Goal: Task Accomplishment & Management: Complete application form

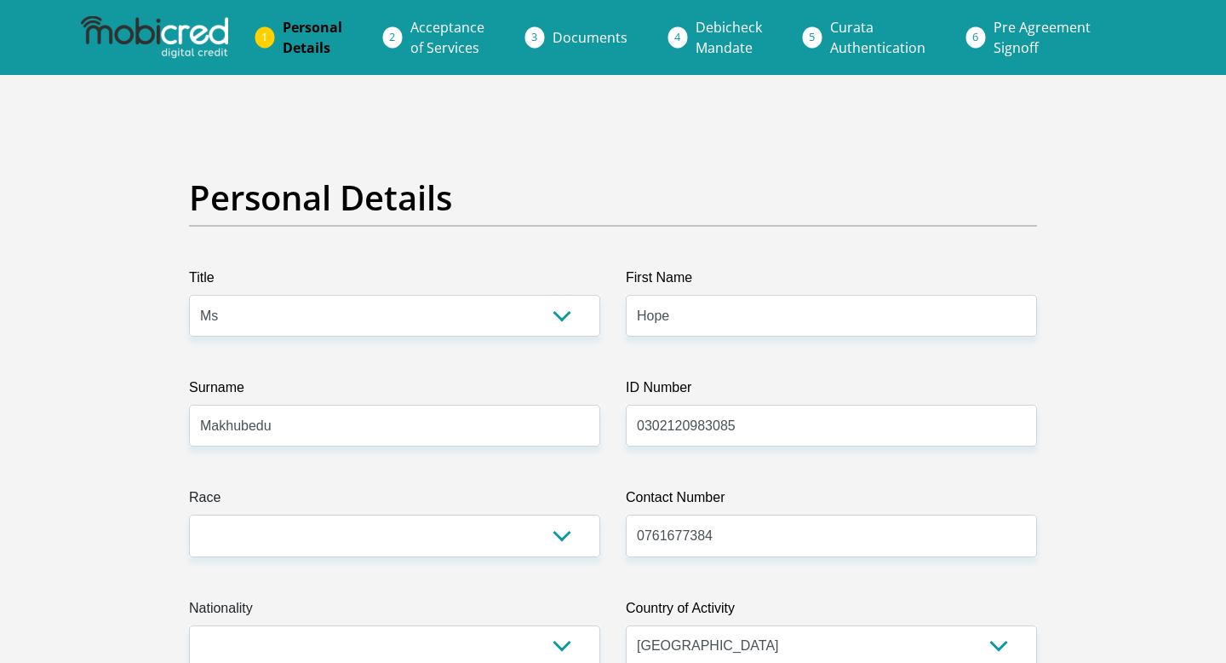
select select "Ms"
select select "ZAF"
type input "0302120983085"
click at [569, 531] on select "Black Coloured Indian White Other" at bounding box center [394, 535] width 411 height 42
select select "1"
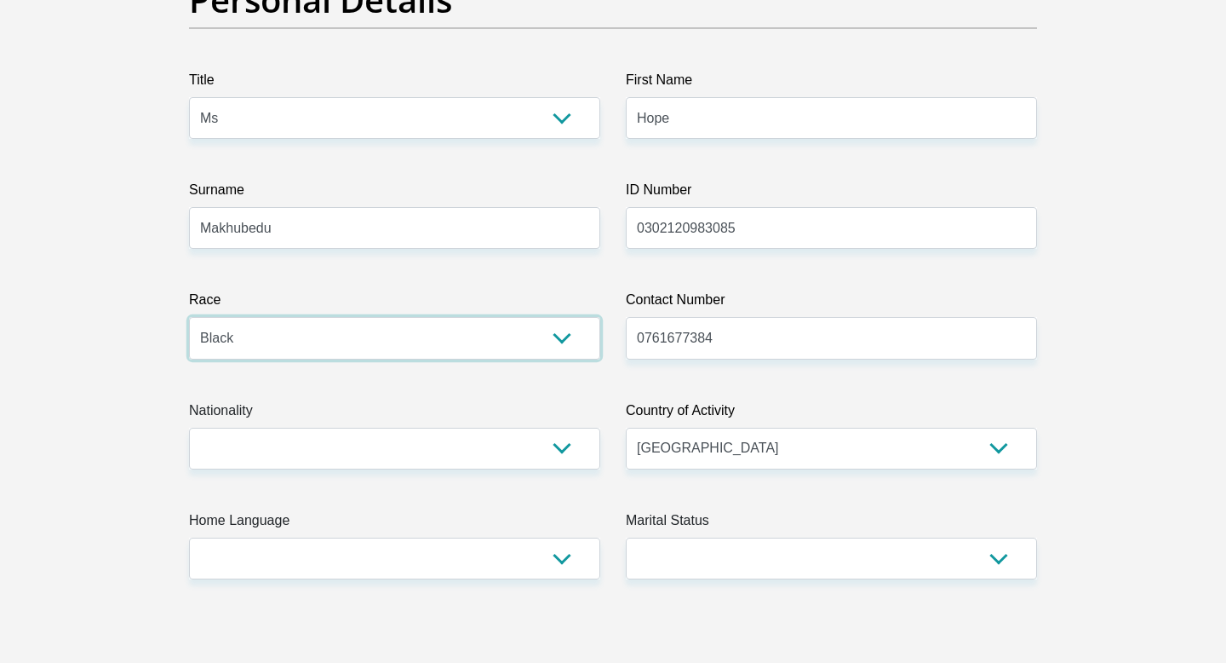
scroll to position [200, 0]
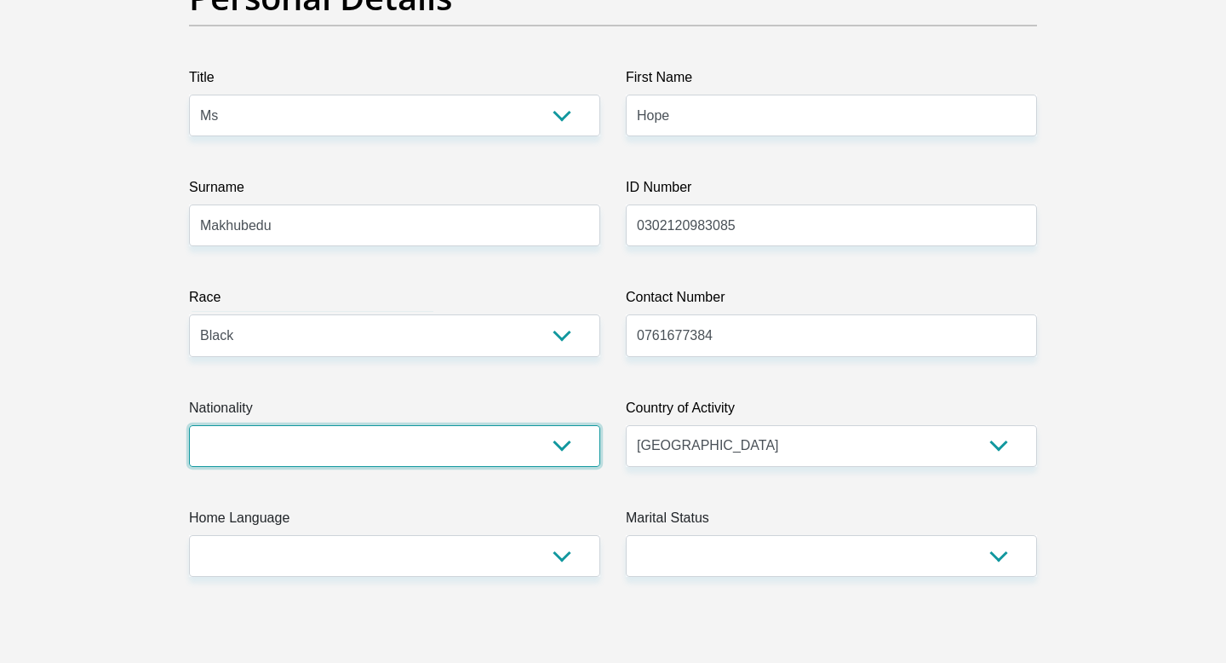
click at [565, 443] on select "South Africa Afghanistan Aland Islands Albania Algeria America Samoa American V…" at bounding box center [394, 446] width 411 height 42
select select "ZAF"
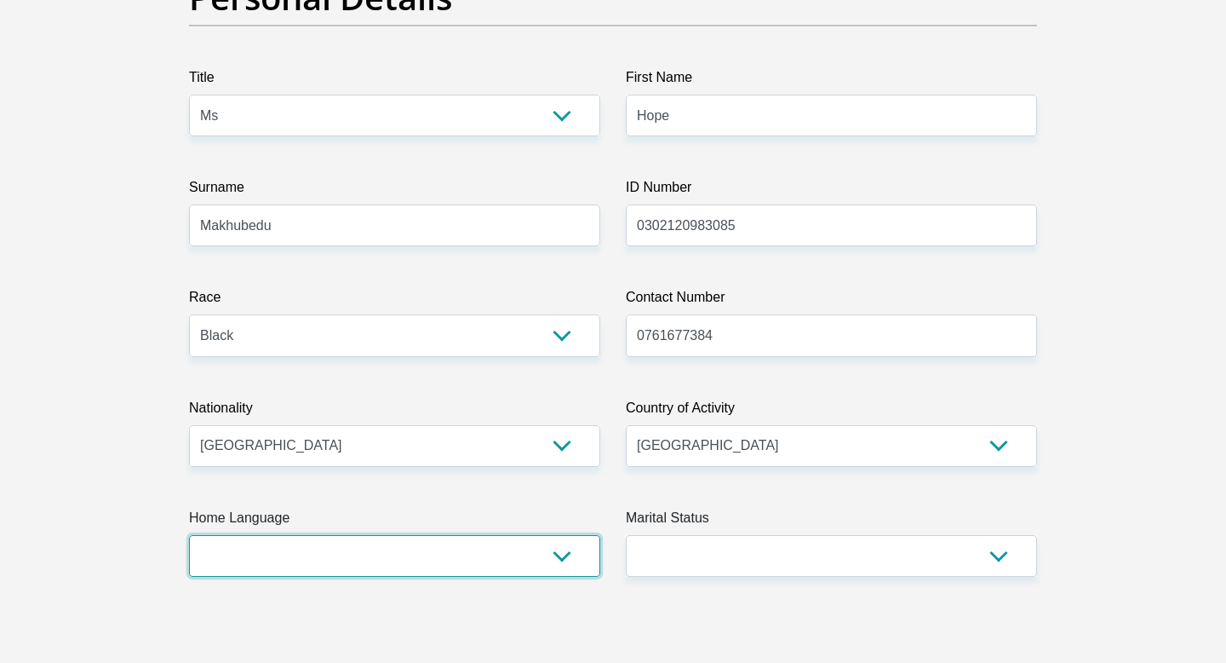
click at [572, 542] on select "Afrikaans English Sepedi South Ndebele Southern Sotho Swati Tsonga Tswana Venda…" at bounding box center [394, 556] width 411 height 42
select select "Other"
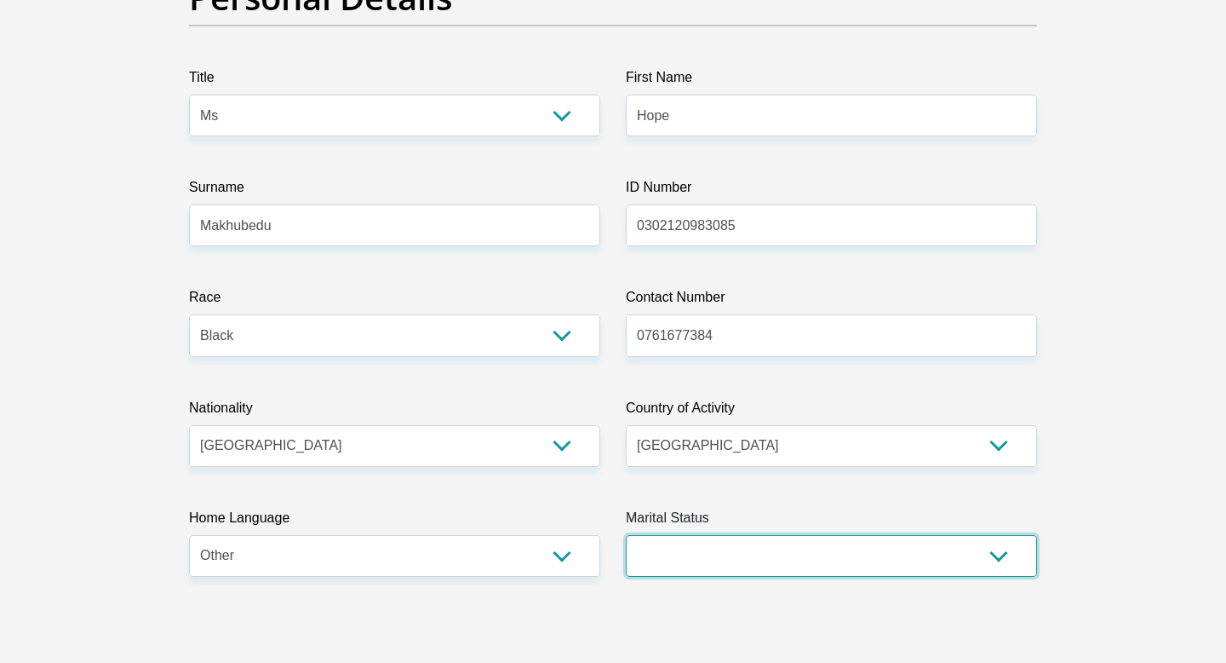
click at [1006, 561] on select "Married ANC Single Divorced Widowed Married COP or Customary Law" at bounding box center [831, 556] width 411 height 42
select select "2"
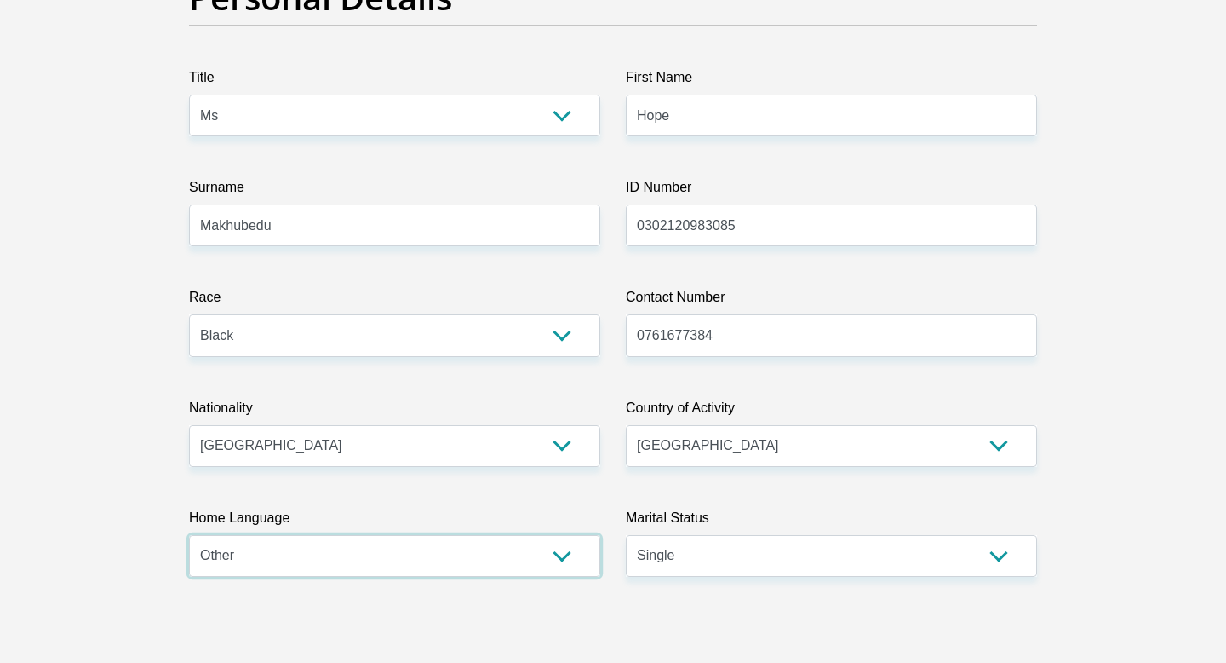
click at [564, 554] on select "Afrikaans English Sepedi South Ndebele Southern Sotho Swati Tsonga Tswana Venda…" at bounding box center [394, 556] width 411 height 42
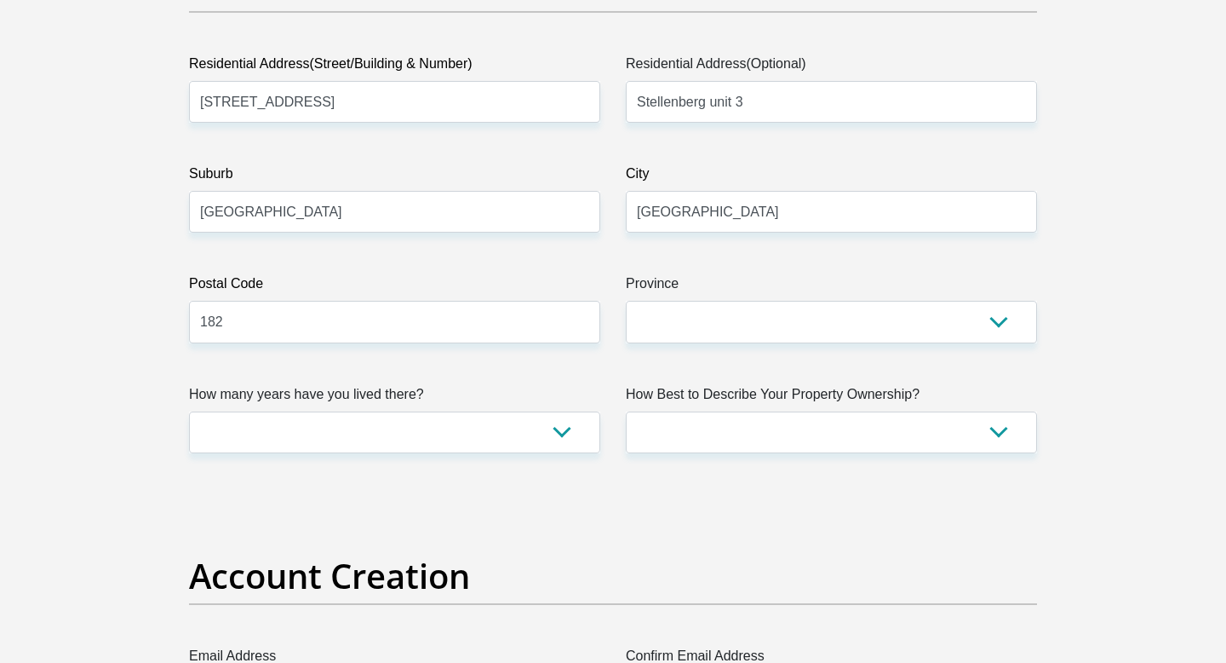
scroll to position [914, 0]
click at [529, 329] on input "182" at bounding box center [394, 323] width 411 height 42
type input "0184"
click at [925, 318] on select "Eastern Cape Free State Gauteng KwaZulu-Natal Limpopo Mpumalanga Northern Cape …" at bounding box center [831, 323] width 411 height 42
select select "Gauteng"
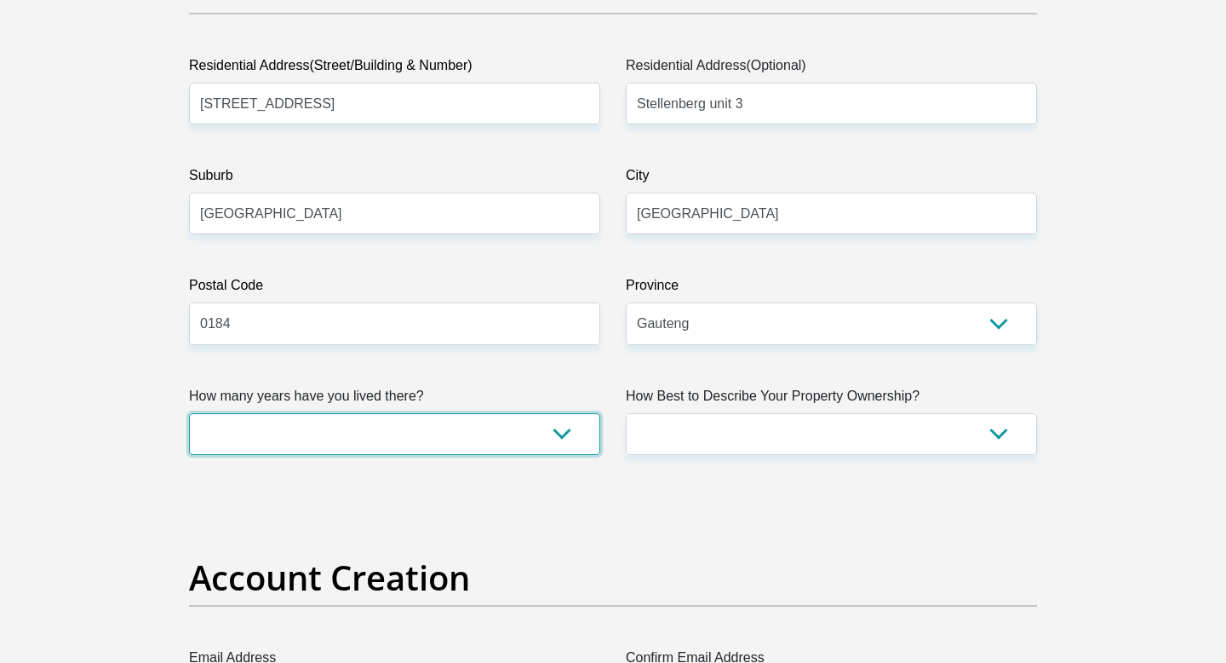
click at [535, 427] on select "less than 1 year 1-3 years 3-5 years 5+ years" at bounding box center [394, 434] width 411 height 42
select select "5"
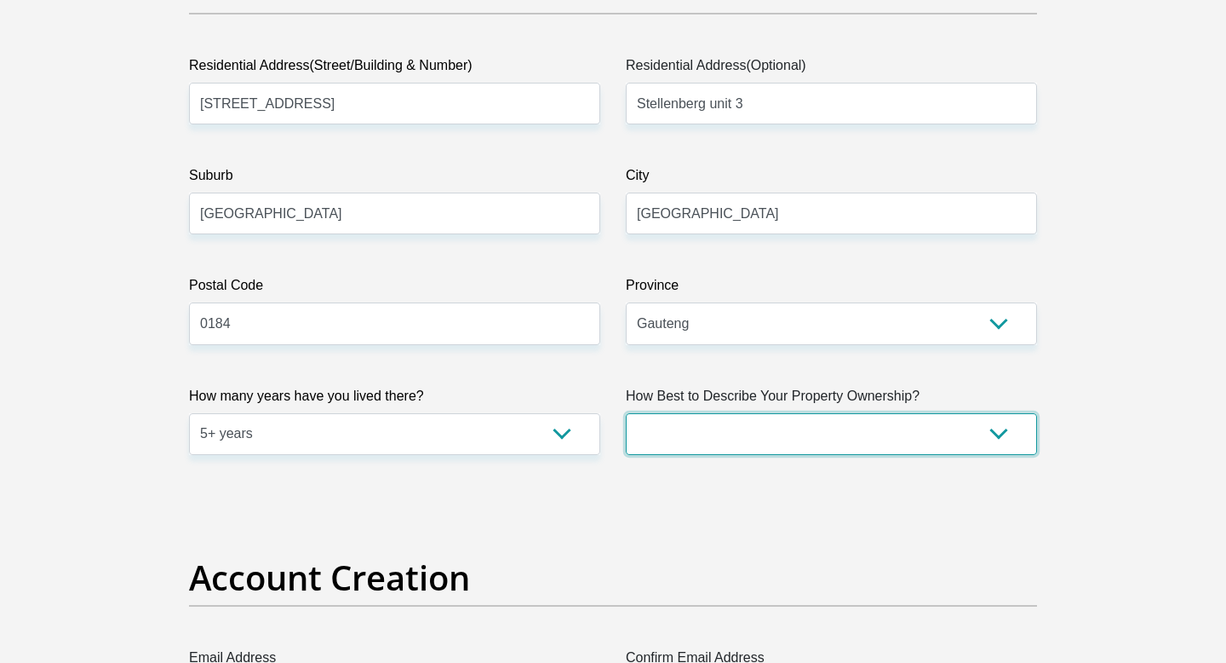
click at [996, 436] on select "Owned Rented Family Owned Company Dwelling" at bounding box center [831, 434] width 411 height 42
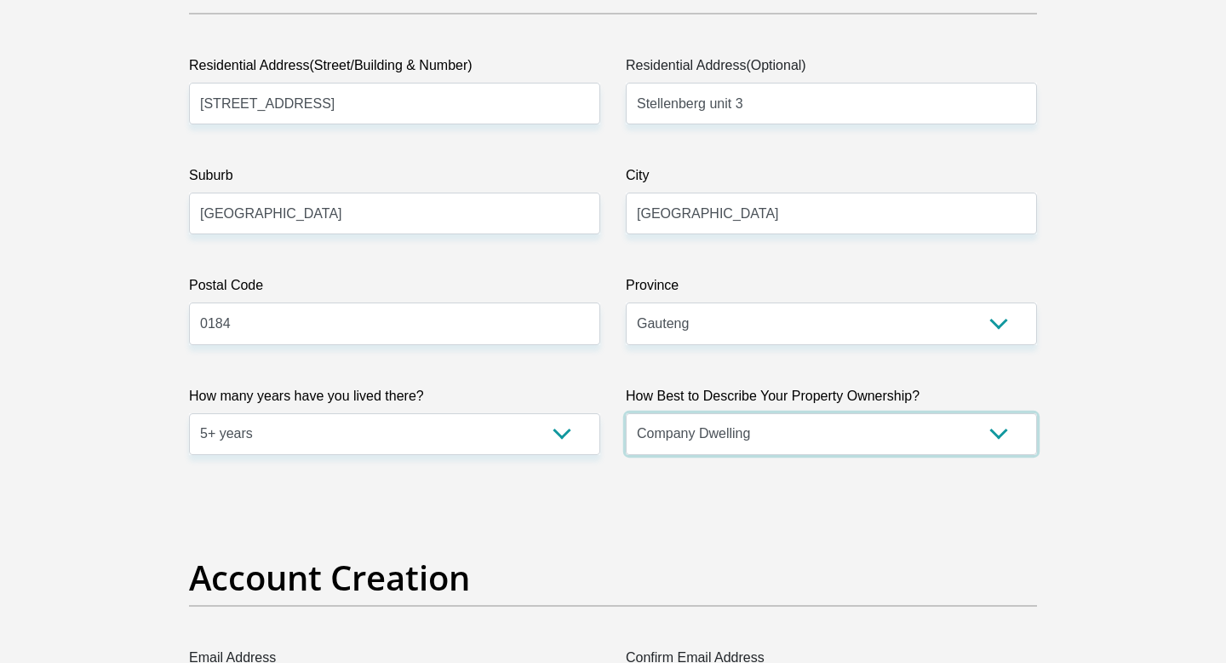
click at [1000, 426] on select "Owned Rented Family Owned Company Dwelling" at bounding box center [831, 434] width 411 height 42
click at [973, 427] on select "Owned Rented Family Owned Company Dwelling" at bounding box center [831, 434] width 411 height 42
select select "parents"
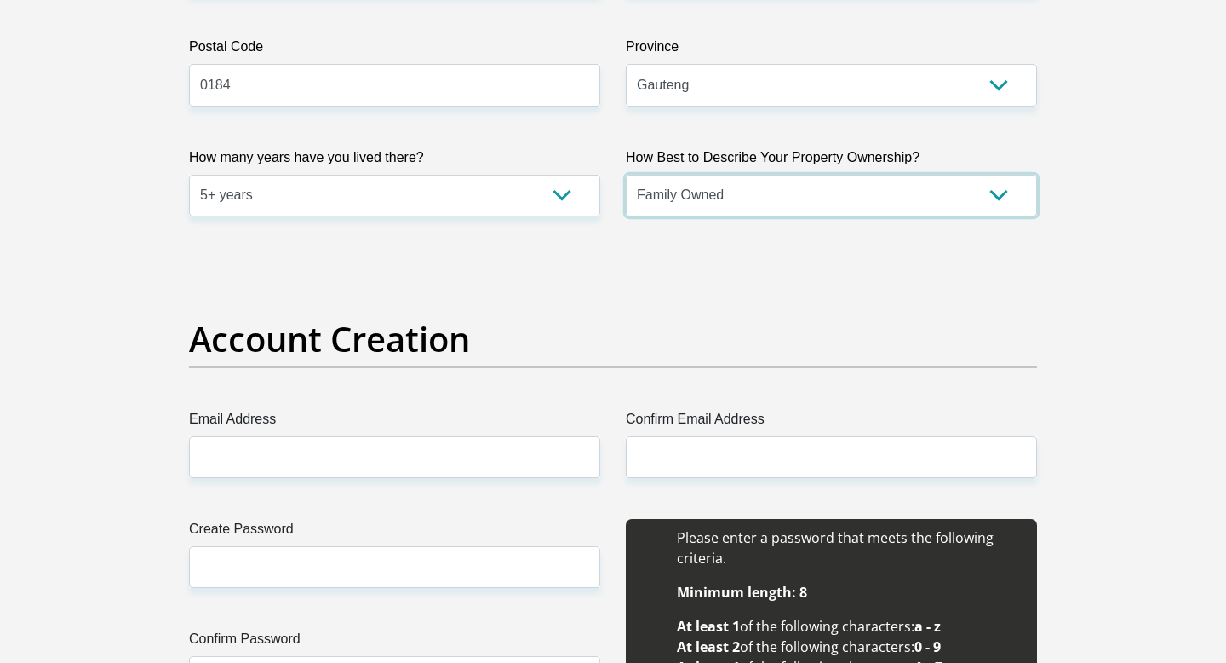
scroll to position [1200, 0]
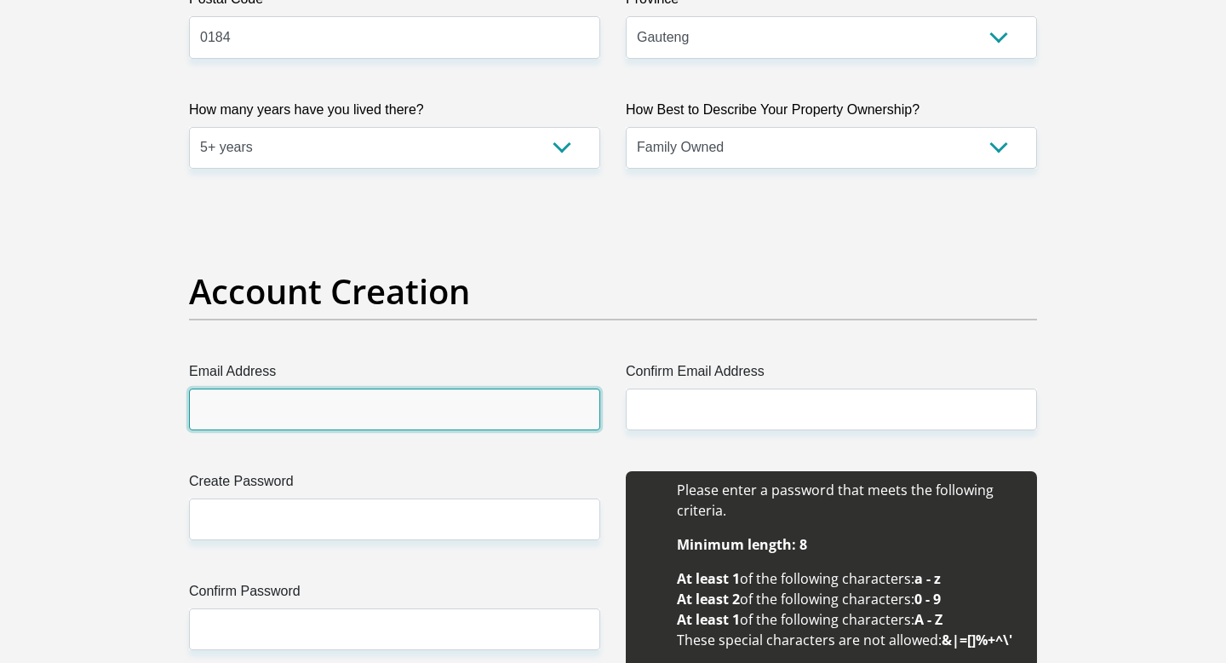
click at [472, 420] on input "Email Address" at bounding box center [394, 409] width 411 height 42
type input "hope.makhubedu@icloud.com"
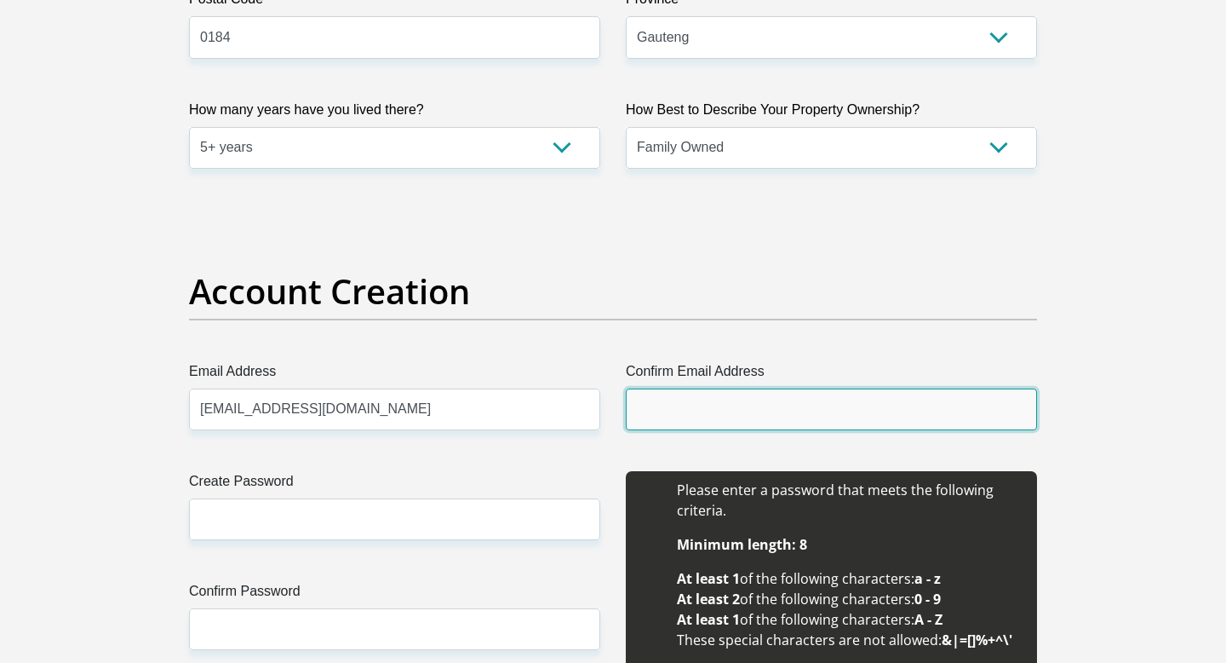
type input "hope.makhubedu@icloud.com"
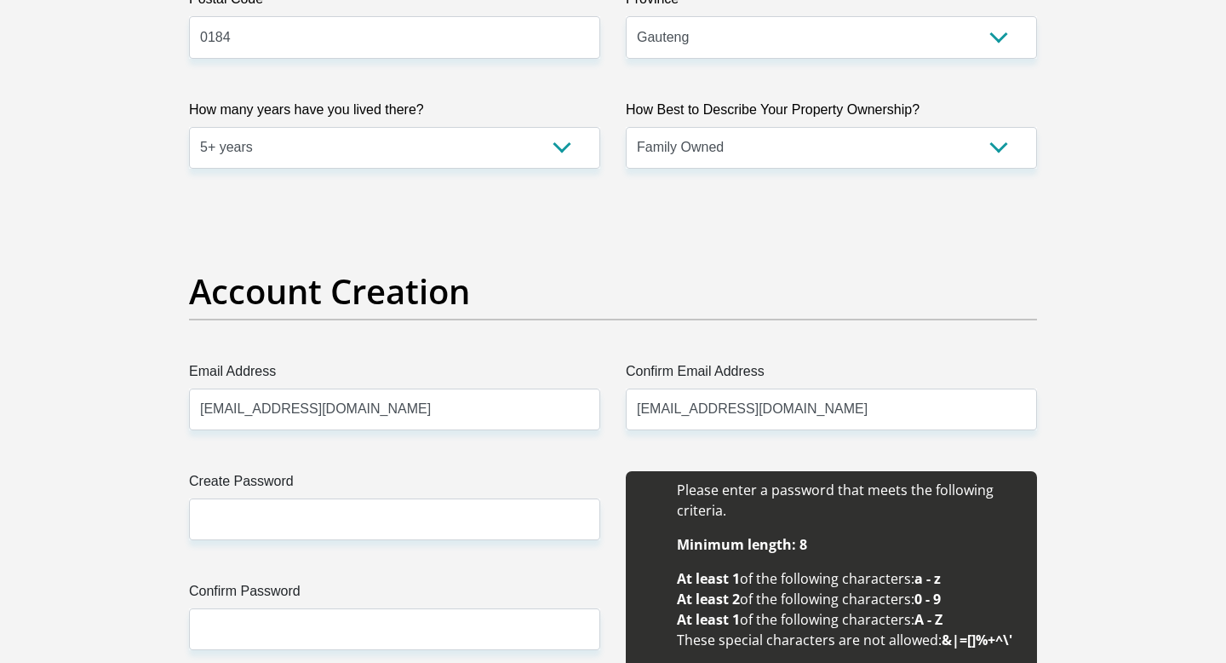
type input "Hope"
type input "Makhubedu"
type input "0761677384"
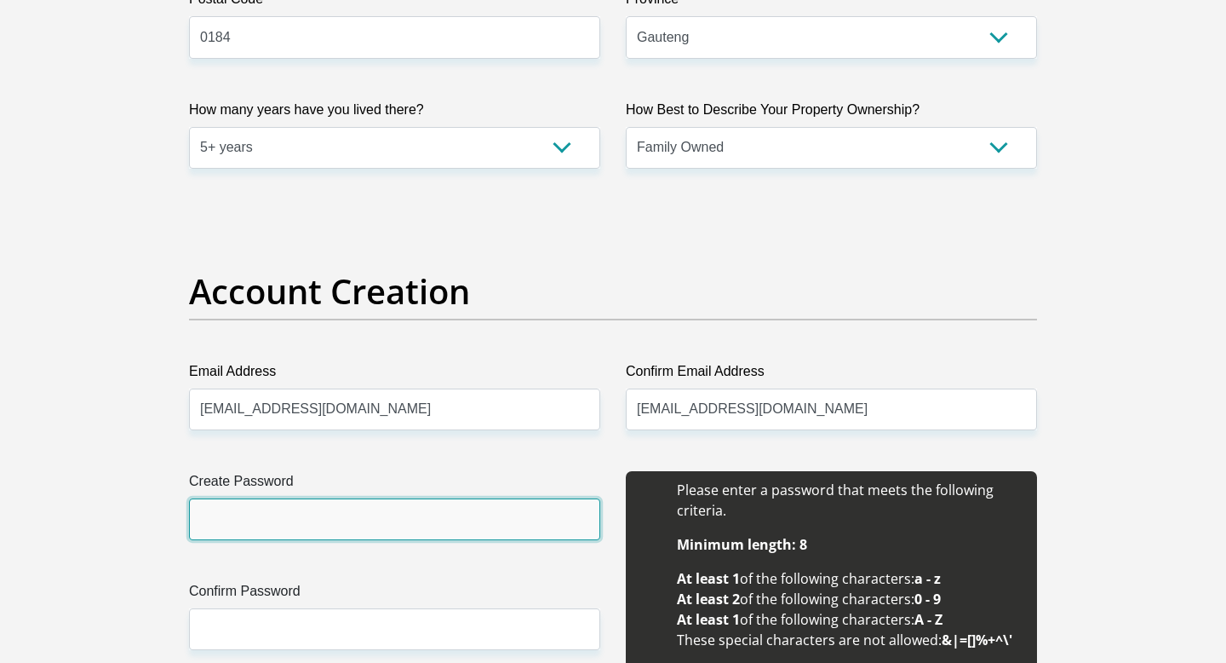
click at [456, 526] on input "Create Password" at bounding box center [394, 519] width 411 height 42
type input "Makhubedu@1968"
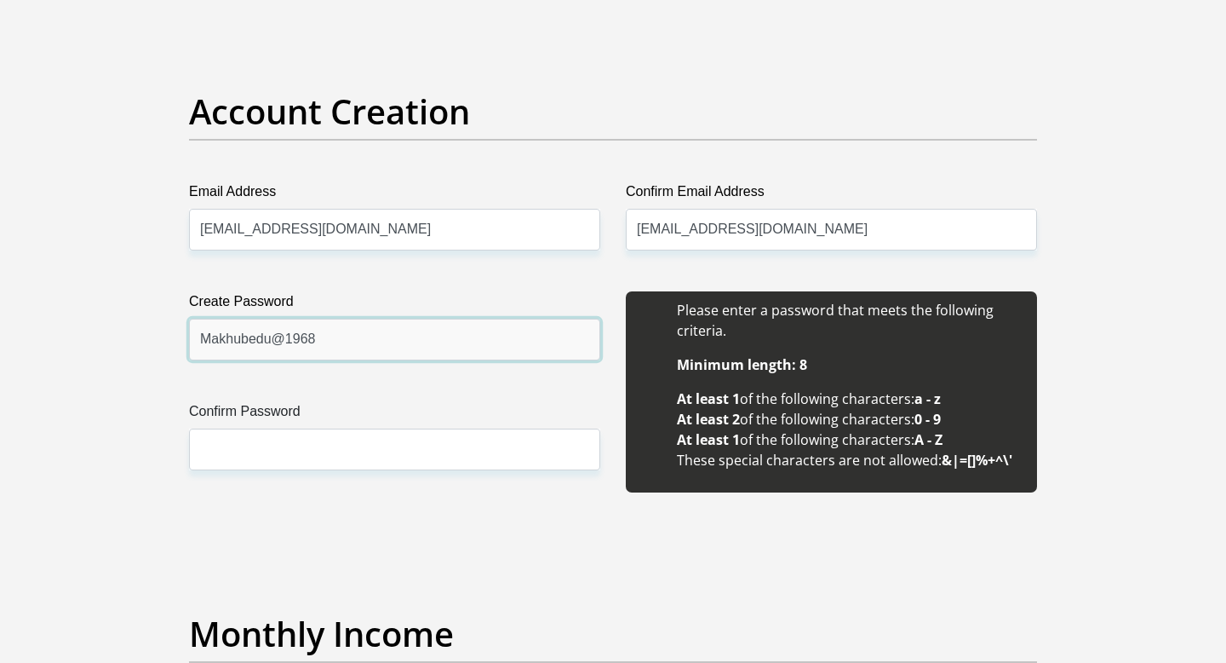
scroll to position [1398, 0]
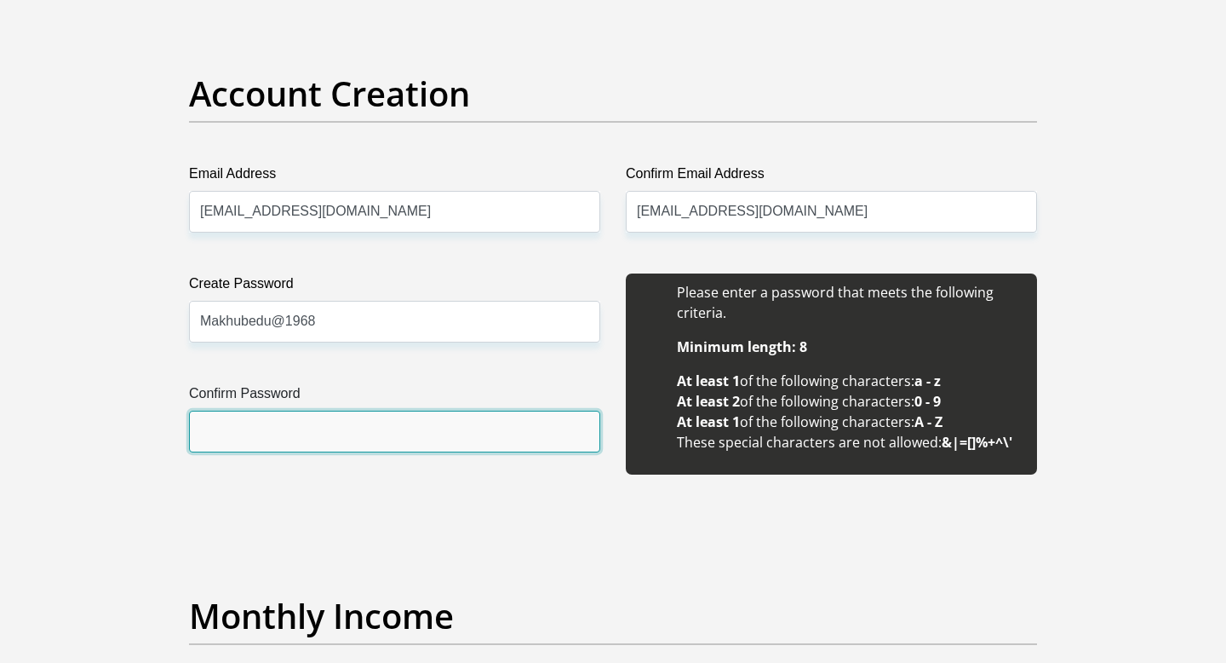
click at [362, 437] on input "Confirm Password" at bounding box center [394, 431] width 411 height 42
type input "Makhubedu@1968"
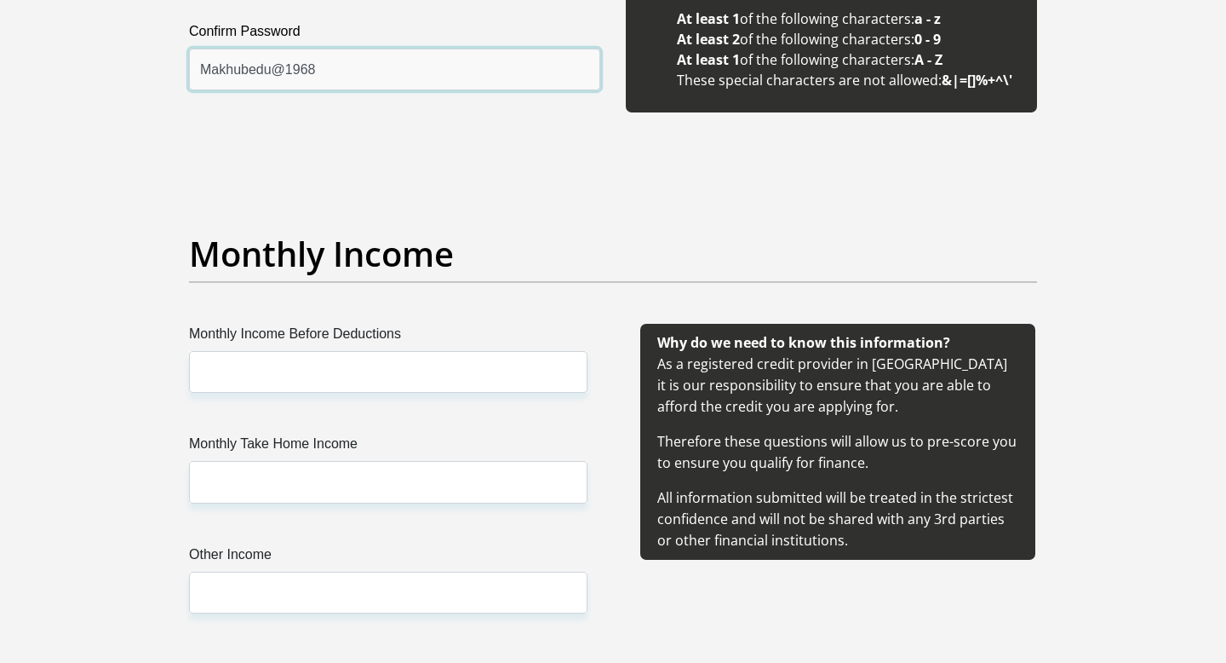
scroll to position [1765, 0]
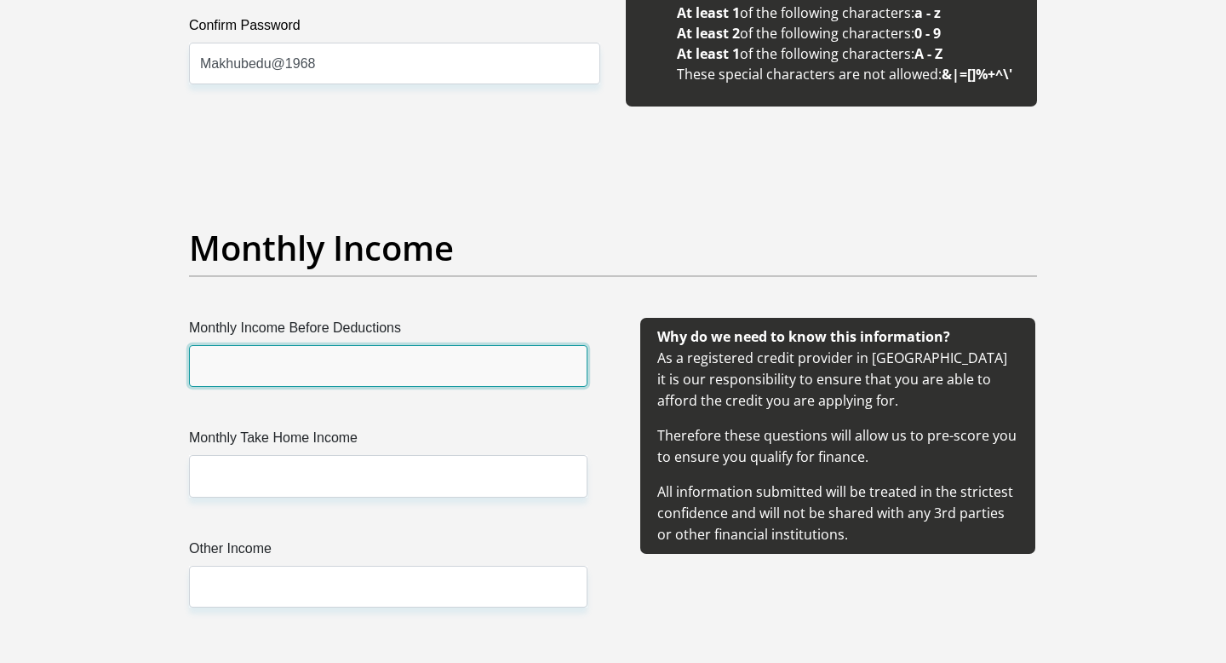
click at [405, 359] on input "Monthly Income Before Deductions" at bounding box center [388, 366] width 399 height 42
click at [373, 376] on input "Monthly Income Before Deductions" at bounding box center [388, 366] width 399 height 42
type input "8"
type input "9000"
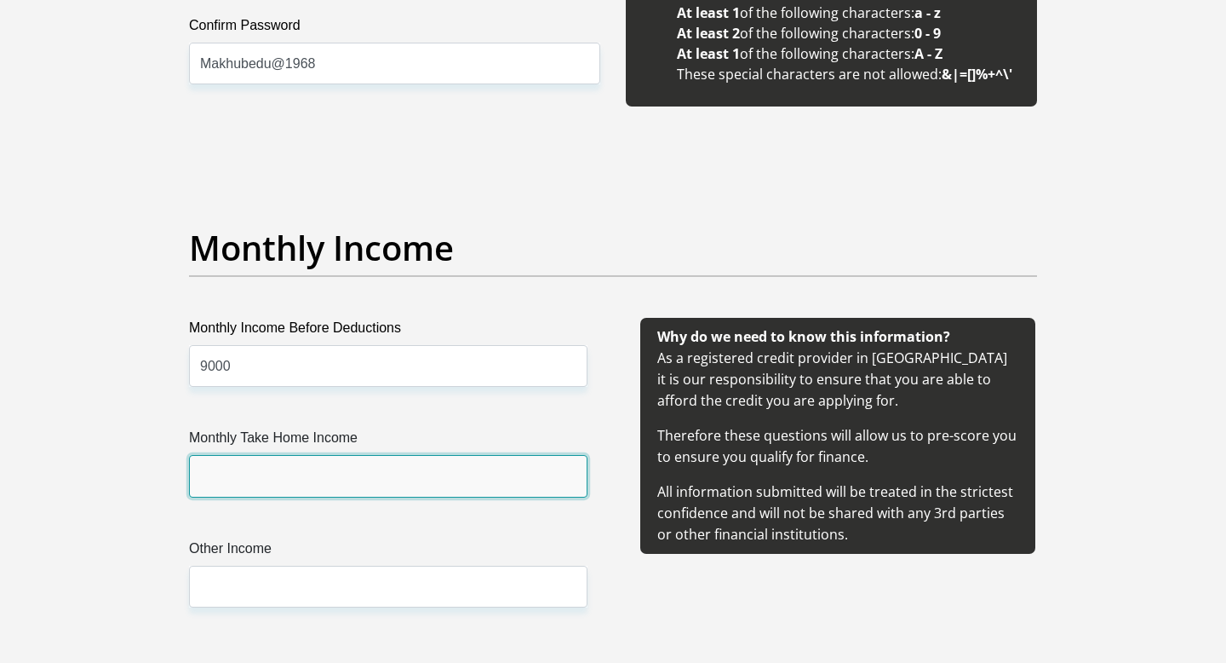
click at [286, 474] on input "Monthly Take Home Income" at bounding box center [388, 476] width 399 height 42
type input "9000"
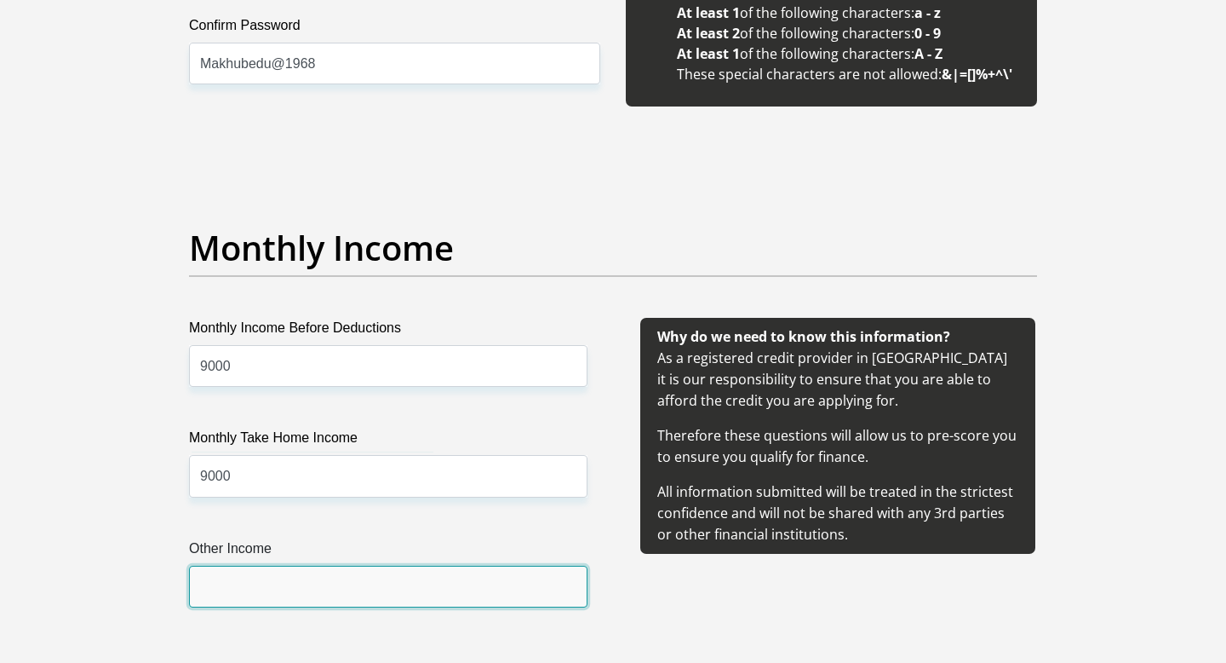
click at [319, 594] on input "Other Income" at bounding box center [388, 586] width 399 height 42
type input "500"
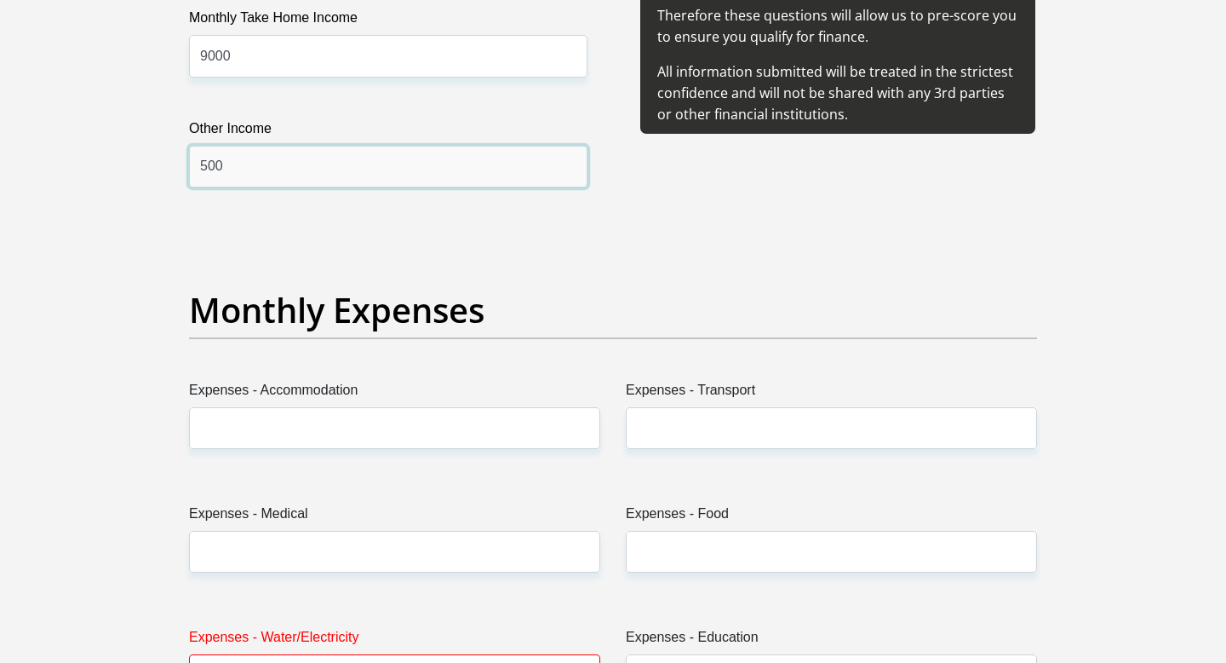
scroll to position [2190, 0]
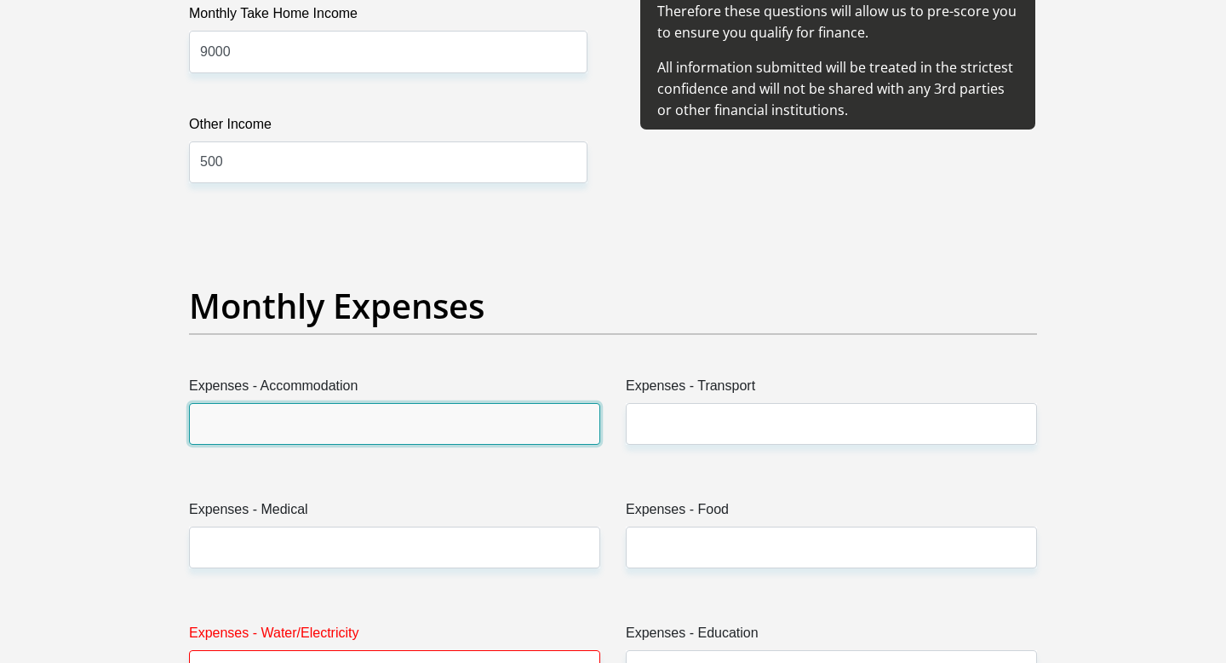
click at [377, 422] on input "Expenses - Accommodation" at bounding box center [394, 424] width 411 height 42
type input "0"
click at [784, 397] on label "Expenses - Transport" at bounding box center [831, 389] width 411 height 27
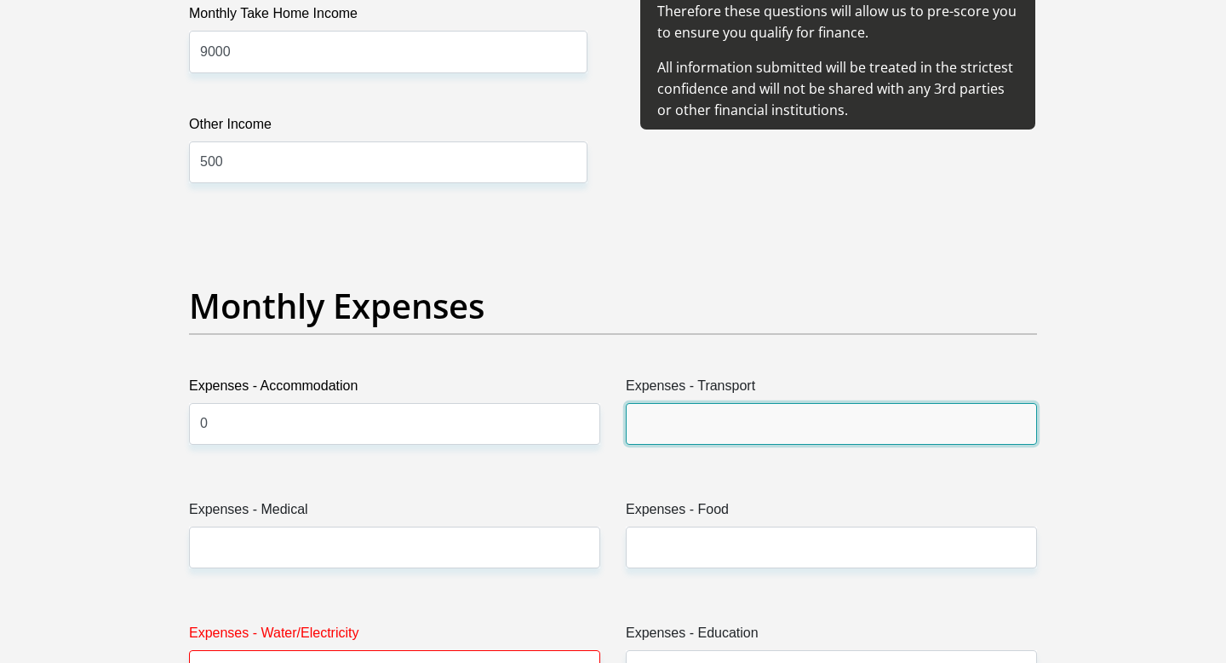
click at [784, 403] on input "Expenses - Transport" at bounding box center [831, 424] width 411 height 42
click at [772, 418] on input "Expenses - Transport" at bounding box center [831, 424] width 411 height 42
type input "350"
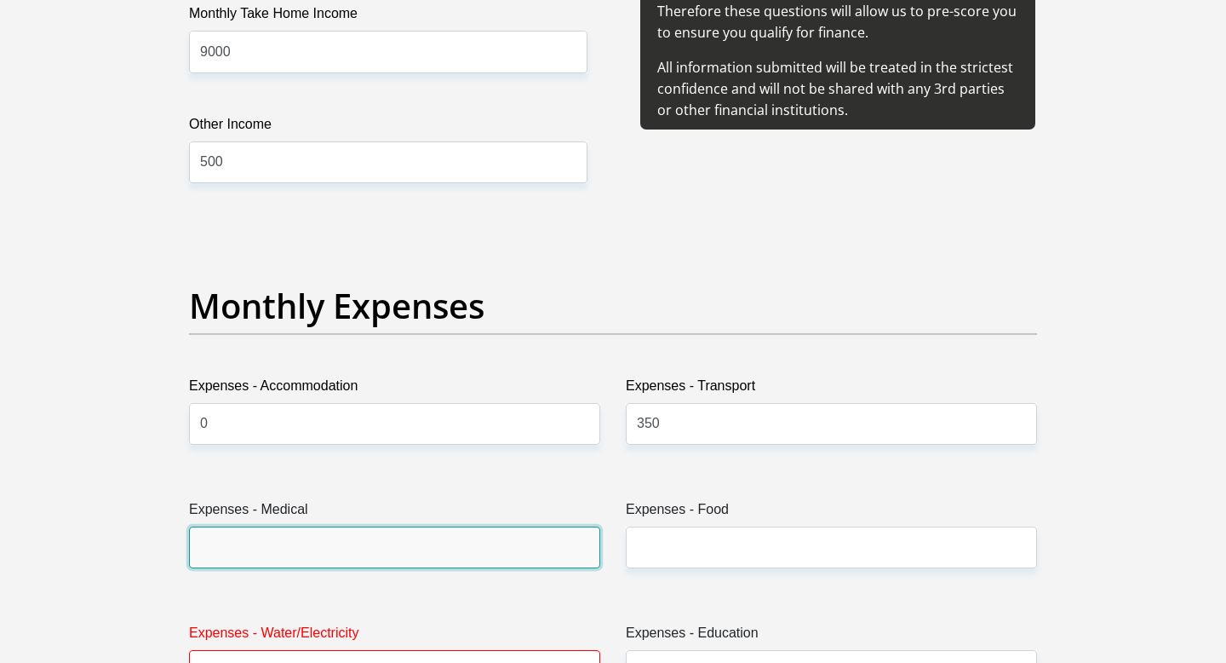
click at [428, 557] on input "Expenses - Medical" at bounding box center [394, 547] width 411 height 42
click at [379, 537] on input "Expenses - Medical" at bounding box center [394, 547] width 411 height 42
click at [320, 561] on input "Expenses - Medical" at bounding box center [394, 547] width 411 height 42
type input "0"
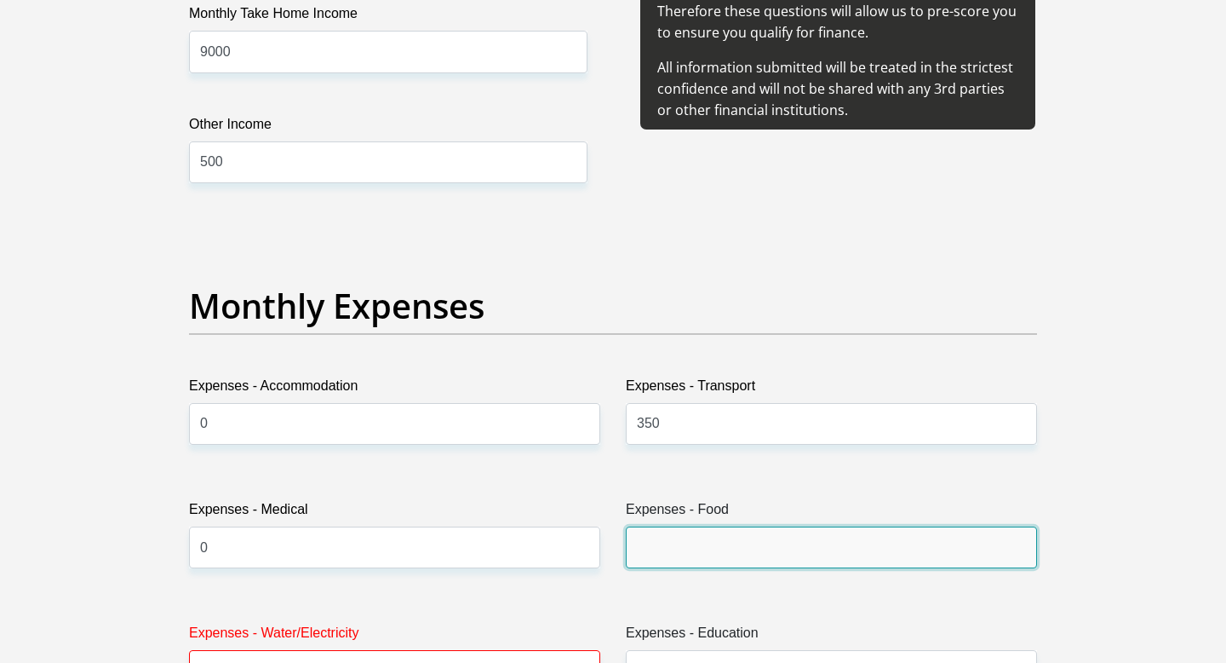
click at [757, 566] on input "Expenses - Food" at bounding box center [831, 547] width 411 height 42
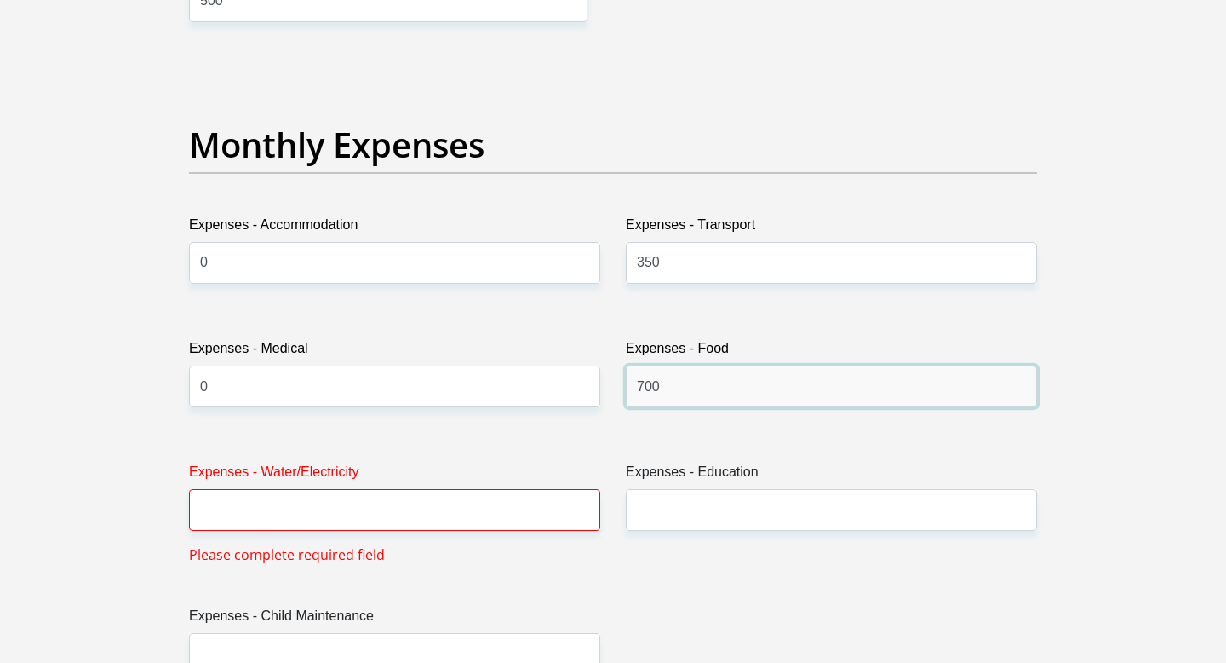
scroll to position [2363, 0]
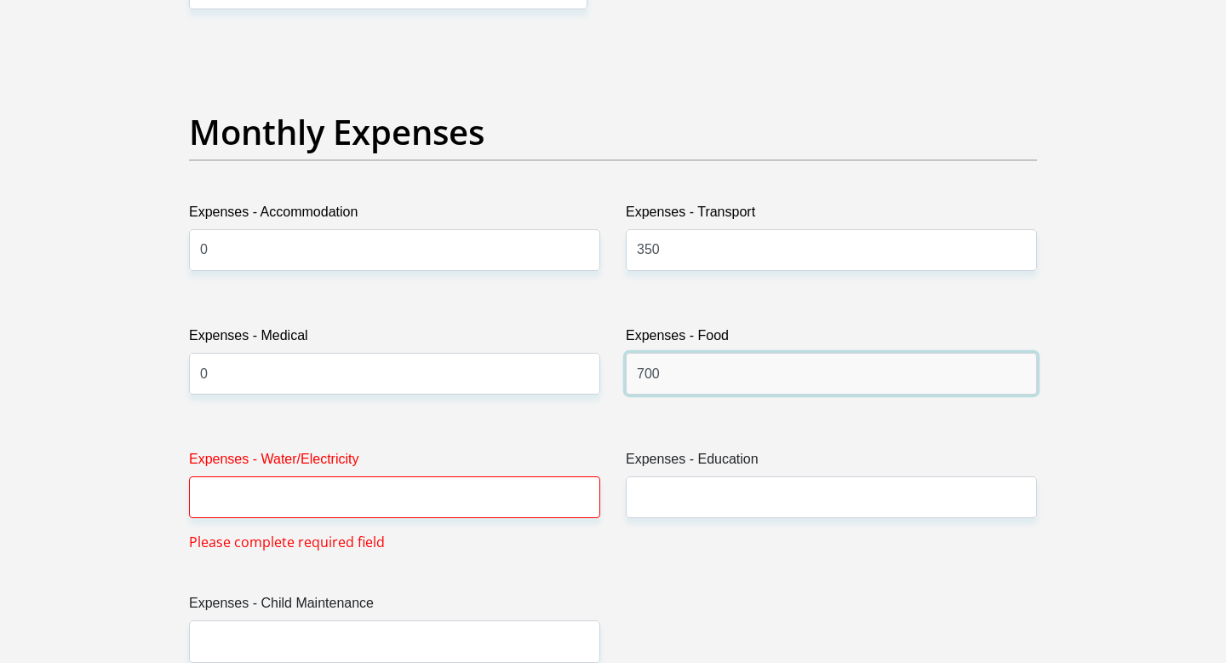
click at [686, 393] on input "700" at bounding box center [831, 374] width 411 height 42
type input "7"
type input "1000"
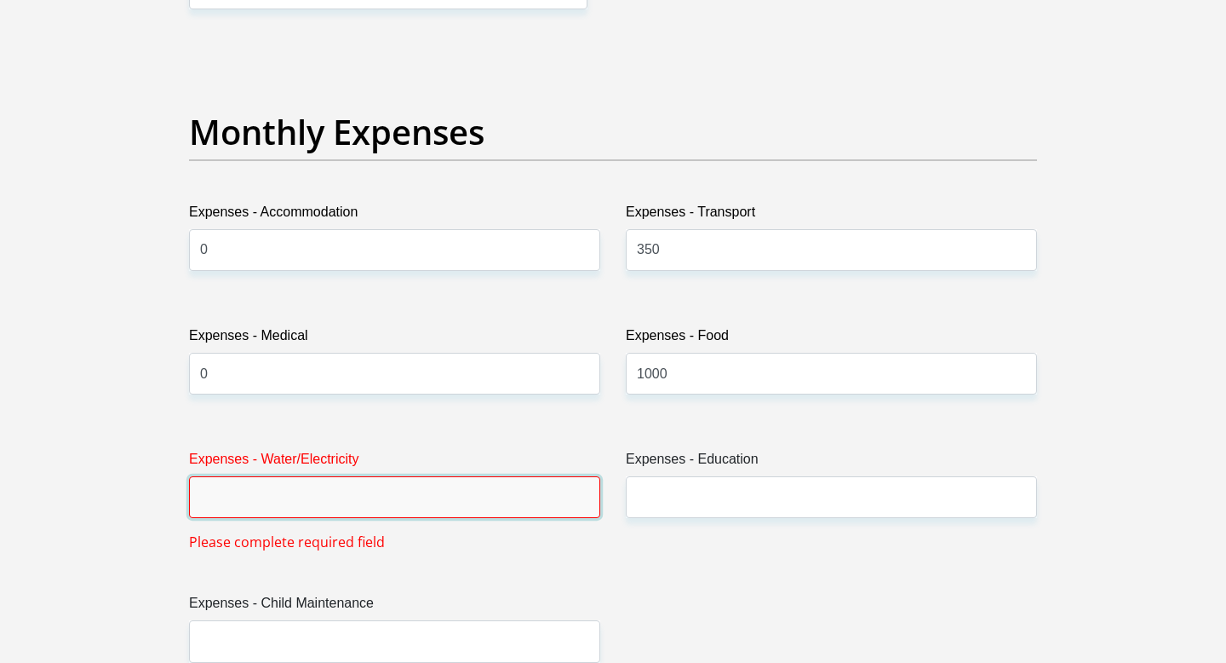
click at [412, 513] on input "Expenses - Water/Electricity" at bounding box center [394, 497] width 411 height 42
type input "0"
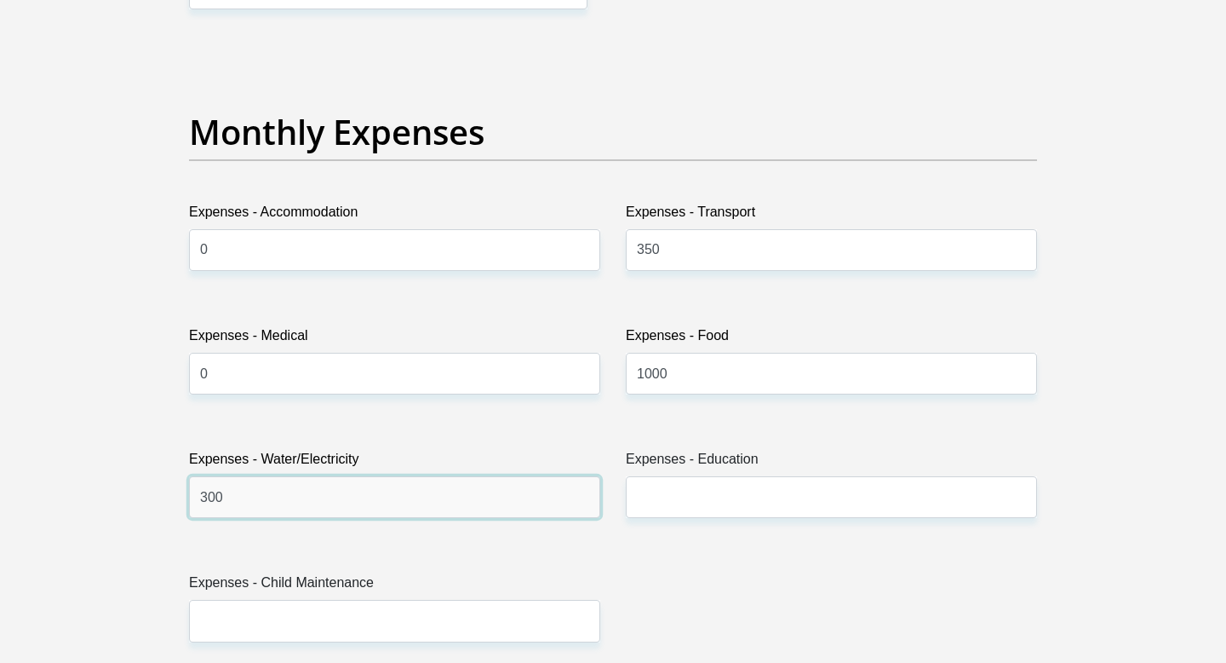
type input "300"
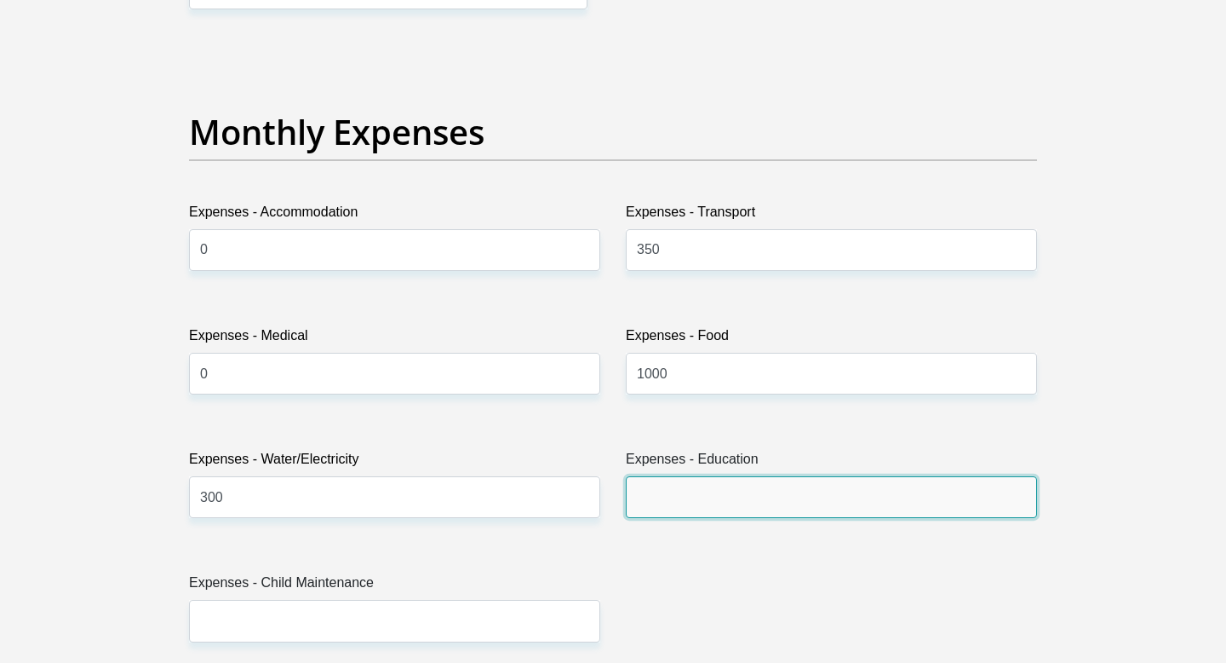
click at [928, 490] on input "Expenses - Education" at bounding box center [831, 497] width 411 height 42
type input "0"
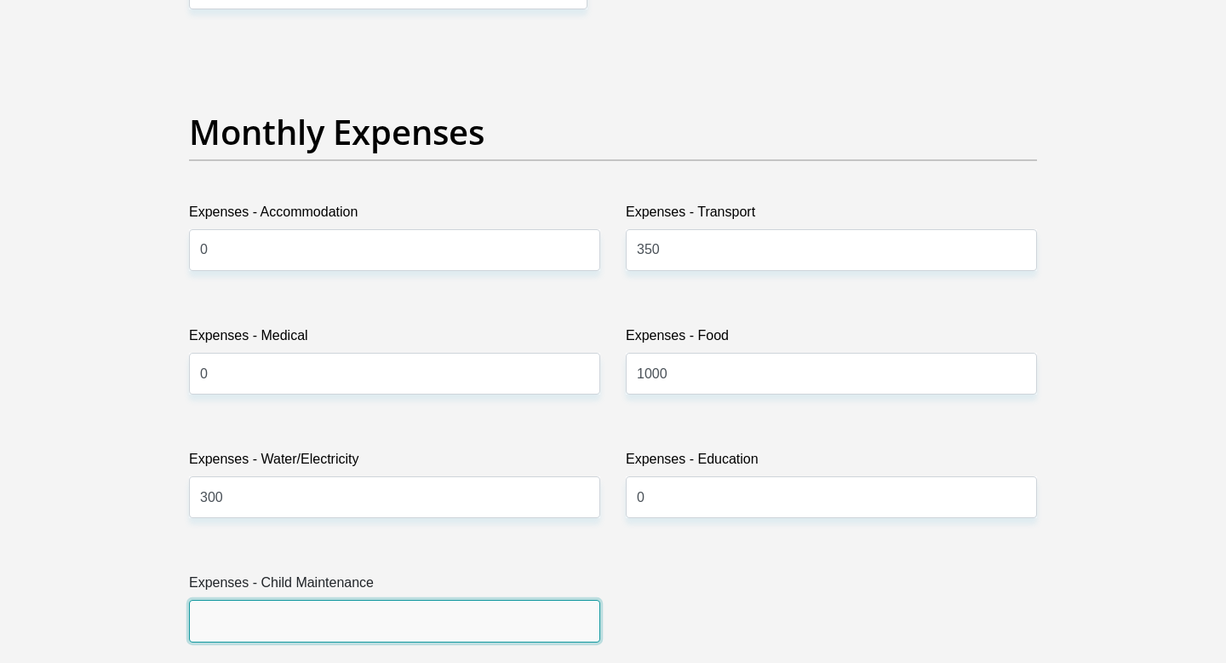
click at [279, 602] on input "Expenses - Child Maintenance" at bounding box center [394, 621] width 411 height 42
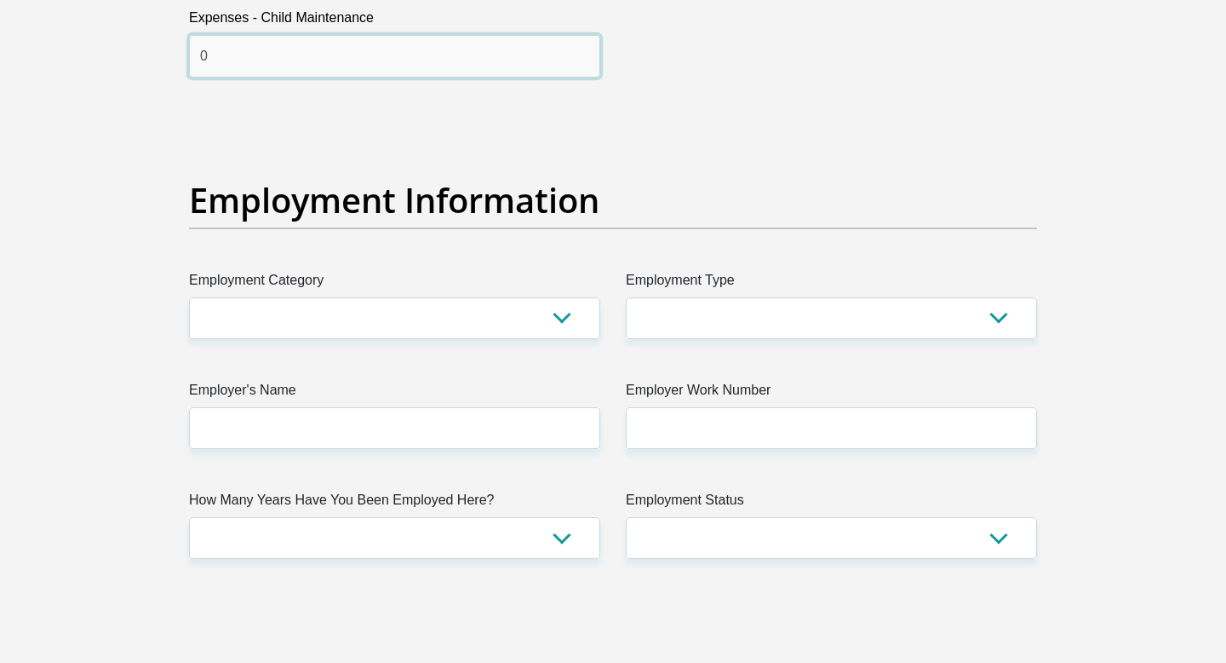
scroll to position [2910, 0]
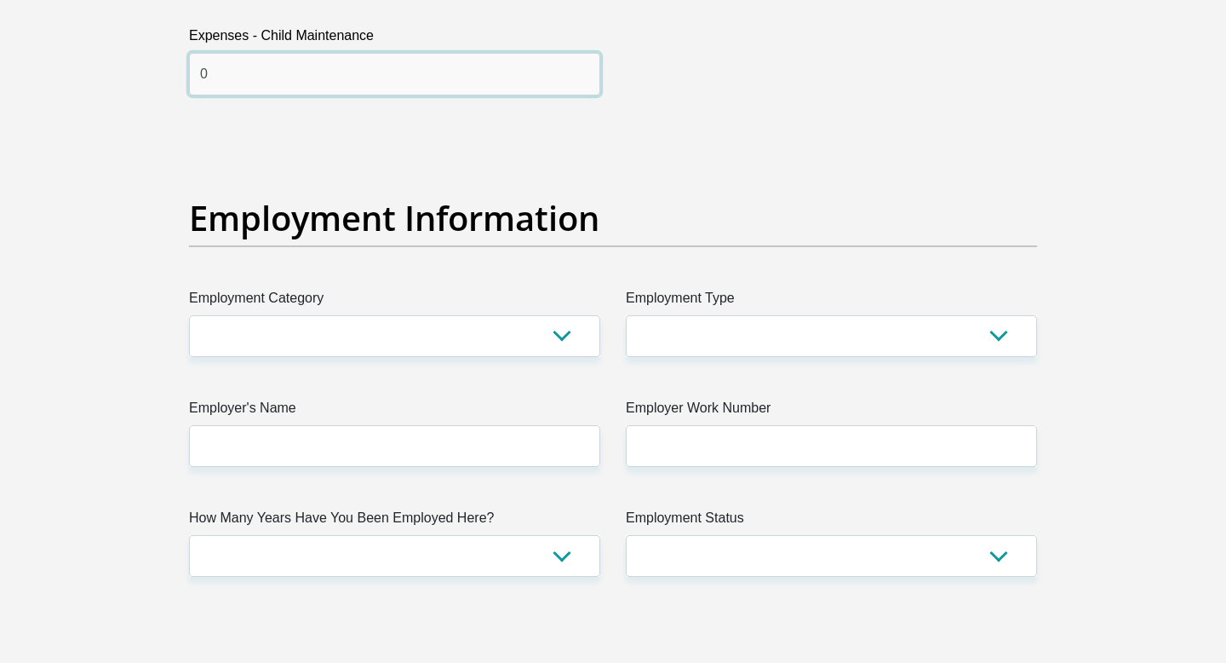
type input "0"
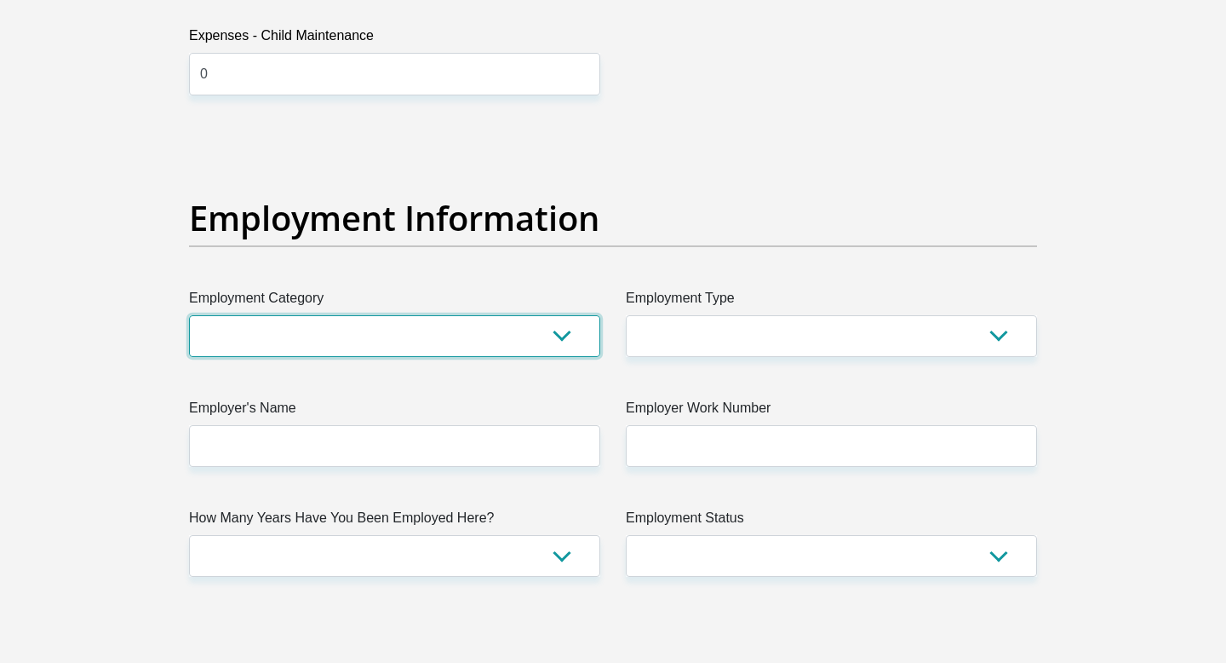
click at [562, 330] on select "AGRICULTURE ALCOHOL & TOBACCO CONSTRUCTION MATERIALS METALLURGY EQUIPMENT FOR R…" at bounding box center [394, 336] width 411 height 42
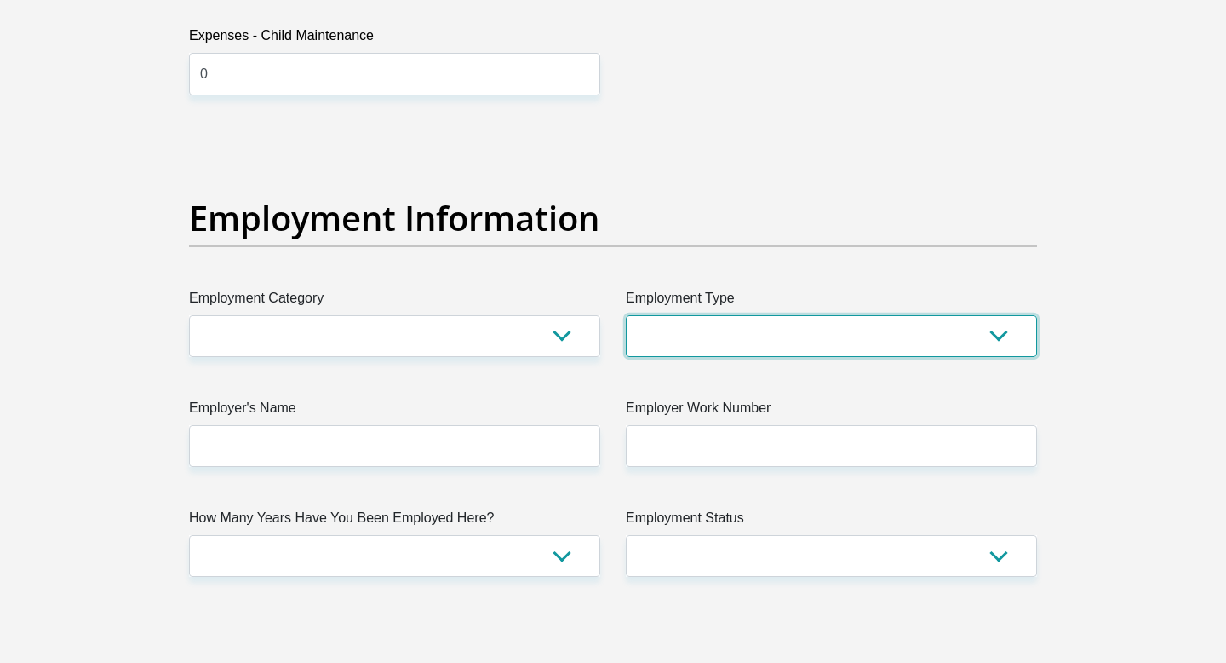
click at [1002, 331] on select "College/Lecturer Craft Seller Creative Driver Executive Farmer Forces - Non Com…" at bounding box center [831, 336] width 411 height 42
click at [998, 333] on select "College/Lecturer Craft Seller Creative Driver Executive Farmer Forces - Non Com…" at bounding box center [831, 336] width 411 height 42
select select "Self-Employed"
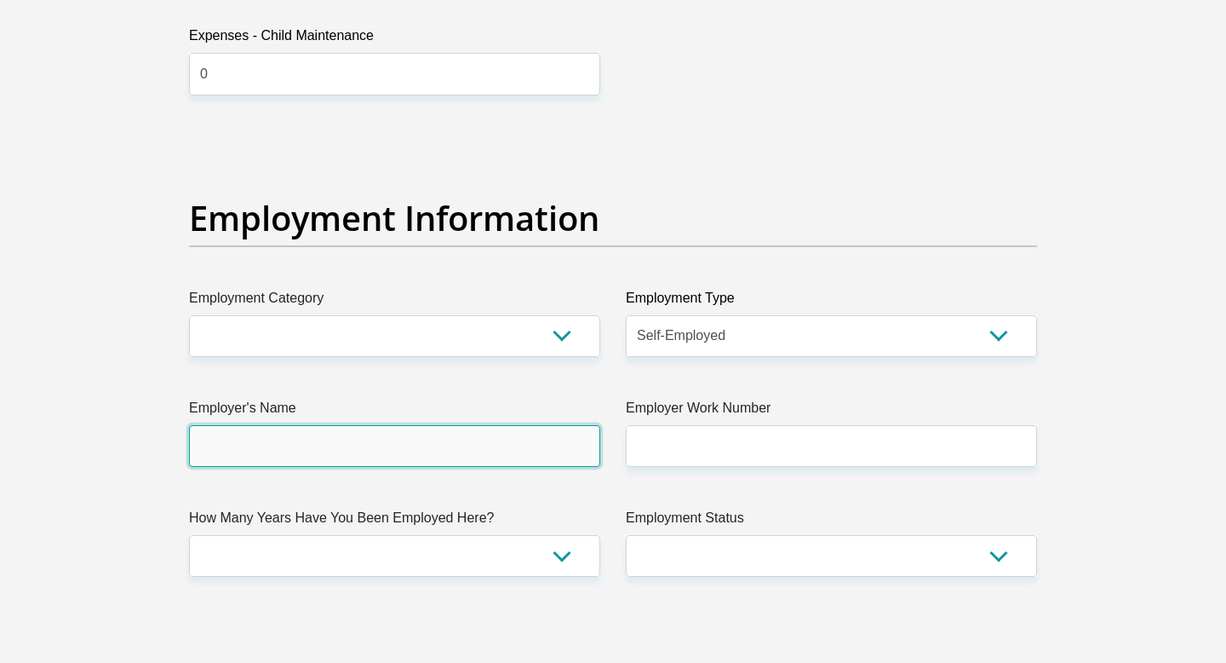
click at [443, 455] on input "Employer's Name" at bounding box center [394, 446] width 411 height 42
type input "Myself"
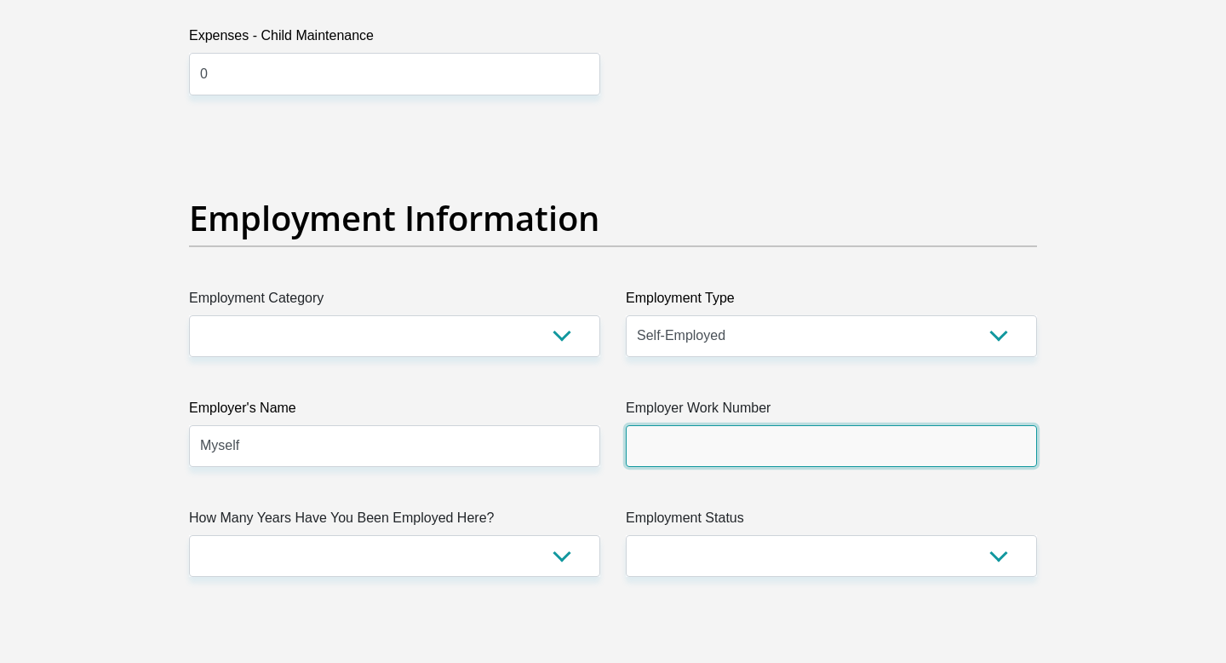
click at [810, 448] on input "Employer Work Number" at bounding box center [831, 446] width 411 height 42
type input "0761677384"
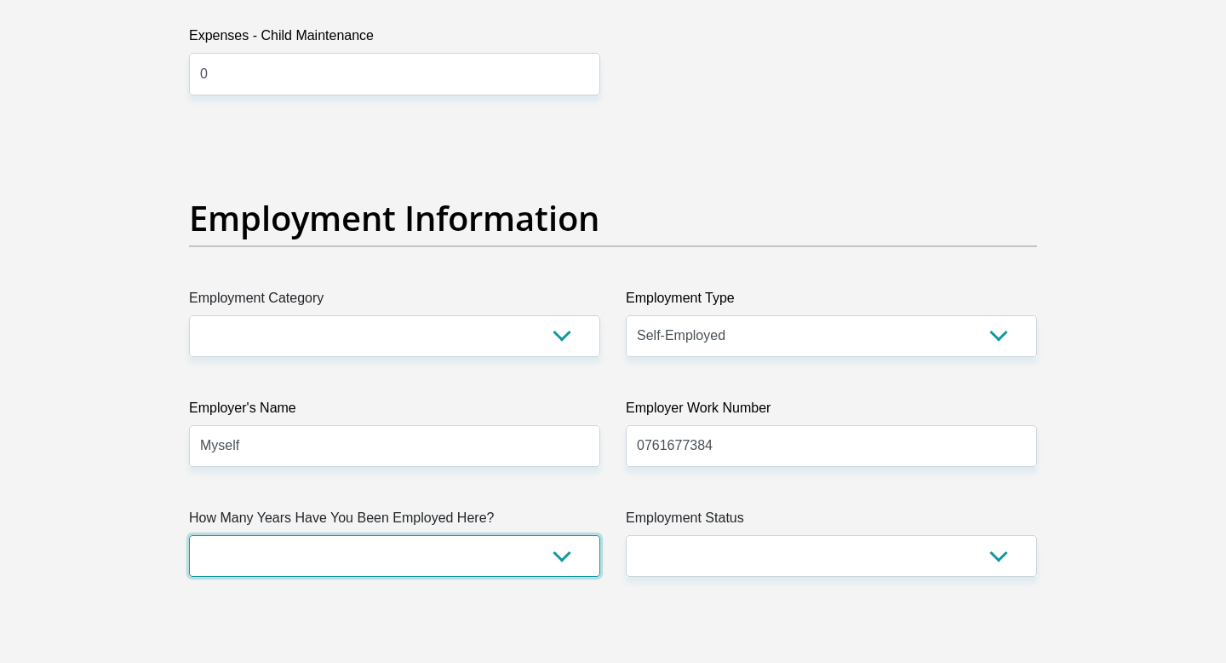
click at [569, 553] on select "less than 1 year 1-3 years 3-5 years 5+ years" at bounding box center [394, 556] width 411 height 42
select select "24"
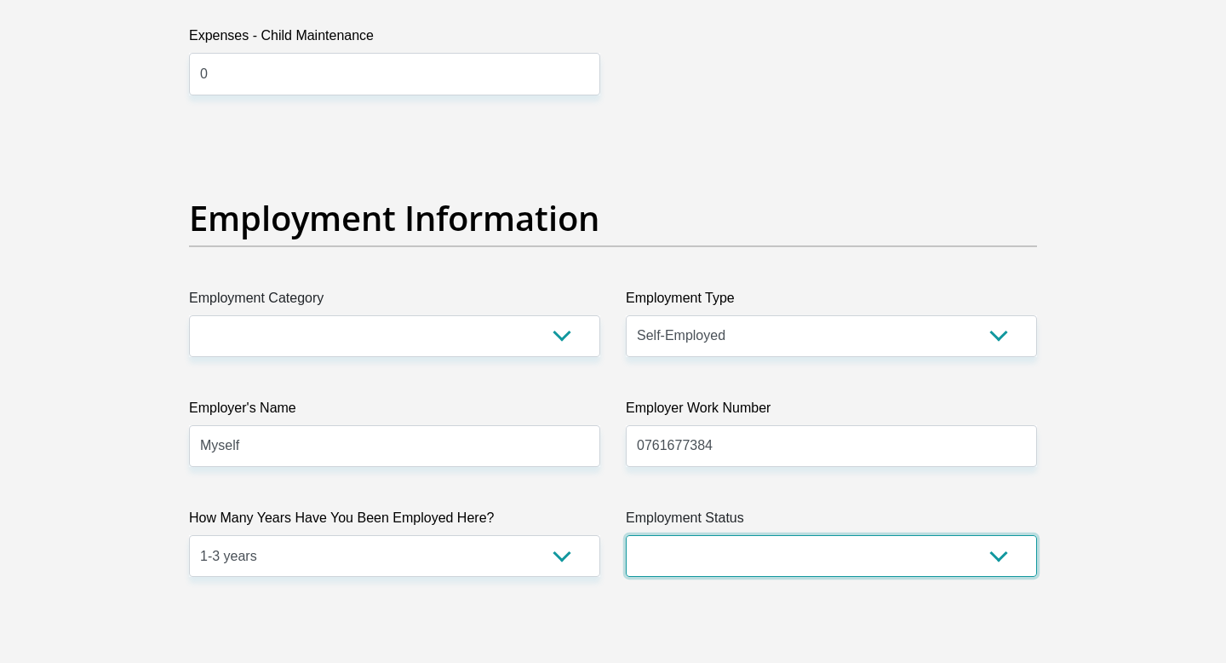
click at [982, 548] on select "Permanent/Full-time Part-time/Casual Contract Worker Self-Employed Housewife Re…" at bounding box center [831, 556] width 411 height 42
select select "1"
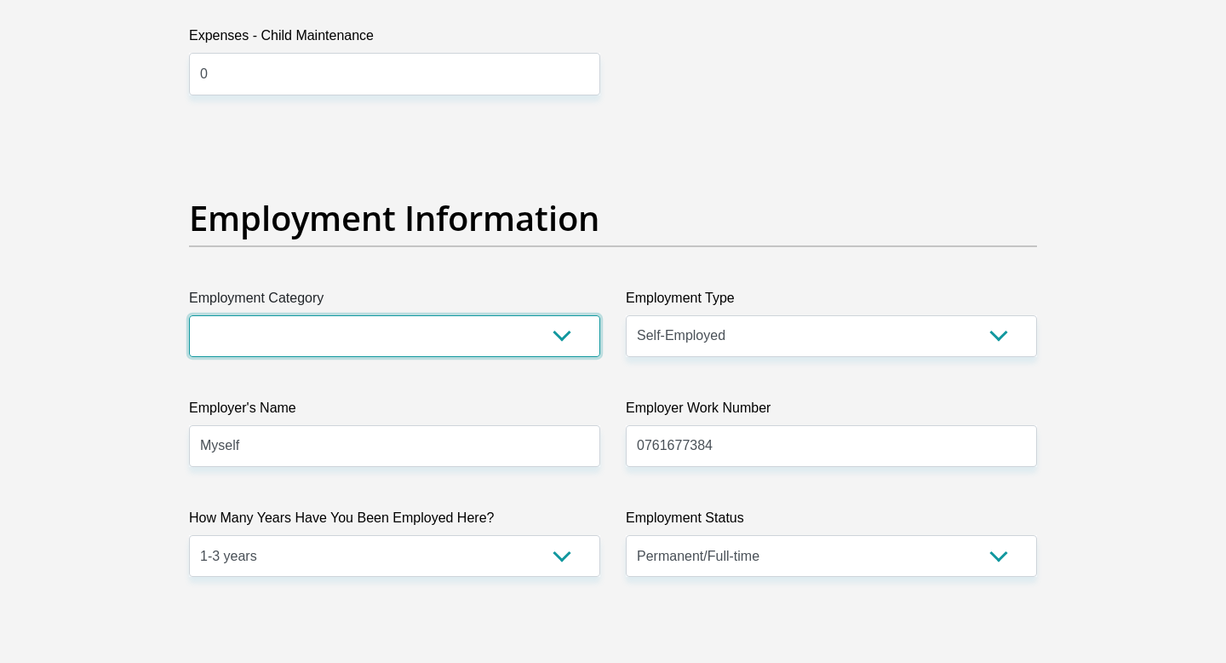
click at [558, 333] on select "AGRICULTURE ALCOHOL & TOBACCO CONSTRUCTION MATERIALS METALLURGY EQUIPMENT FOR R…" at bounding box center [394, 336] width 411 height 42
select select "71"
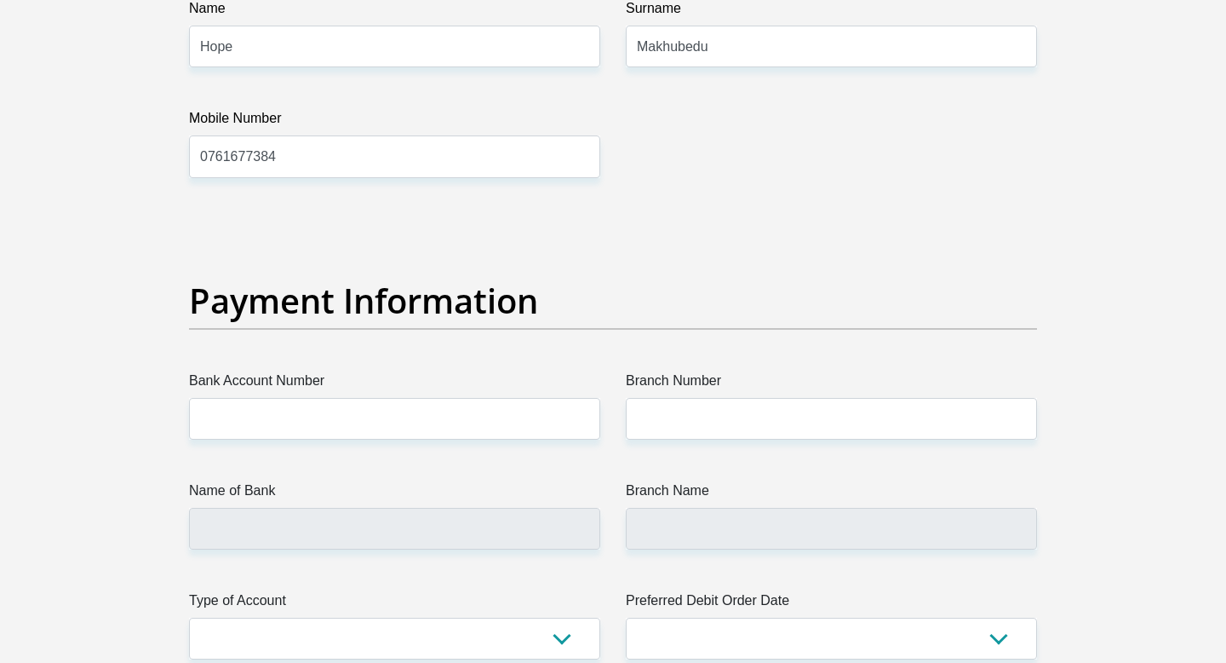
scroll to position [3702, 0]
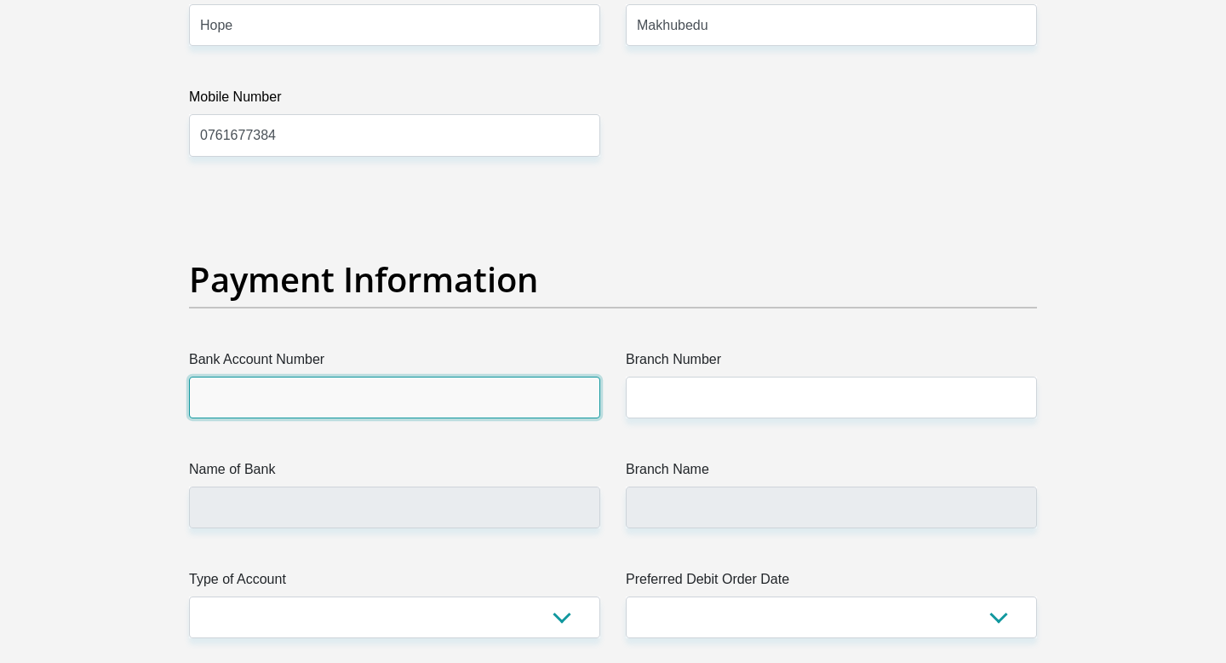
click at [468, 399] on input "Bank Account Number" at bounding box center [394, 397] width 411 height 42
type input "1540236402"
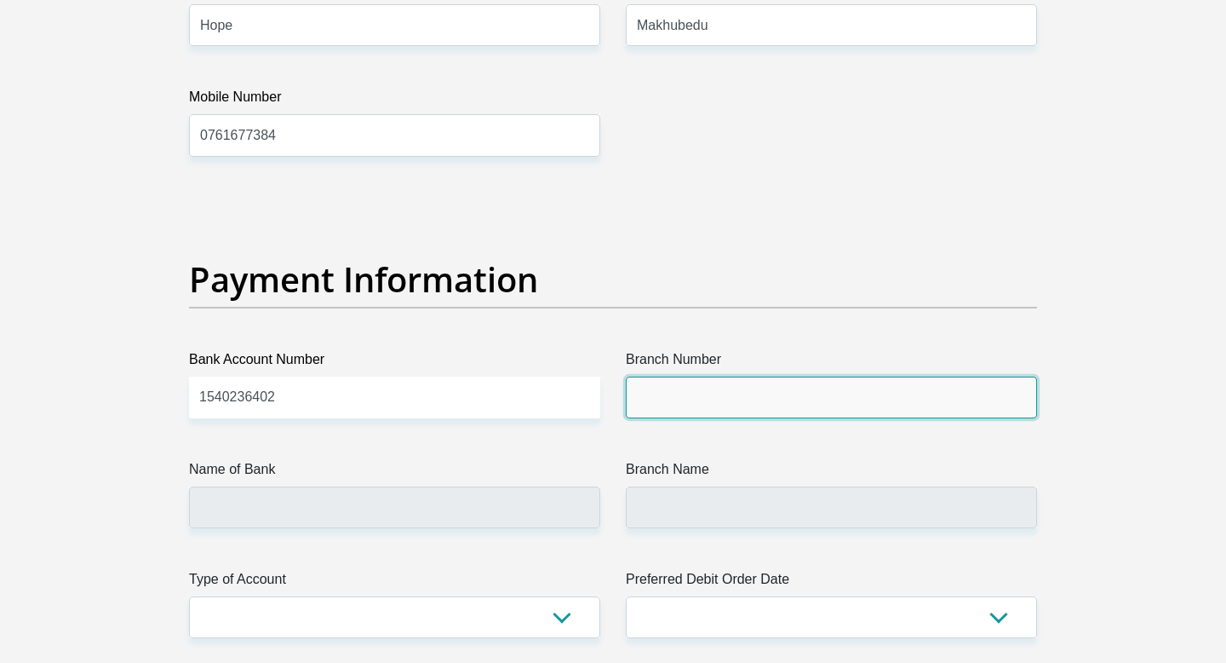
click at [678, 404] on input "Branch Number" at bounding box center [831, 397] width 411 height 42
type input "470010"
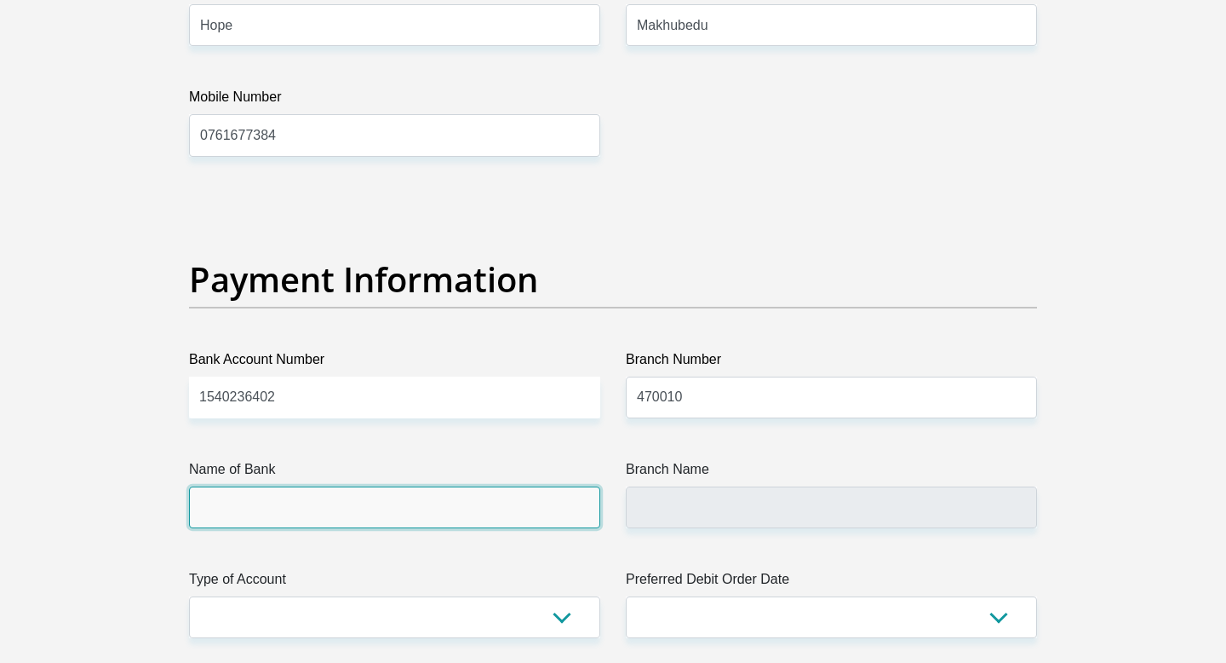
click at [479, 491] on input "Name of Bank" at bounding box center [394, 507] width 411 height 42
type input "CAPITEC BANK LIMITED"
type input "CAPITEC BANK CPC"
click at [421, 514] on input "CAPITEC BANK LIMITED" at bounding box center [394, 507] width 411 height 42
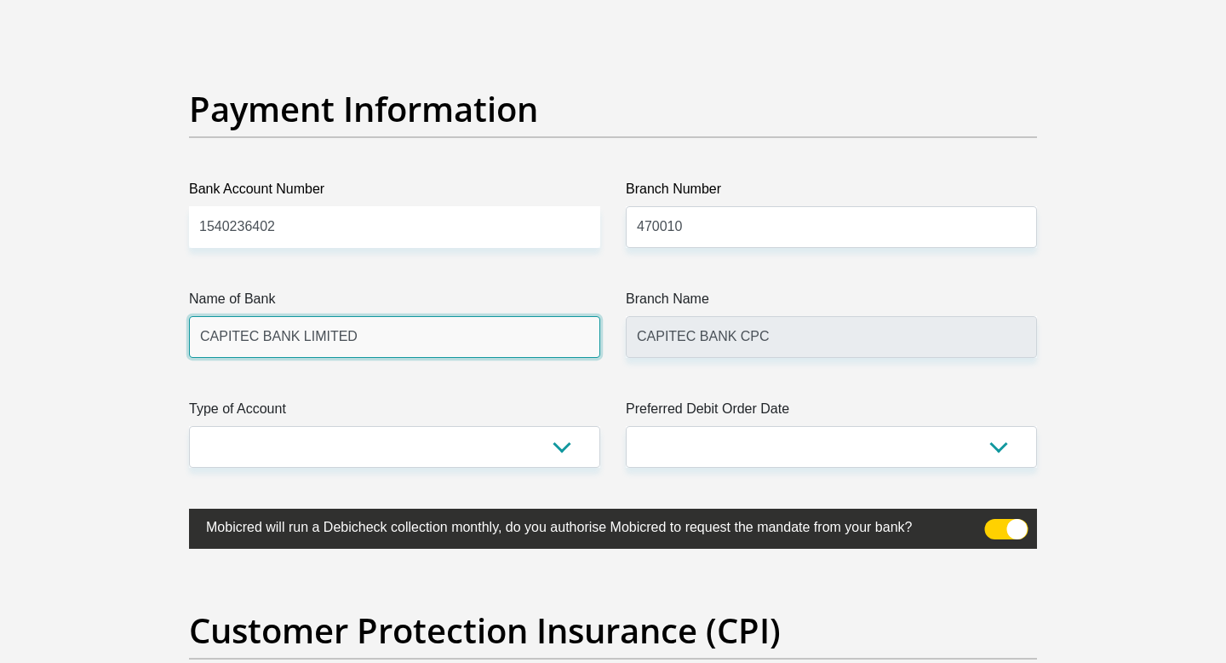
scroll to position [3893, 0]
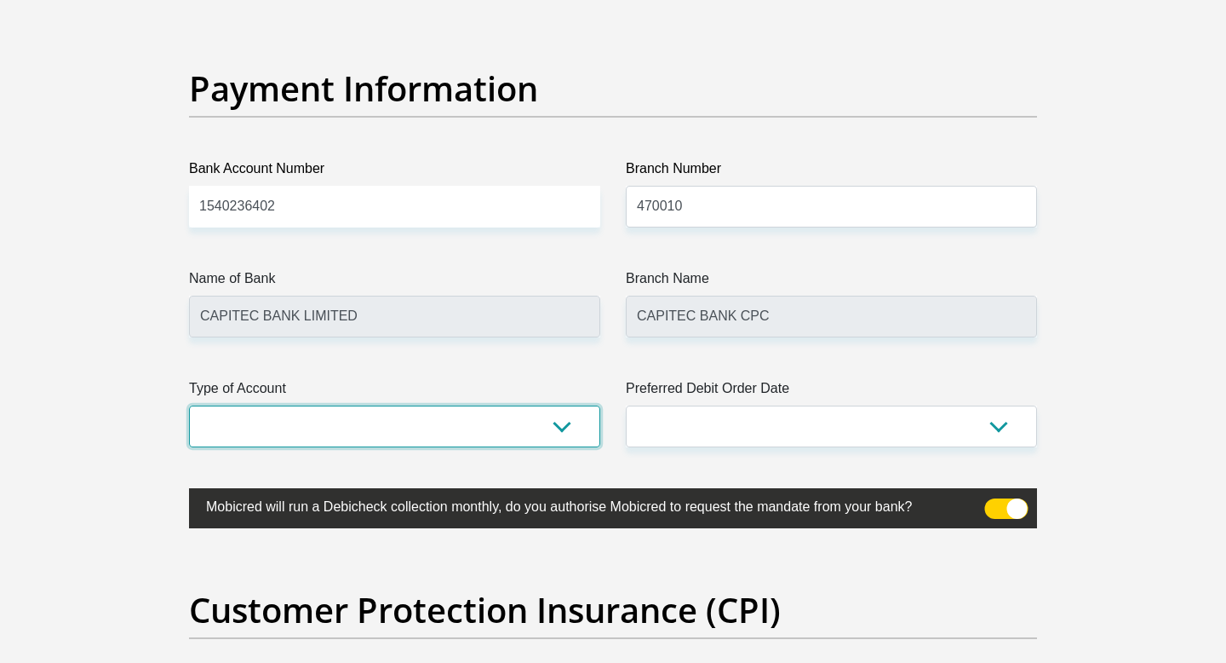
click at [563, 422] on select "Cheque Savings" at bounding box center [394, 426] width 411 height 42
select select "SAV"
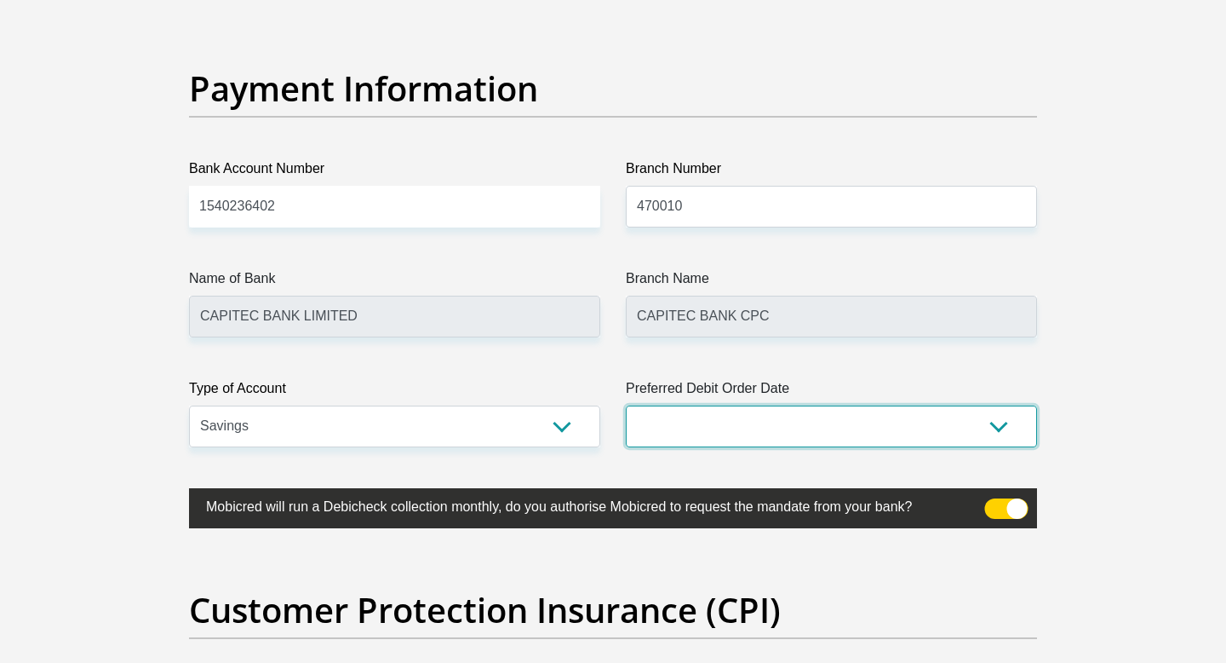
click at [995, 410] on select "1st 2nd 3rd 4th 5th 7th 18th 19th 20th 21st 22nd 23rd 24th 25th 26th 27th 28th …" at bounding box center [831, 426] width 411 height 42
click at [1006, 437] on select "1st 2nd 3rd 4th 5th 7th 18th 19th 20th 21st 22nd 23rd 24th 25th 26th 27th 28th …" at bounding box center [831, 426] width 411 height 42
click at [1002, 423] on select "1st 2nd 3rd 4th 5th 7th 18th 19th 20th 21st 22nd 23rd 24th 25th 26th 27th 28th …" at bounding box center [831, 426] width 411 height 42
select select "7"
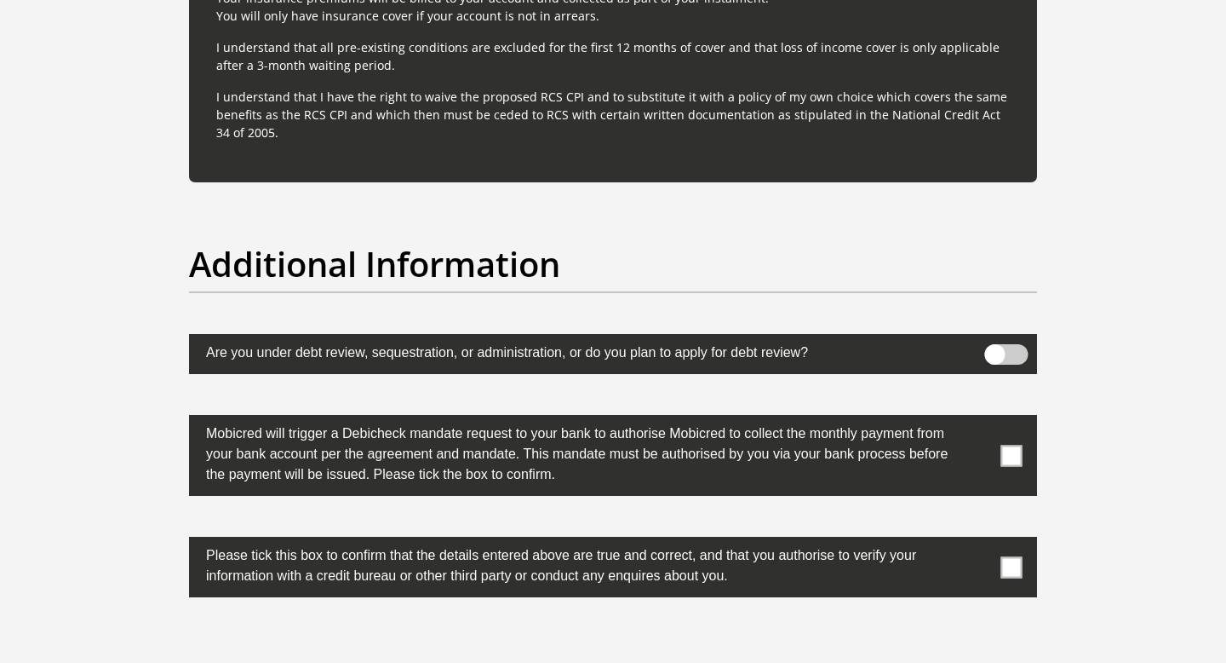
scroll to position [5162, 0]
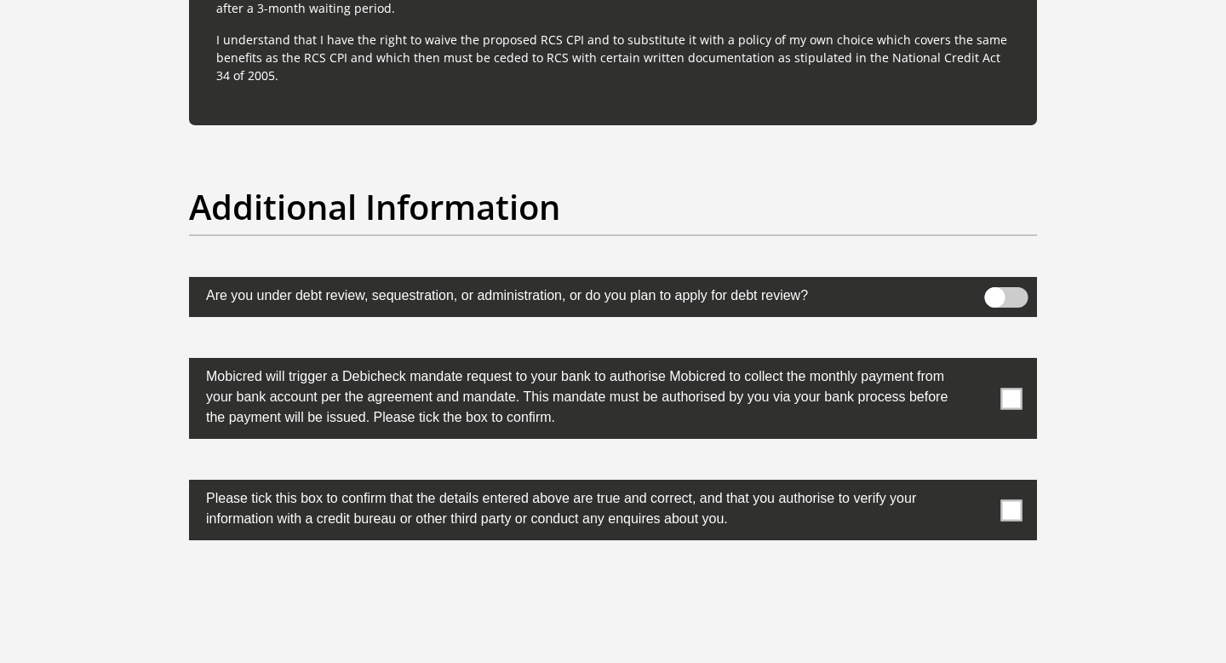
click at [1002, 397] on span at bounding box center [1012, 397] width 21 height 21
click at [978, 362] on input "checkbox" at bounding box center [978, 362] width 0 height 0
click at [1019, 506] on span at bounding box center [1012, 509] width 21 height 21
click at [978, 484] on input "checkbox" at bounding box center [978, 484] width 0 height 0
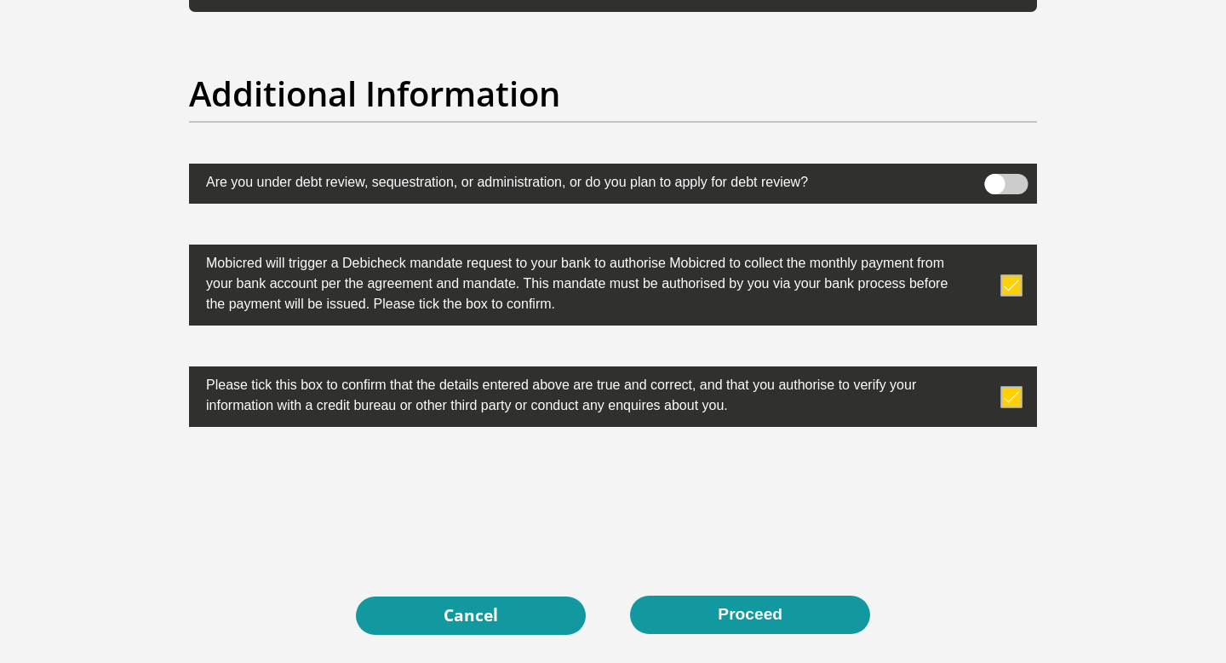
scroll to position [5281, 0]
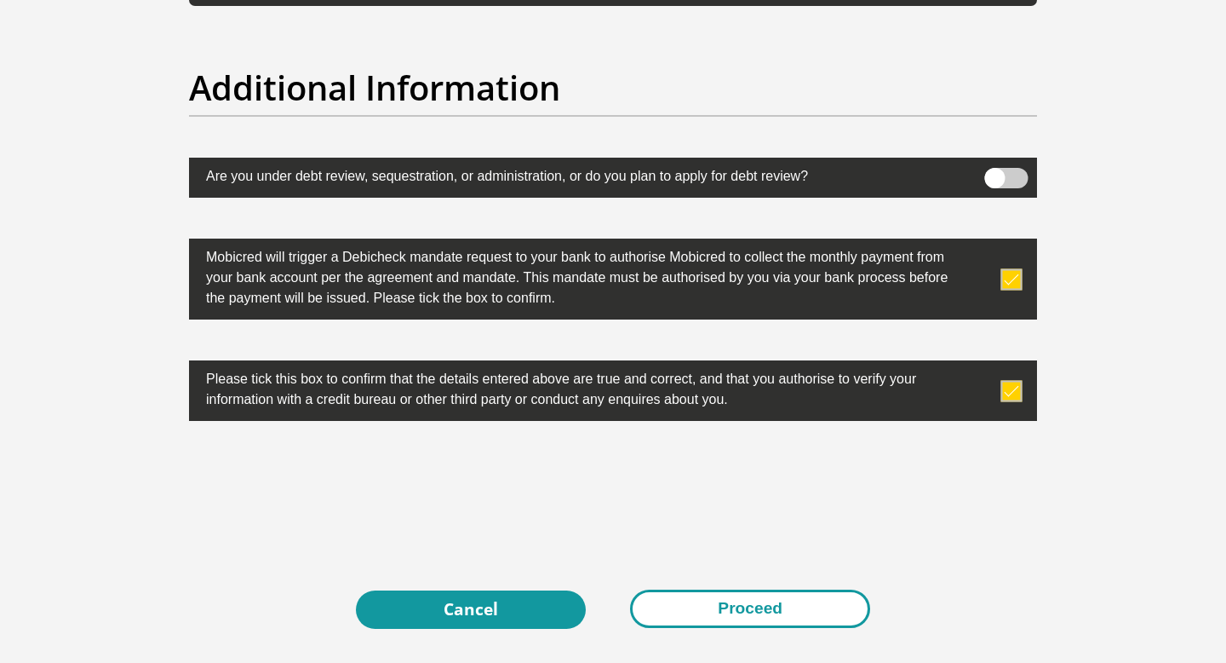
click at [778, 606] on button "Proceed" at bounding box center [750, 608] width 240 height 38
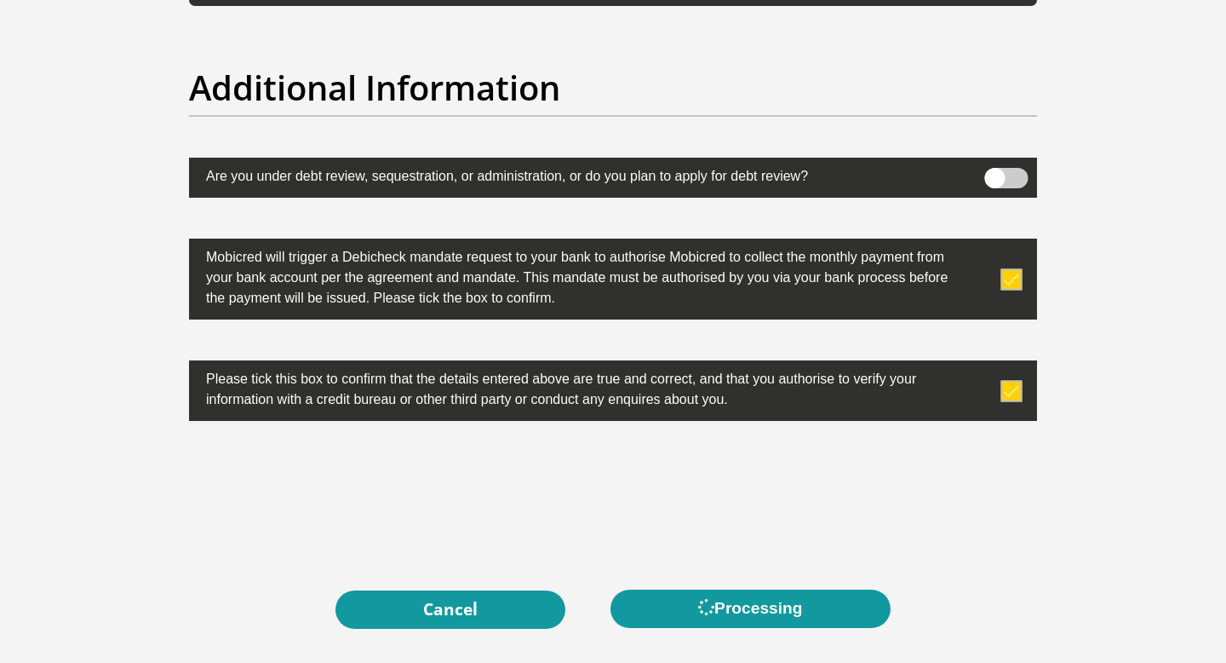
scroll to position [0, 0]
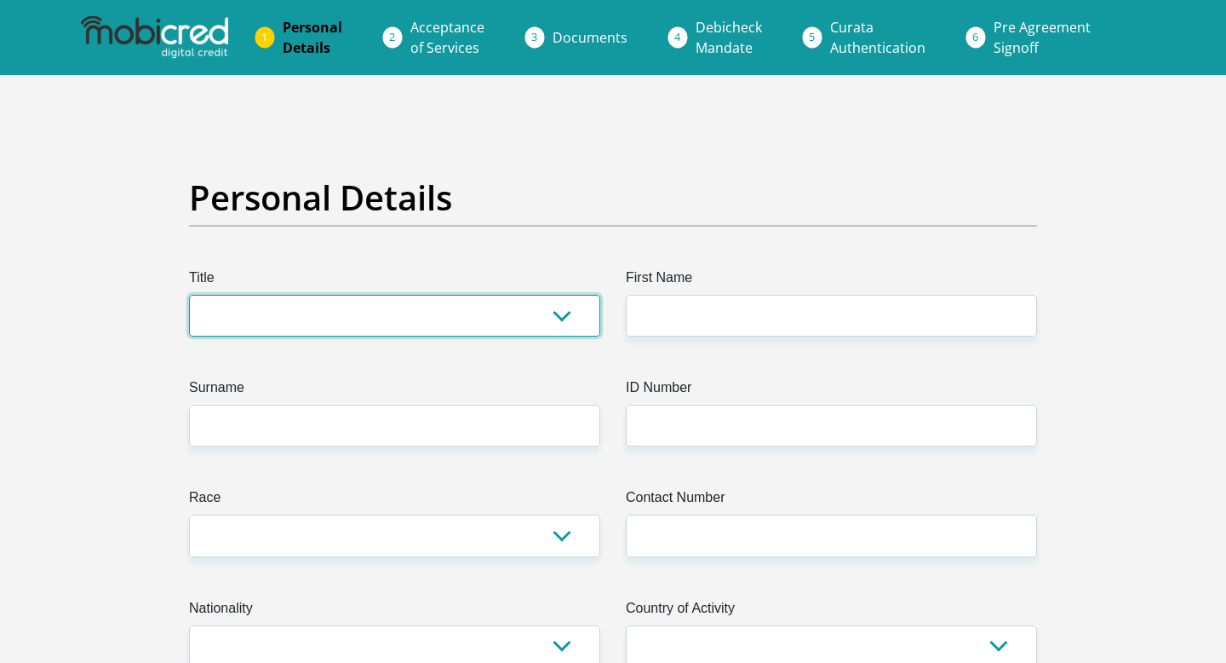
click at [449, 309] on select "Mr Ms Mrs Dr Other" at bounding box center [394, 316] width 411 height 42
select select "Ms"
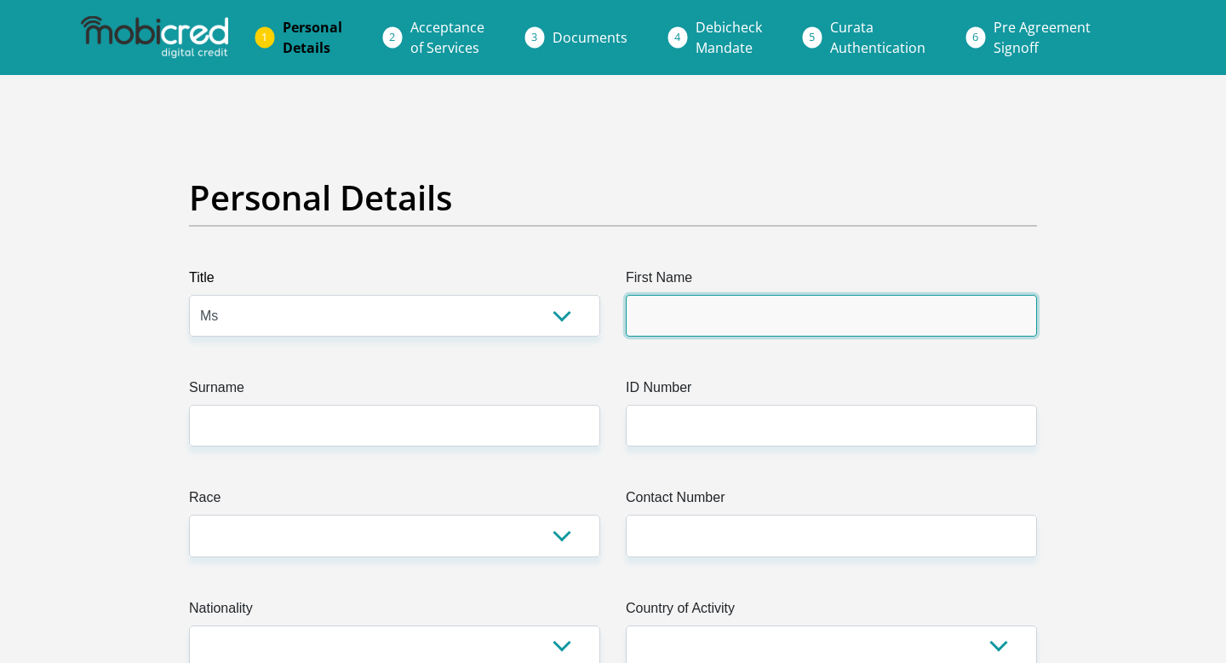
click at [687, 305] on input "First Name" at bounding box center [831, 316] width 411 height 42
type input "Hope"
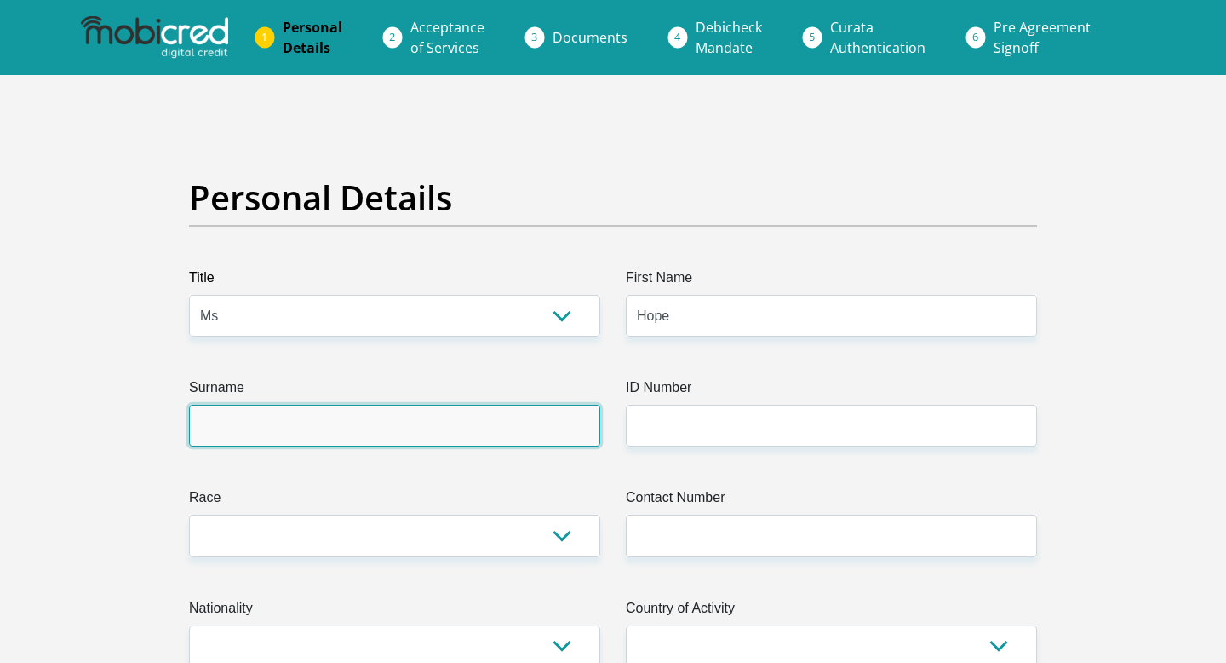
type input "Makhubedu"
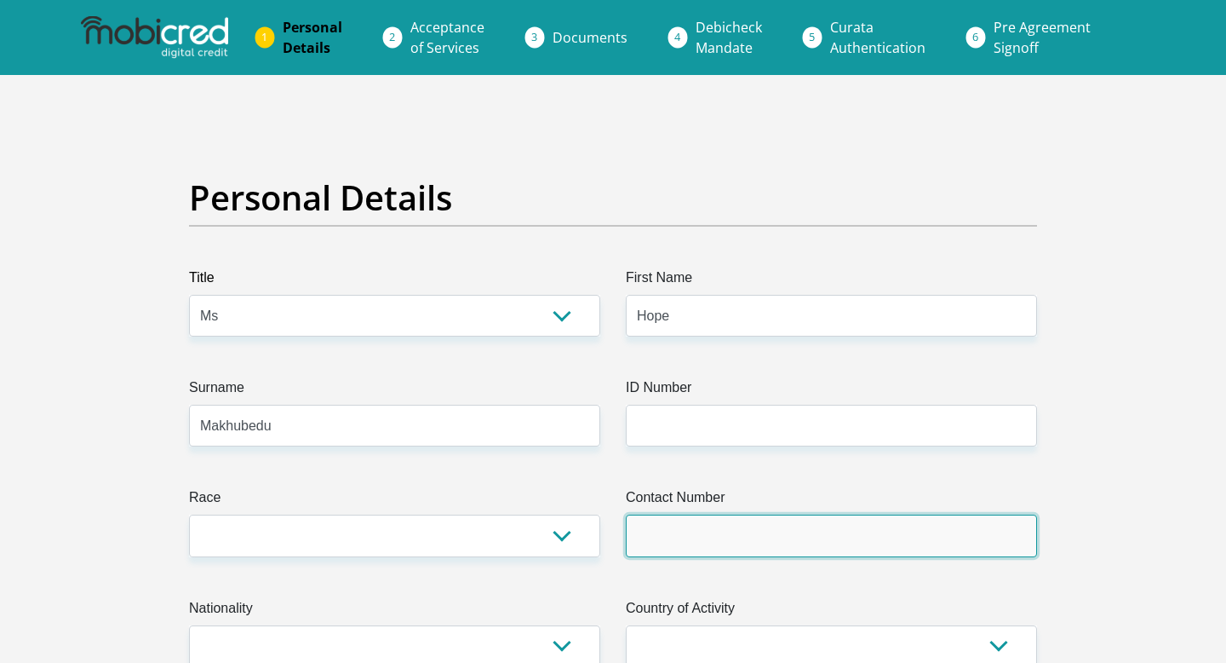
type input "0761677384"
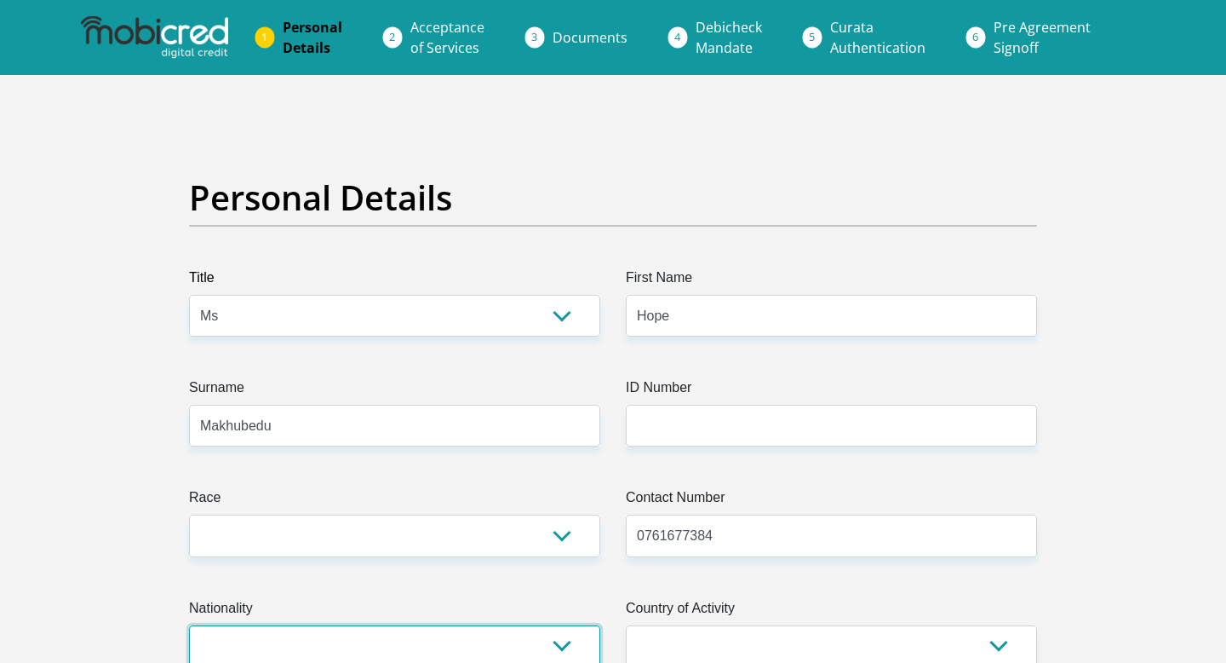
select select "ZAF"
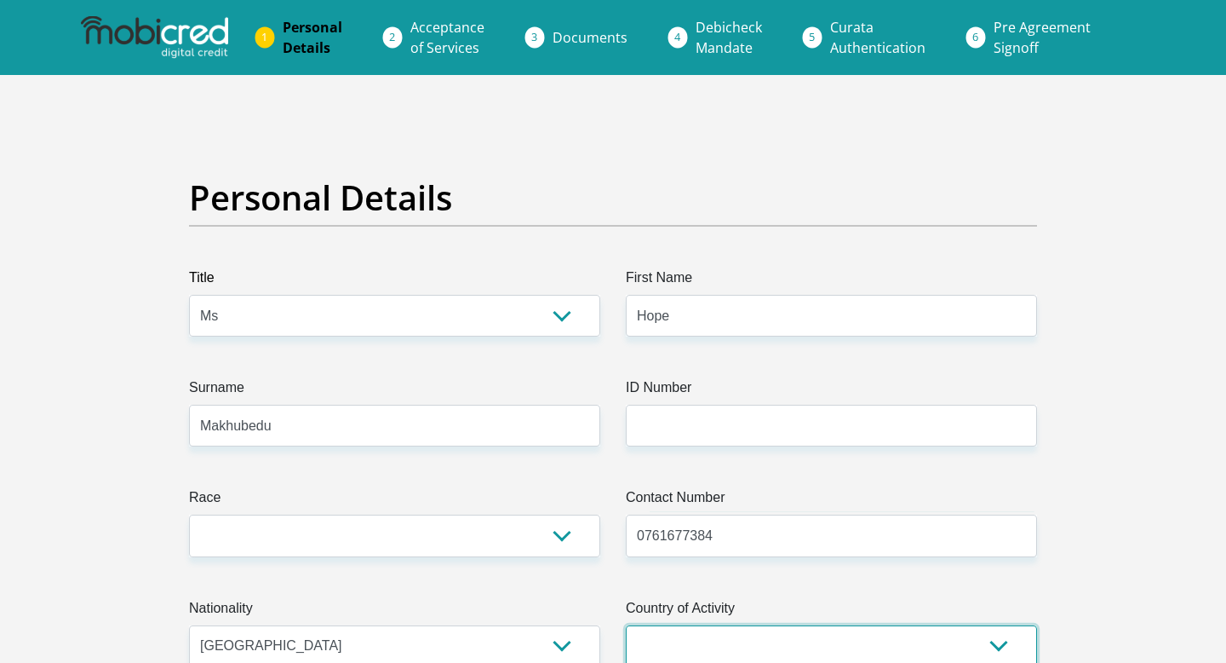
select select "ZAF"
type input "185 Stellenberg road"
type input "Stellenberg unit 3"
type input "Pretoria East"
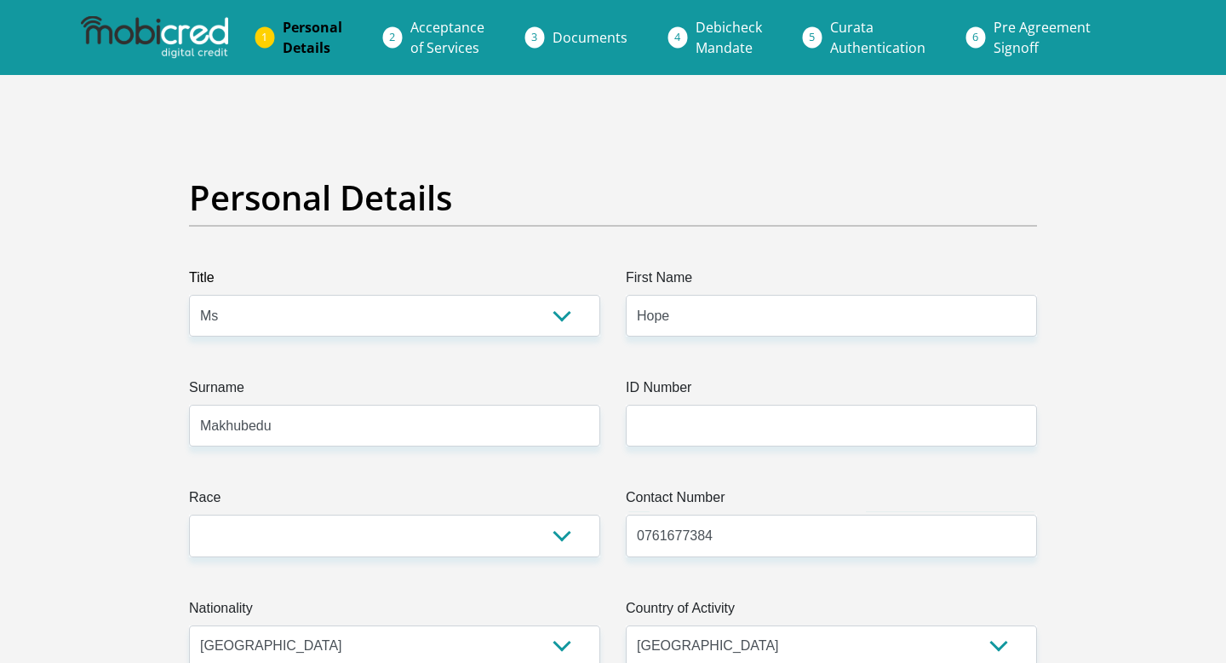
type input "182"
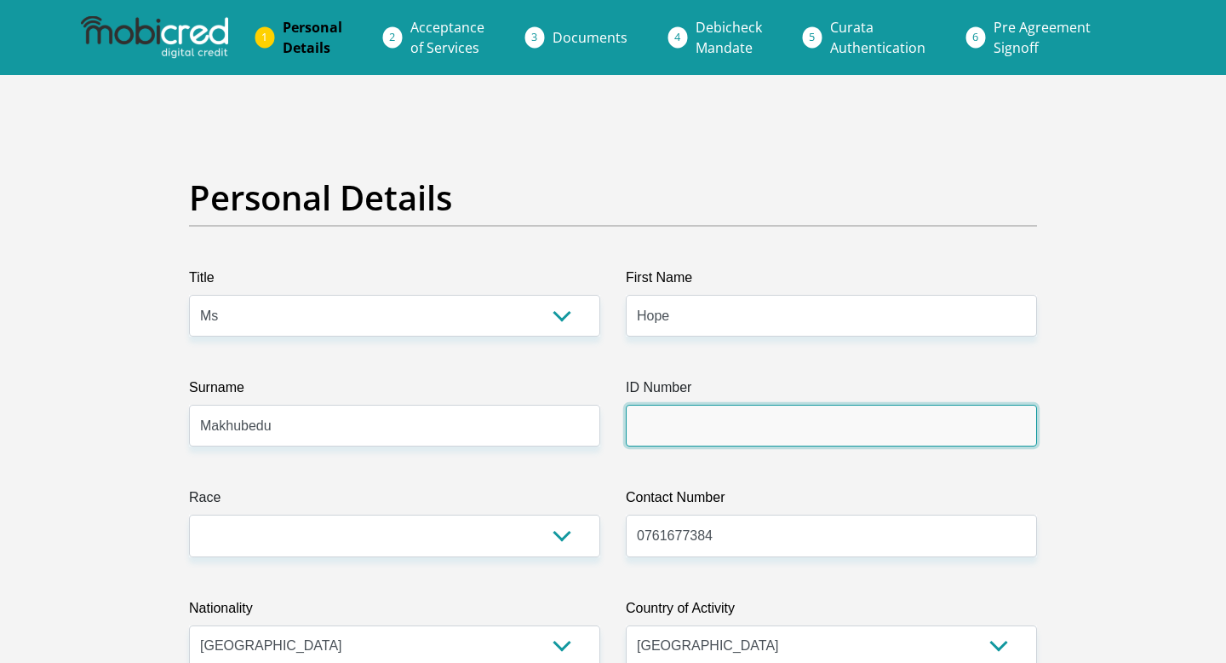
click at [703, 420] on input "ID Number" at bounding box center [831, 426] width 411 height 42
type input "0302120983085"
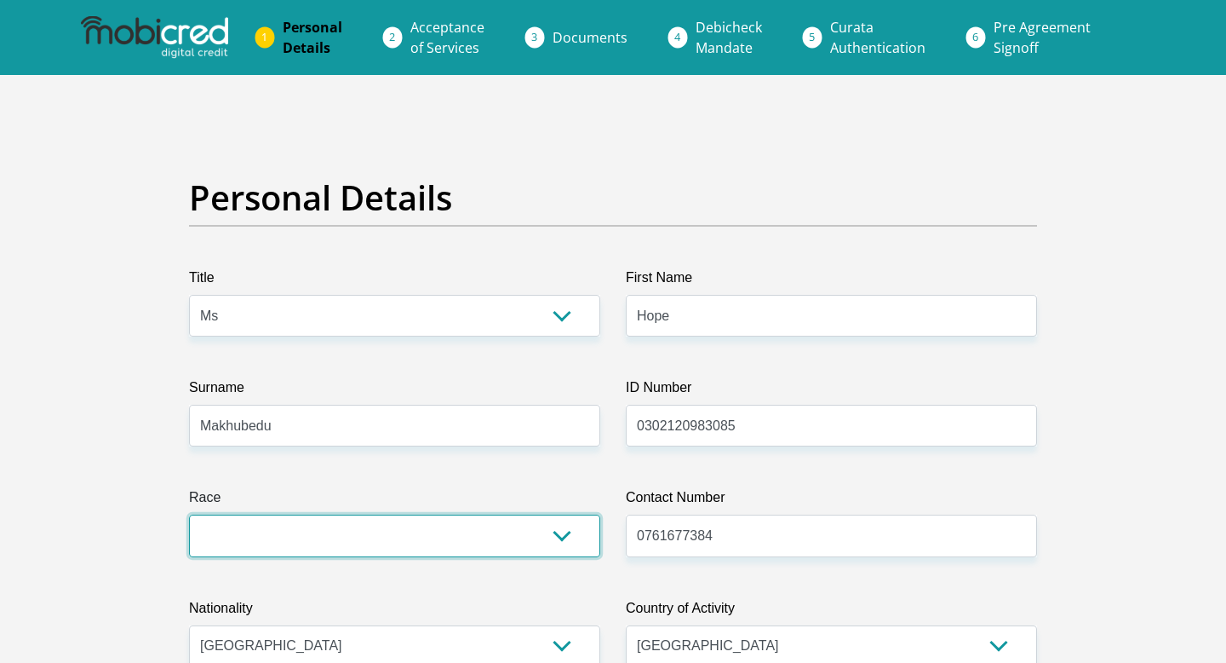
click at [451, 542] on select "Black Coloured Indian White Other" at bounding box center [394, 535] width 411 height 42
select select "1"
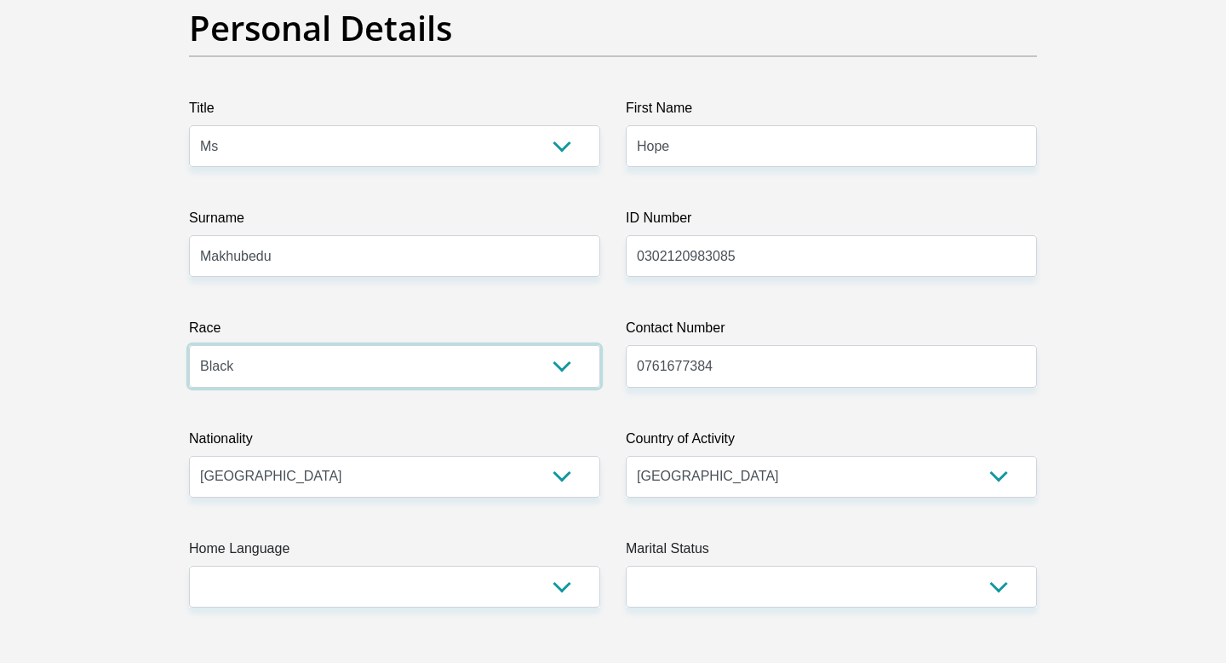
scroll to position [188, 0]
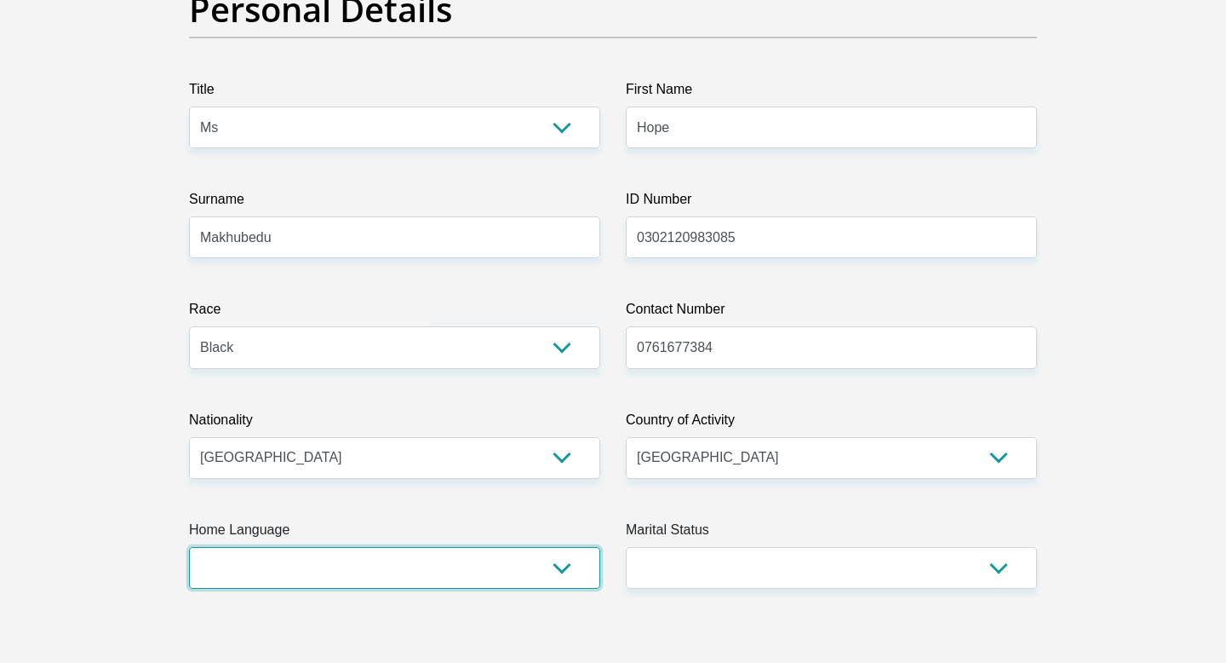
click at [492, 570] on select "Afrikaans English Sepedi South Ndebele Southern Sotho Swati Tsonga Tswana Venda…" at bounding box center [394, 568] width 411 height 42
select select "Other"
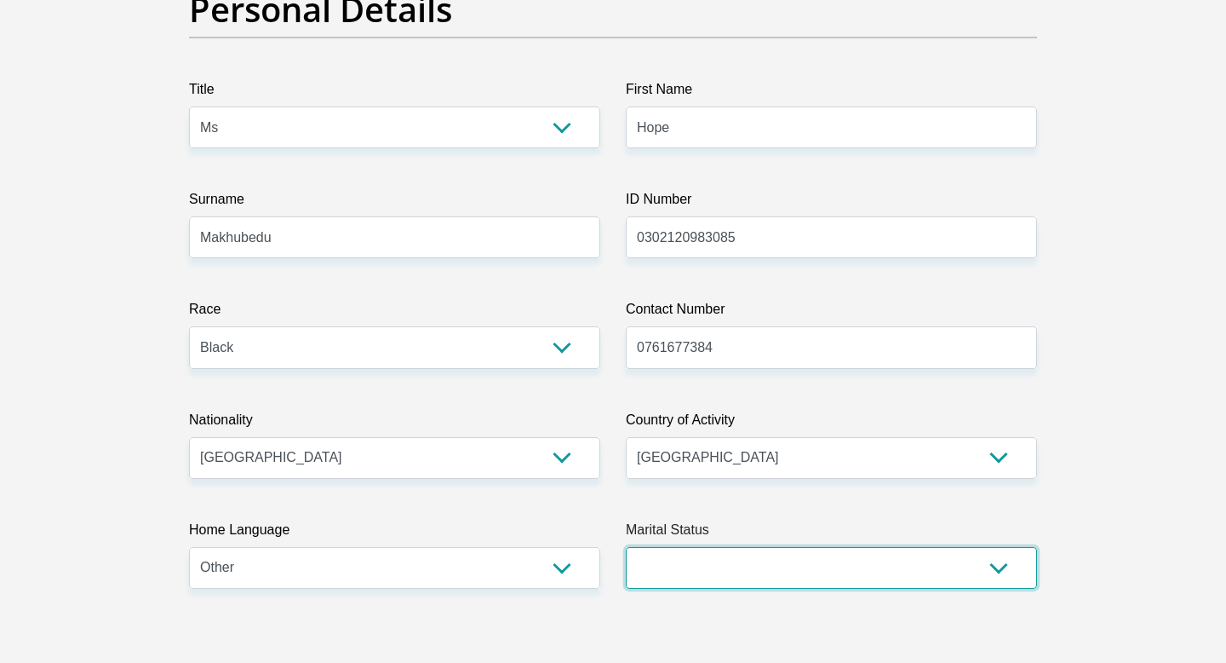
click at [873, 560] on select "Married ANC Single Divorced Widowed Married COP or Customary Law" at bounding box center [831, 568] width 411 height 42
select select "2"
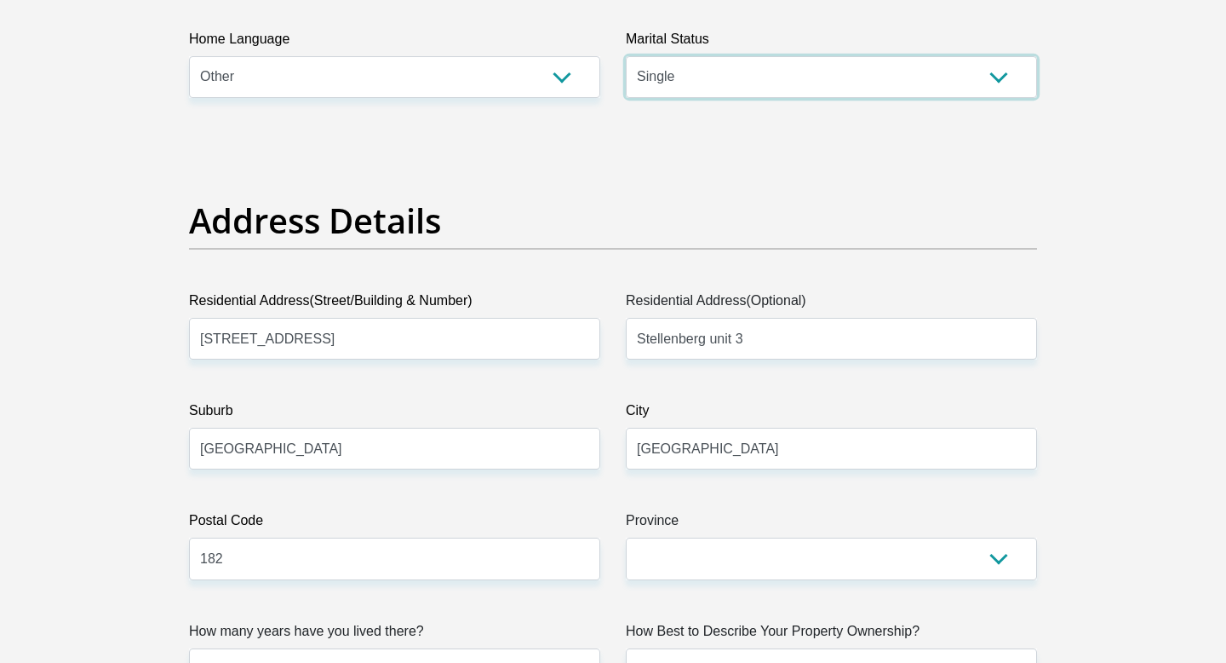
scroll to position [692, 0]
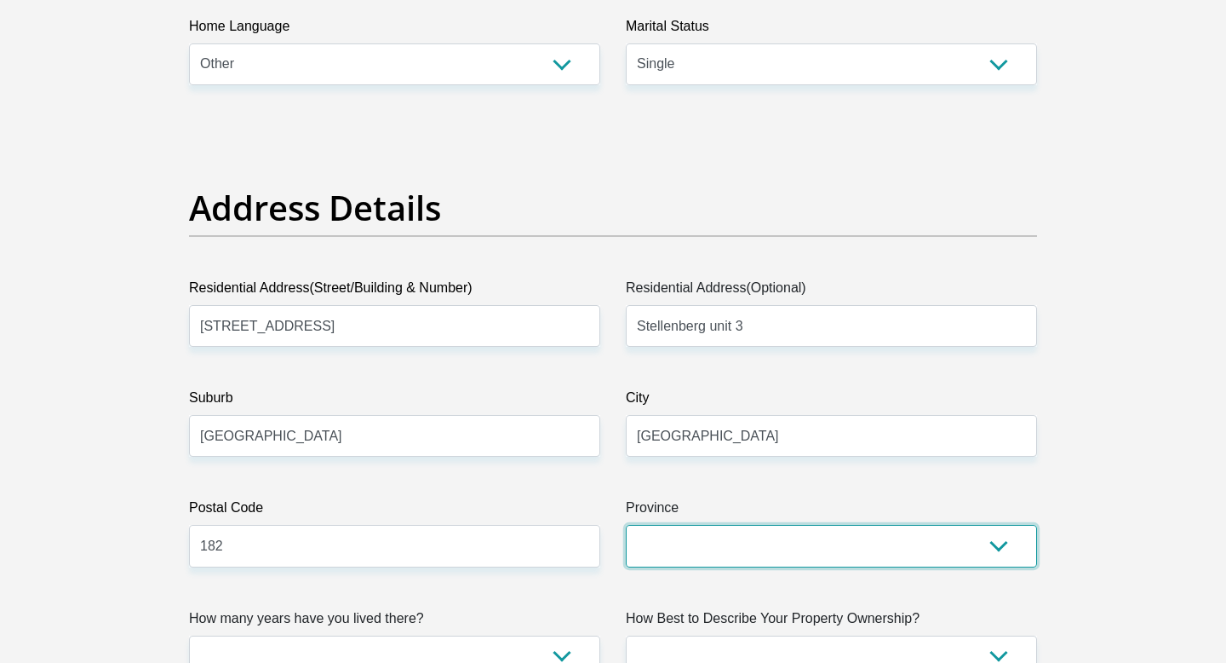
click at [980, 544] on select "Eastern Cape Free State Gauteng KwaZulu-Natal Limpopo Mpumalanga Northern Cape …" at bounding box center [831, 546] width 411 height 42
select select "Gauteng"
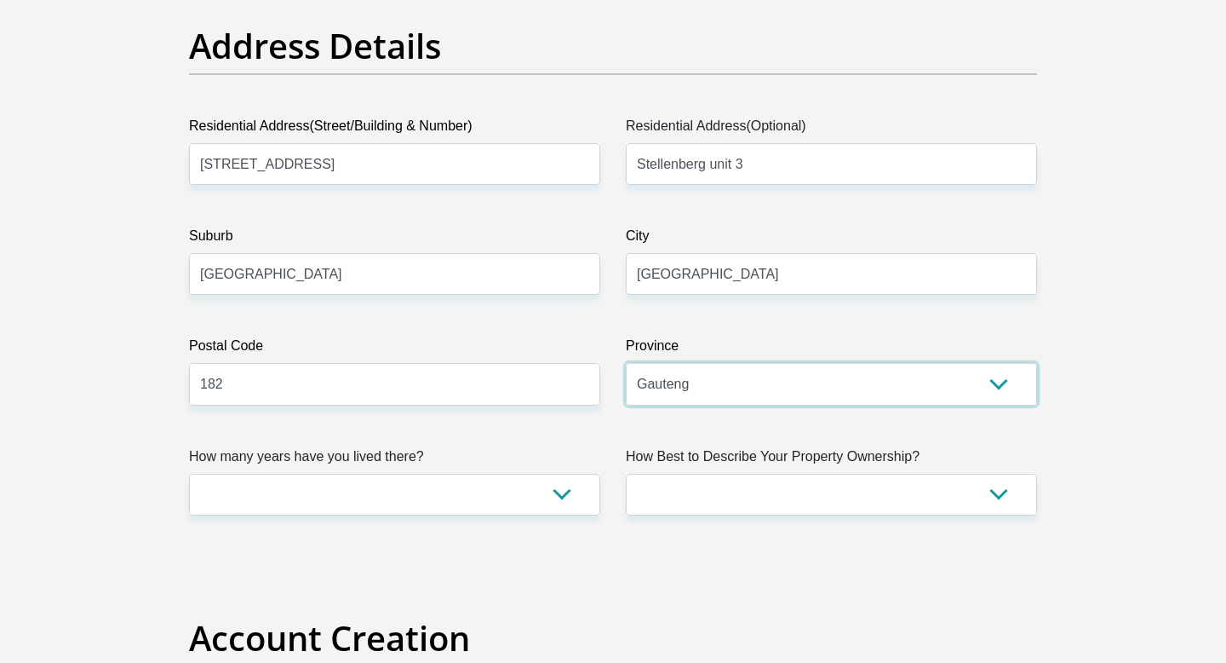
scroll to position [888, 0]
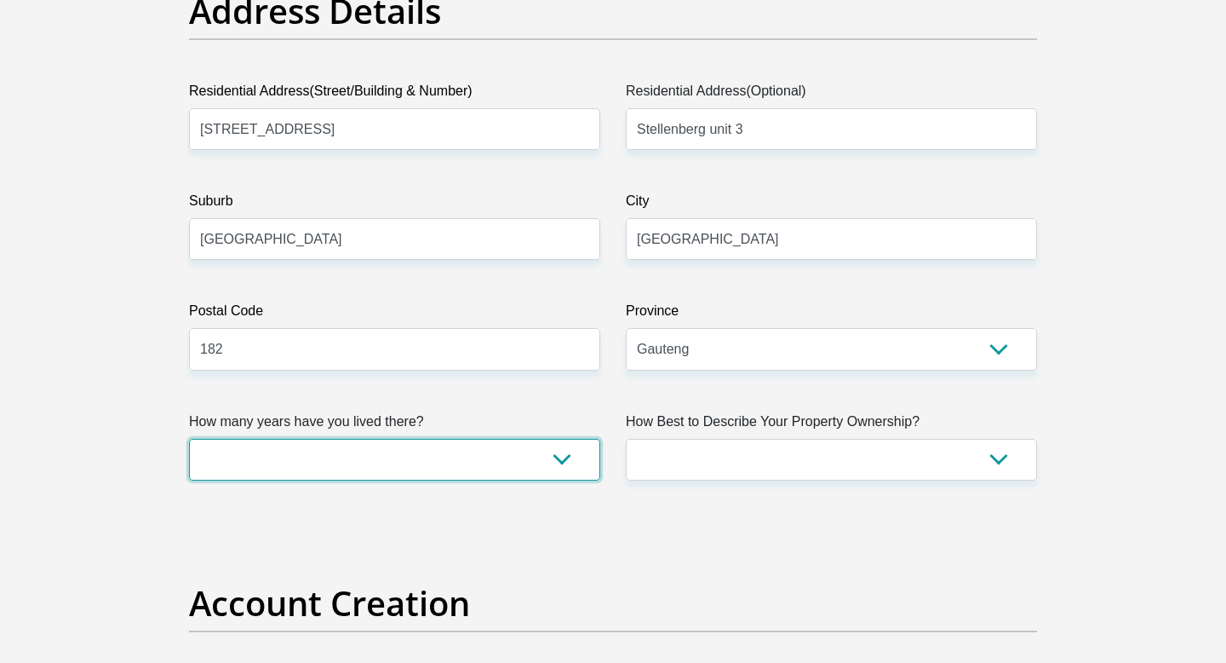
click at [554, 471] on select "less than 1 year 1-3 years 3-5 years 5+ years" at bounding box center [394, 460] width 411 height 42
select select "5"
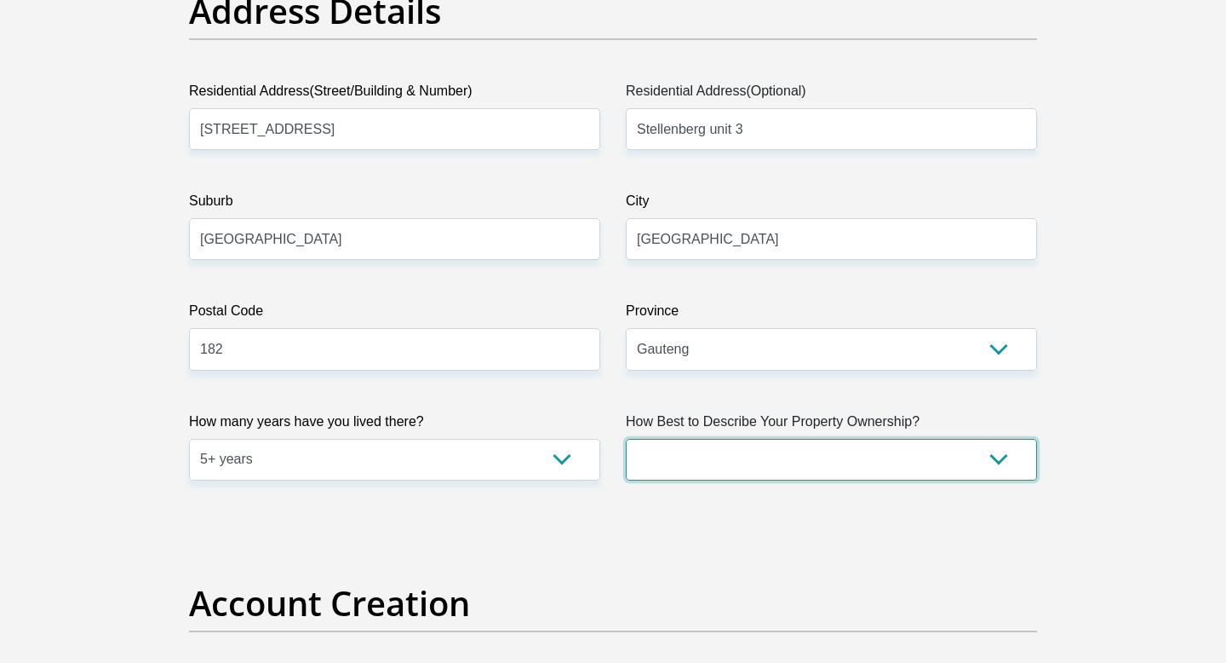
click at [927, 452] on select "Owned Rented Family Owned Company Dwelling" at bounding box center [831, 460] width 411 height 42
select select "parents"
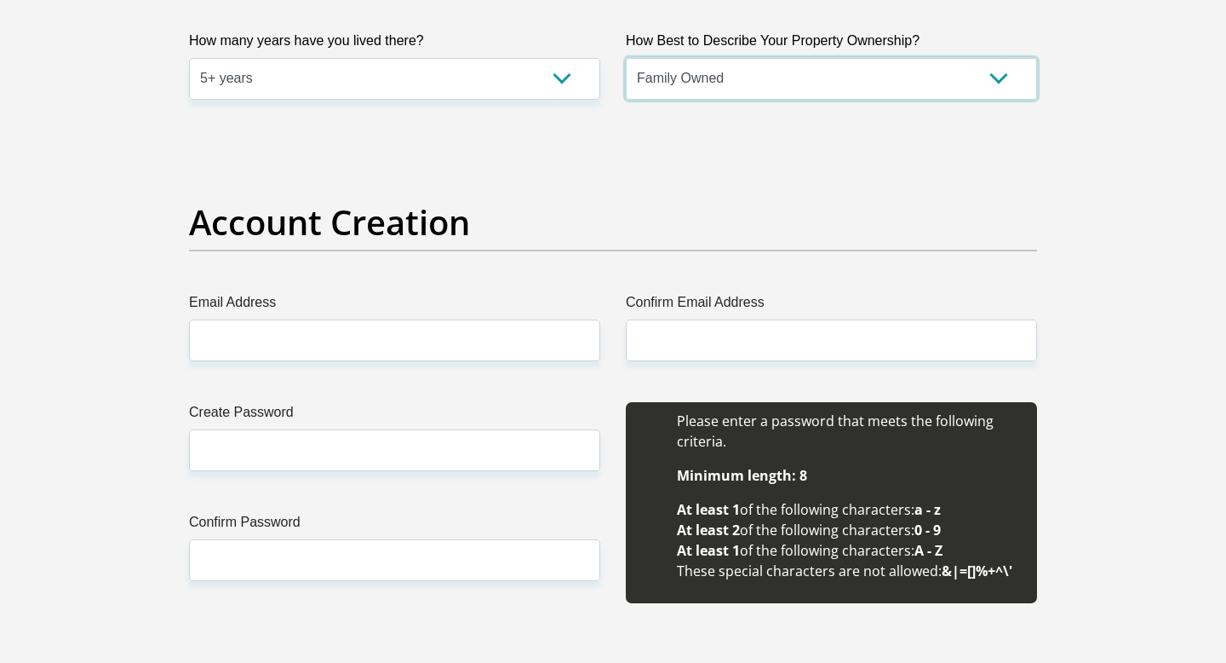
scroll to position [1285, 0]
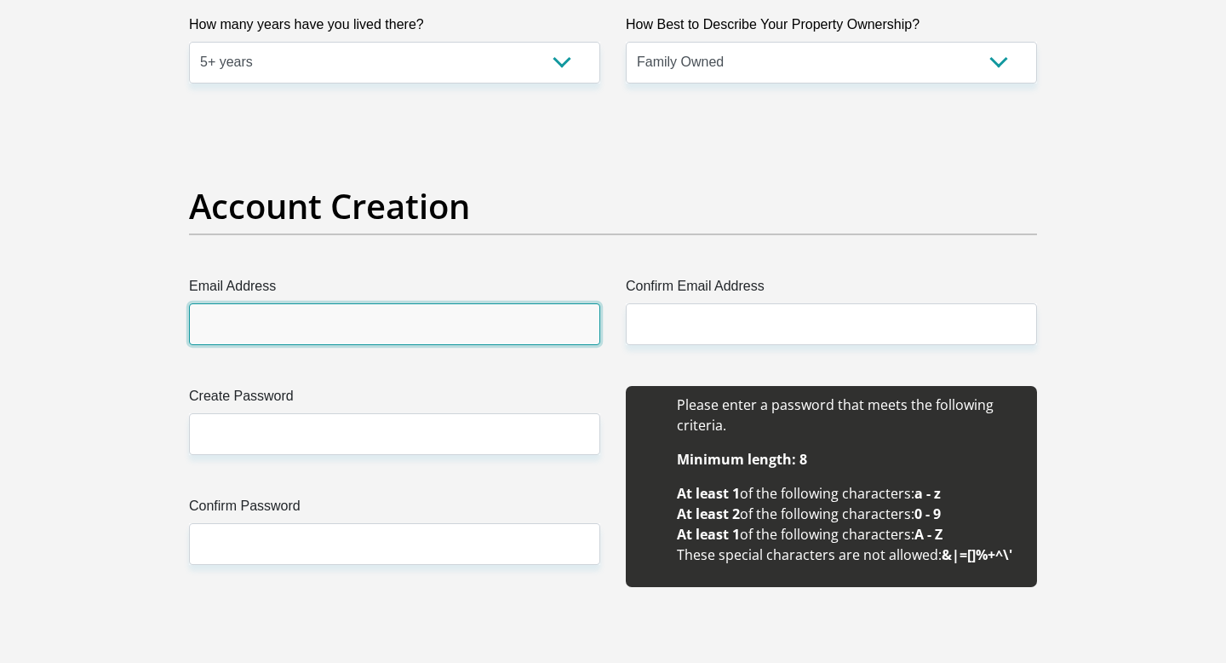
click at [474, 330] on input "Email Address" at bounding box center [394, 324] width 411 height 42
type input "hope.makhubedu@icloud.com"
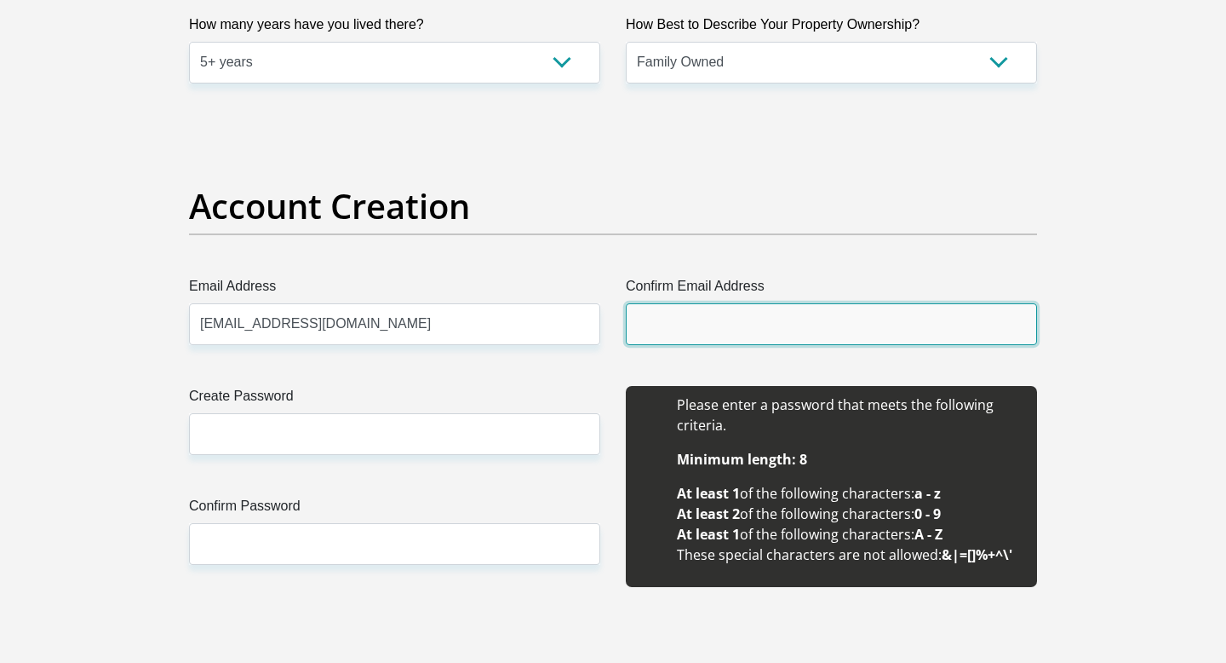
type input "hope.makhubedu@icloud.com"
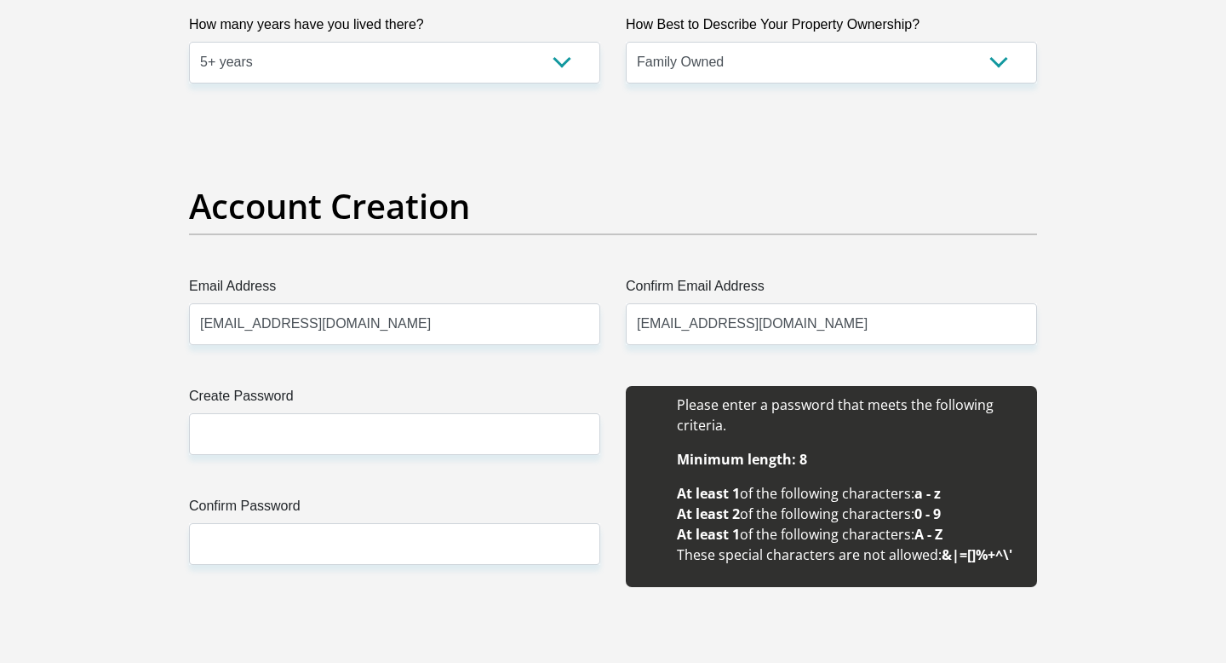
type input "Hope"
type input "Makhubedu"
type input "0761677384"
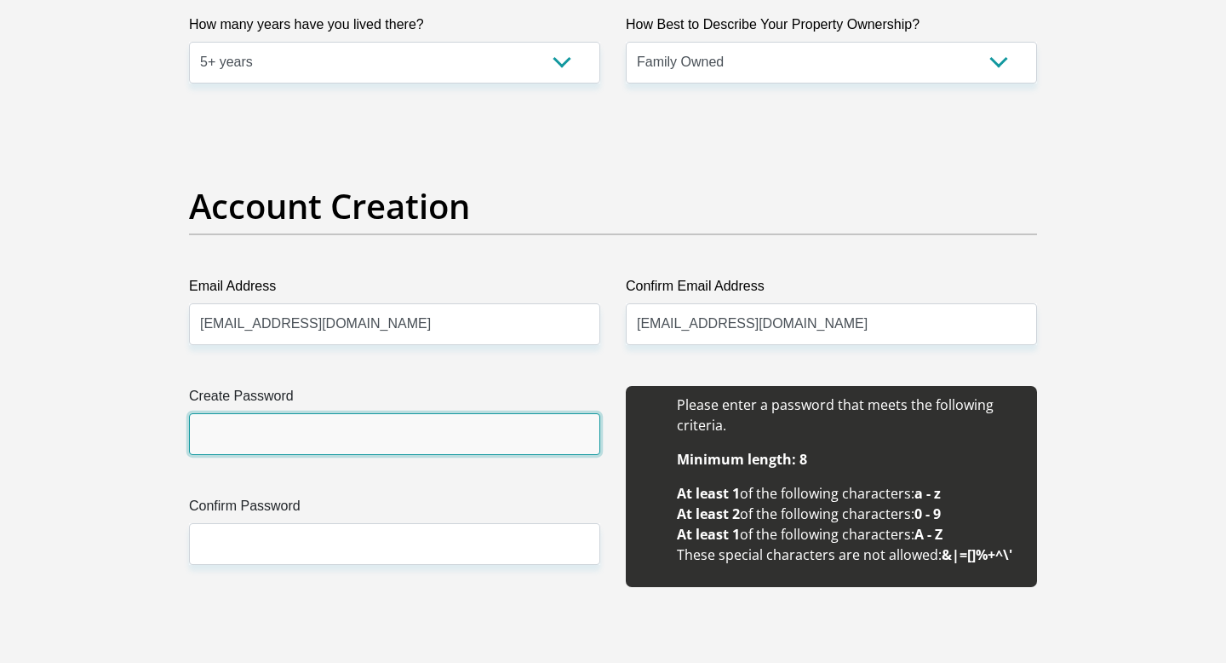
click at [426, 419] on input "Create Password" at bounding box center [394, 434] width 411 height 42
type input "Makhubedu@1968"
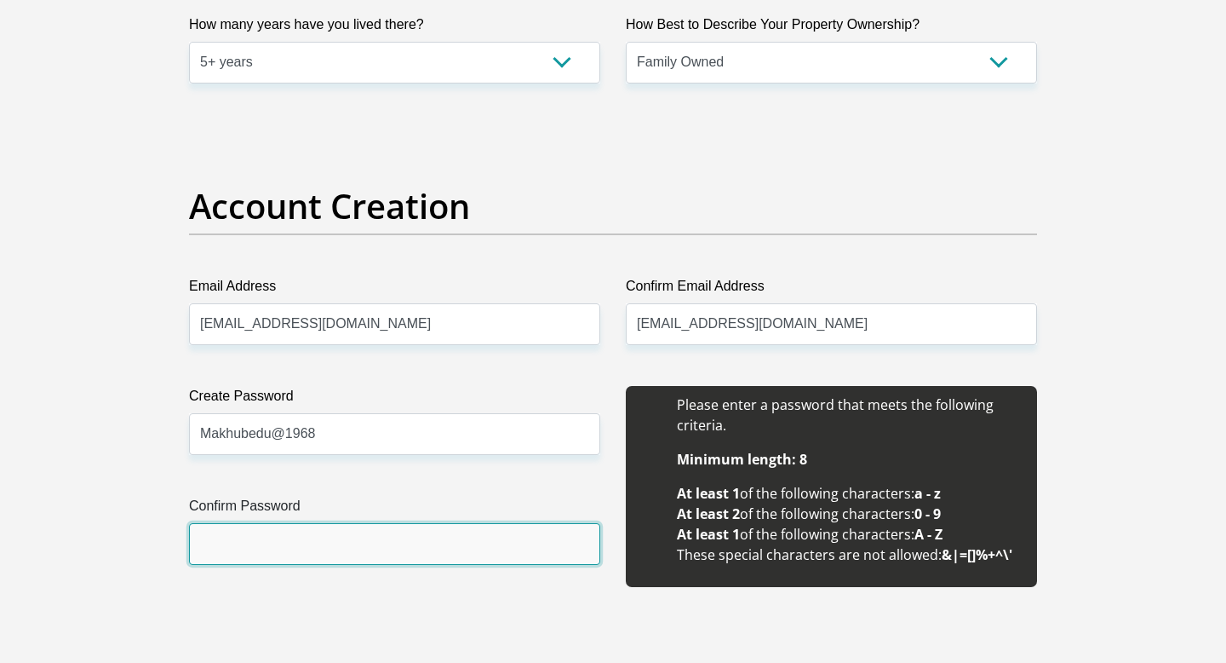
click at [370, 547] on input "Confirm Password" at bounding box center [394, 544] width 411 height 42
type input "Makhubedu@1968"
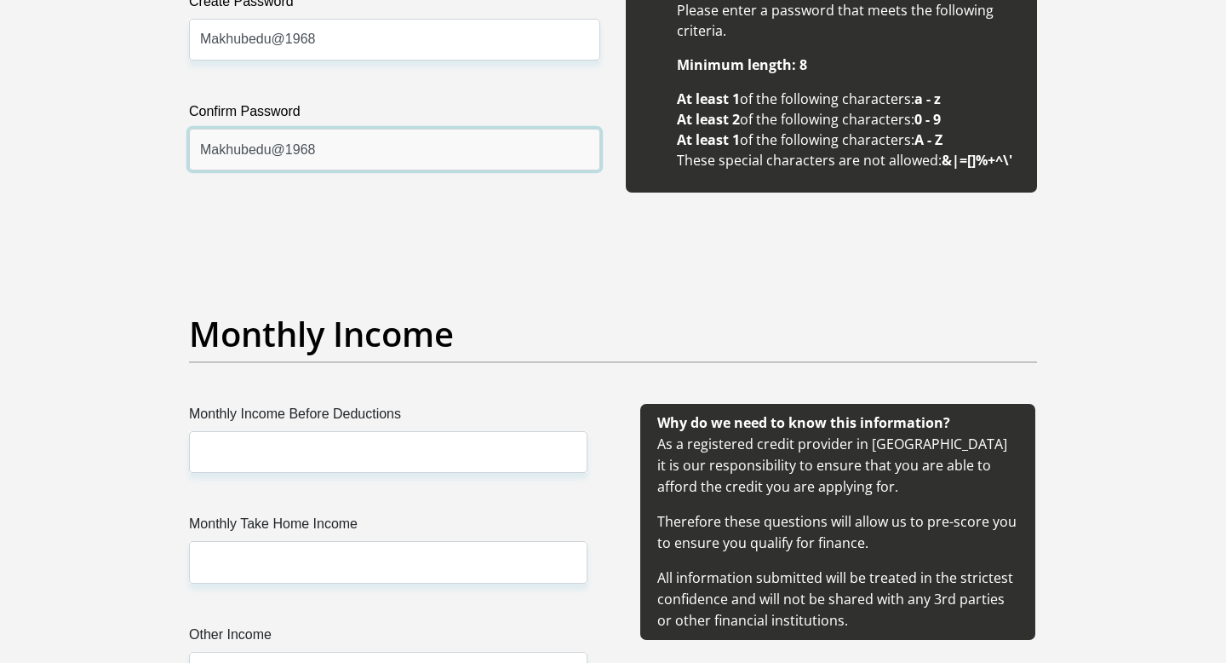
scroll to position [1675, 0]
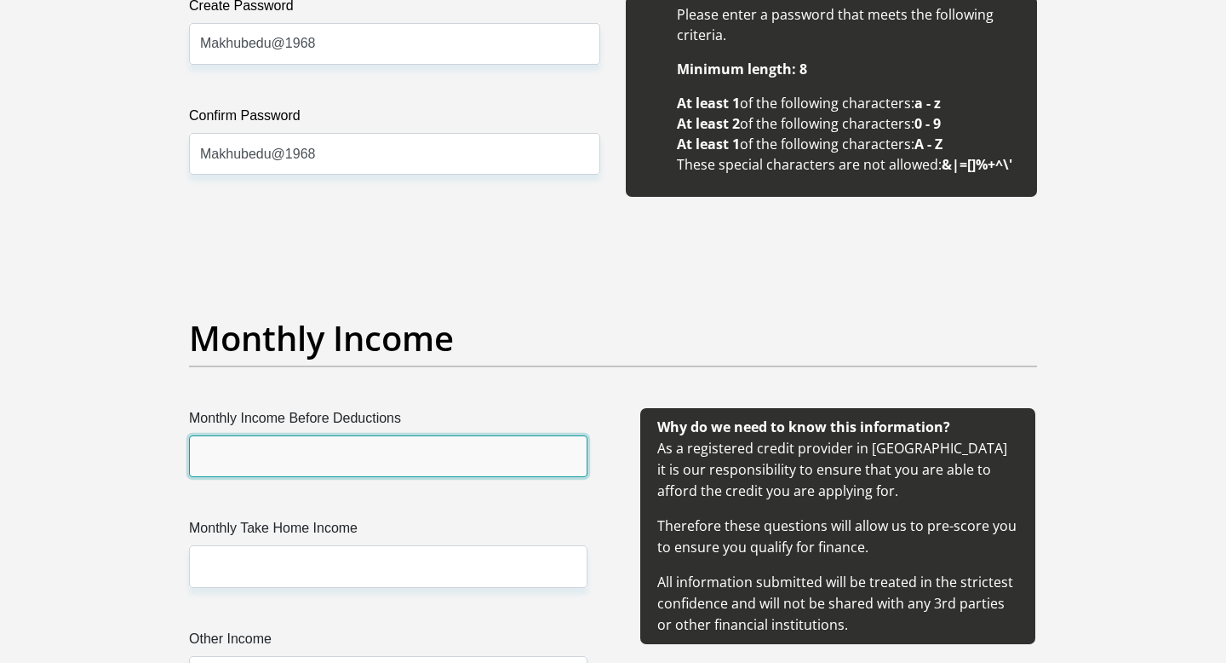
click at [308, 456] on input "Monthly Income Before Deductions" at bounding box center [388, 456] width 399 height 42
type input "9000"
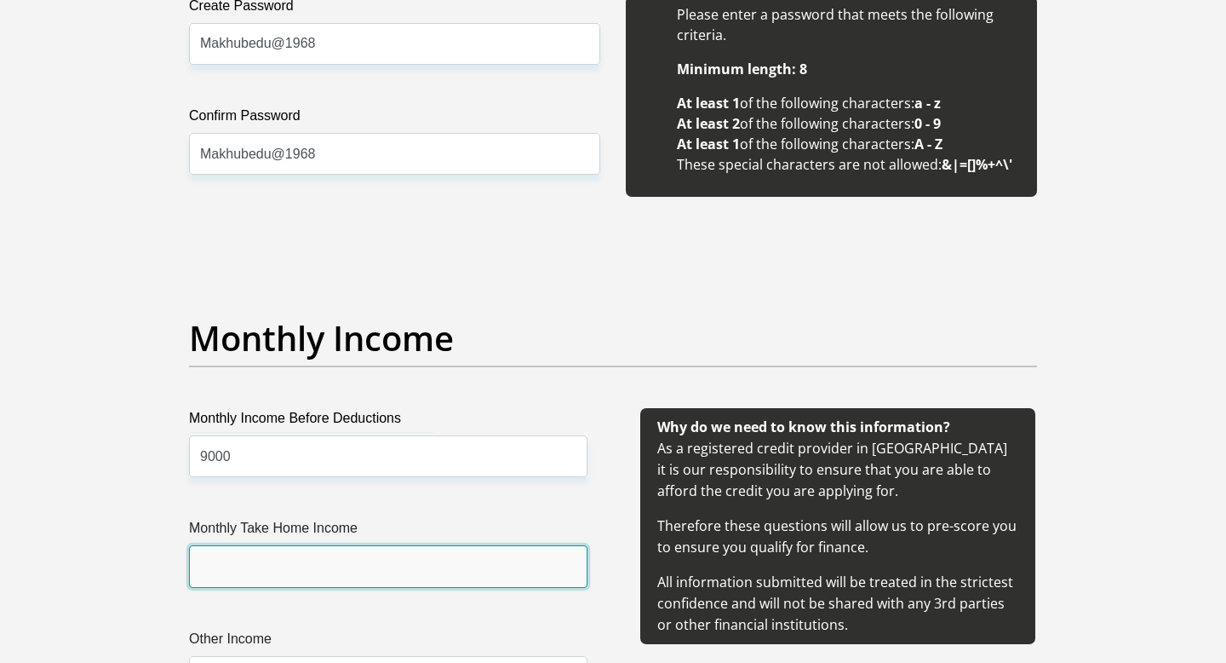
click at [325, 570] on input "Monthly Take Home Income" at bounding box center [388, 566] width 399 height 42
type input "9000"
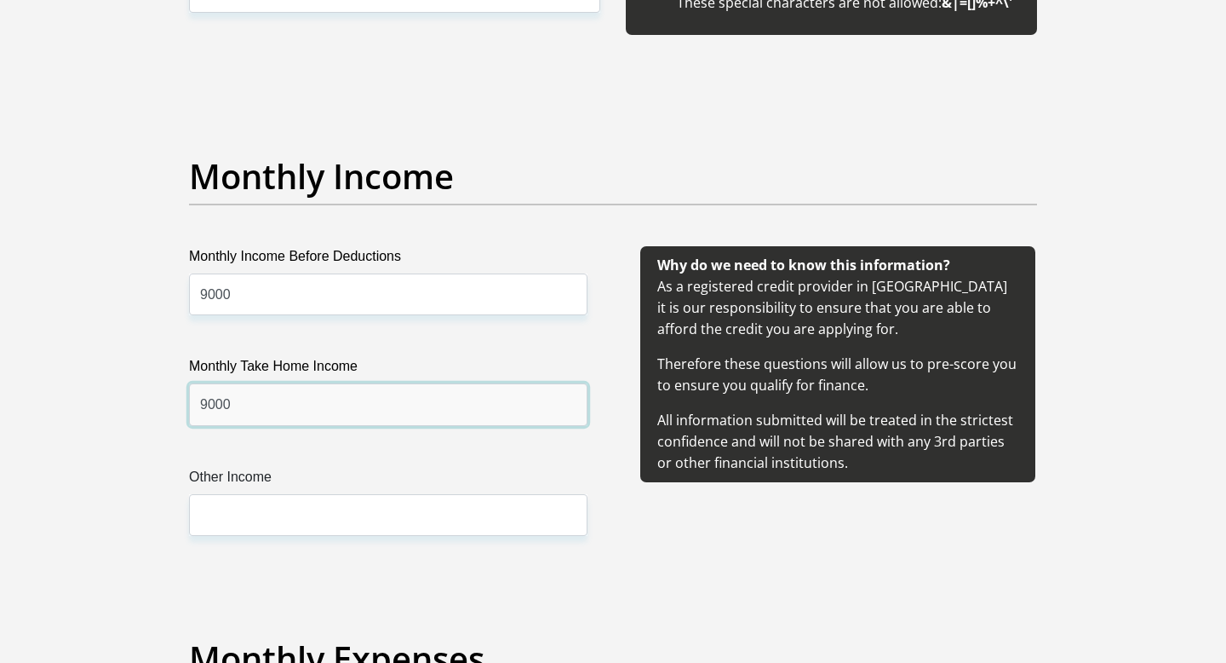
scroll to position [1860, 0]
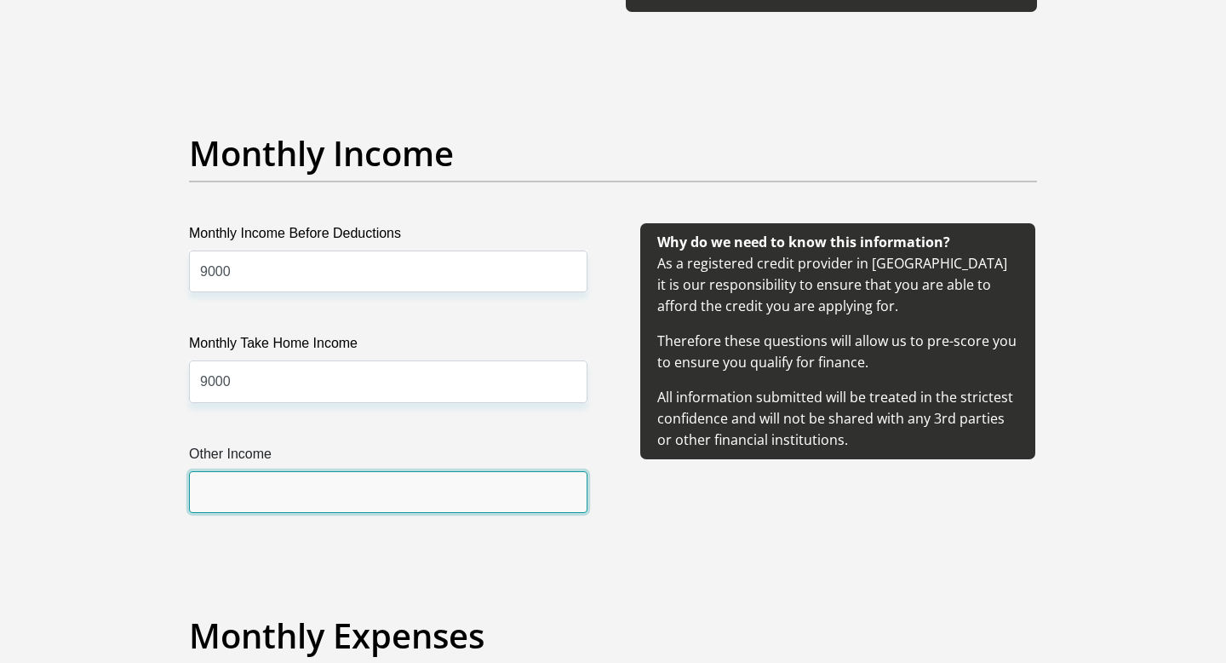
click at [306, 497] on input "Other Income" at bounding box center [388, 492] width 399 height 42
type input "500"
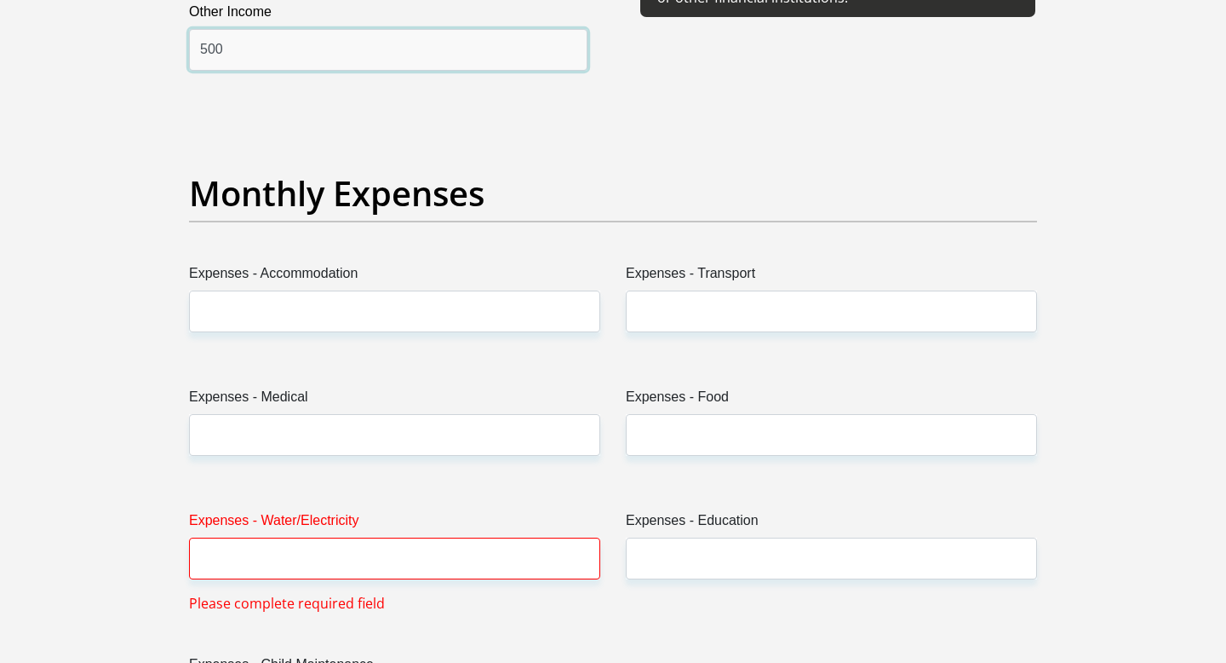
scroll to position [2322, 0]
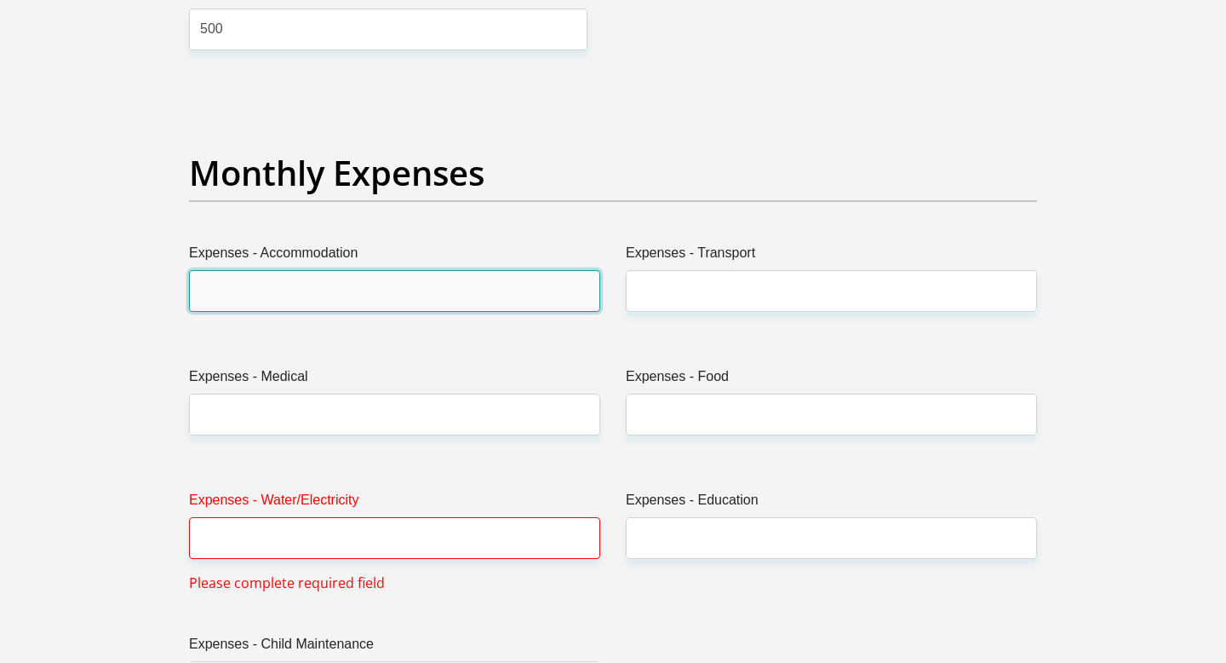
click at [350, 270] on input "Expenses - Accommodation" at bounding box center [394, 291] width 411 height 42
type input "0"
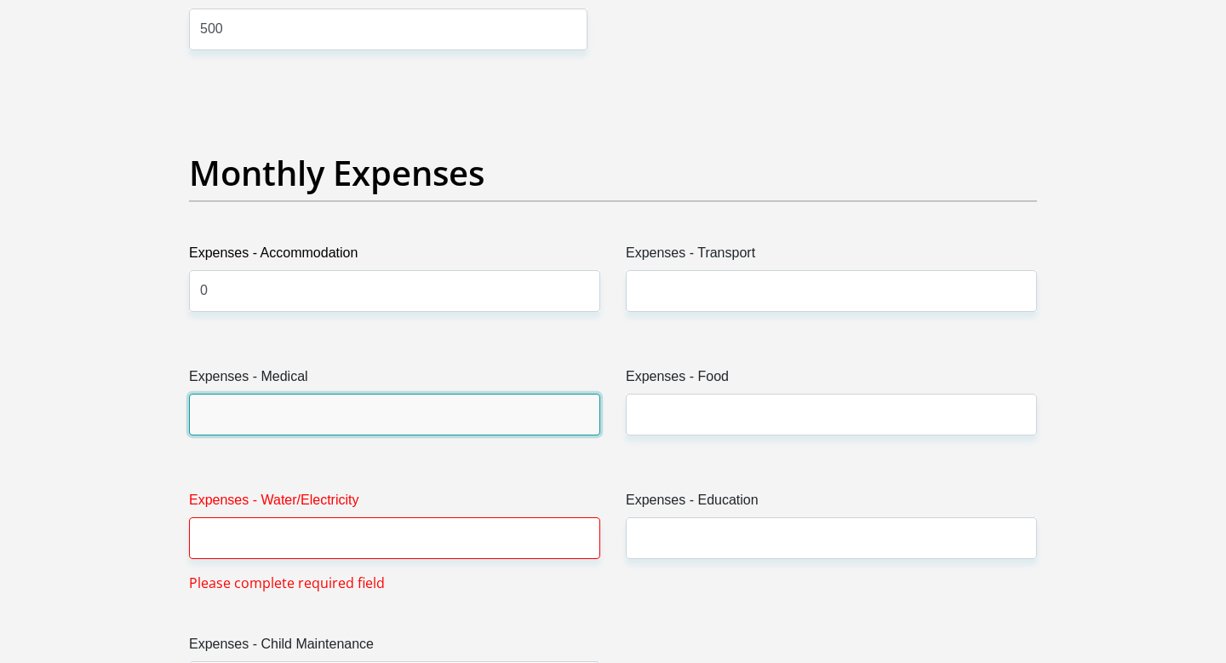
click at [339, 409] on input "Expenses - Medical" at bounding box center [394, 414] width 411 height 42
type input "0"
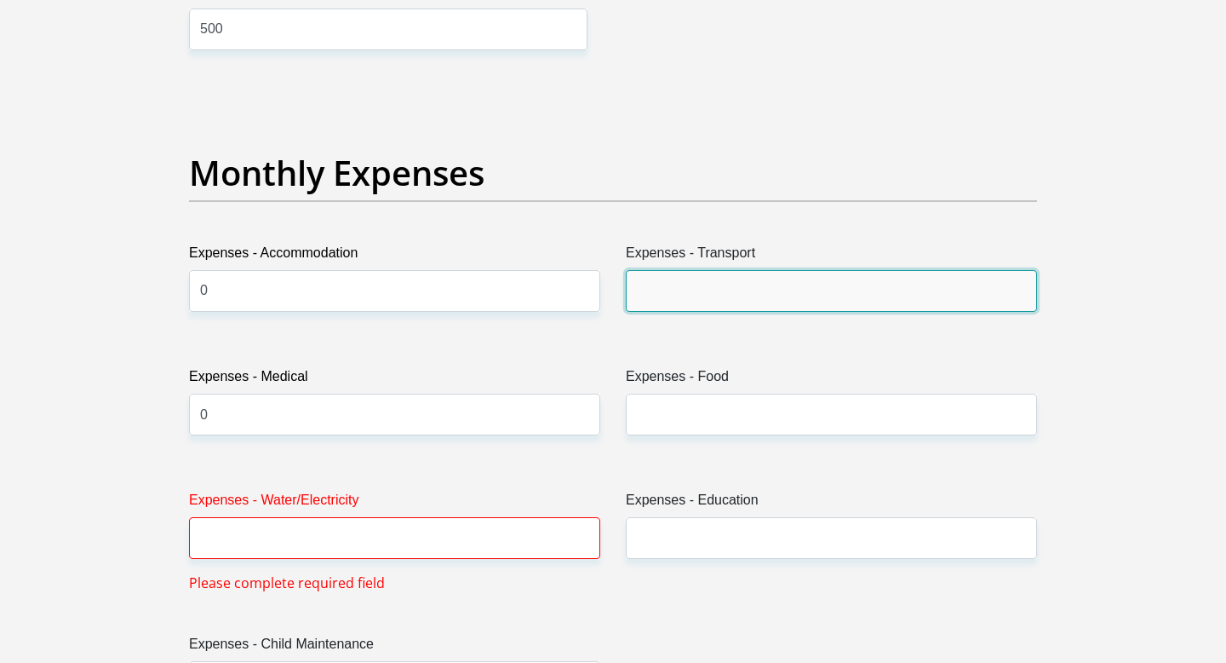
click at [842, 297] on input "Expenses - Transport" at bounding box center [831, 291] width 411 height 42
type input "350"
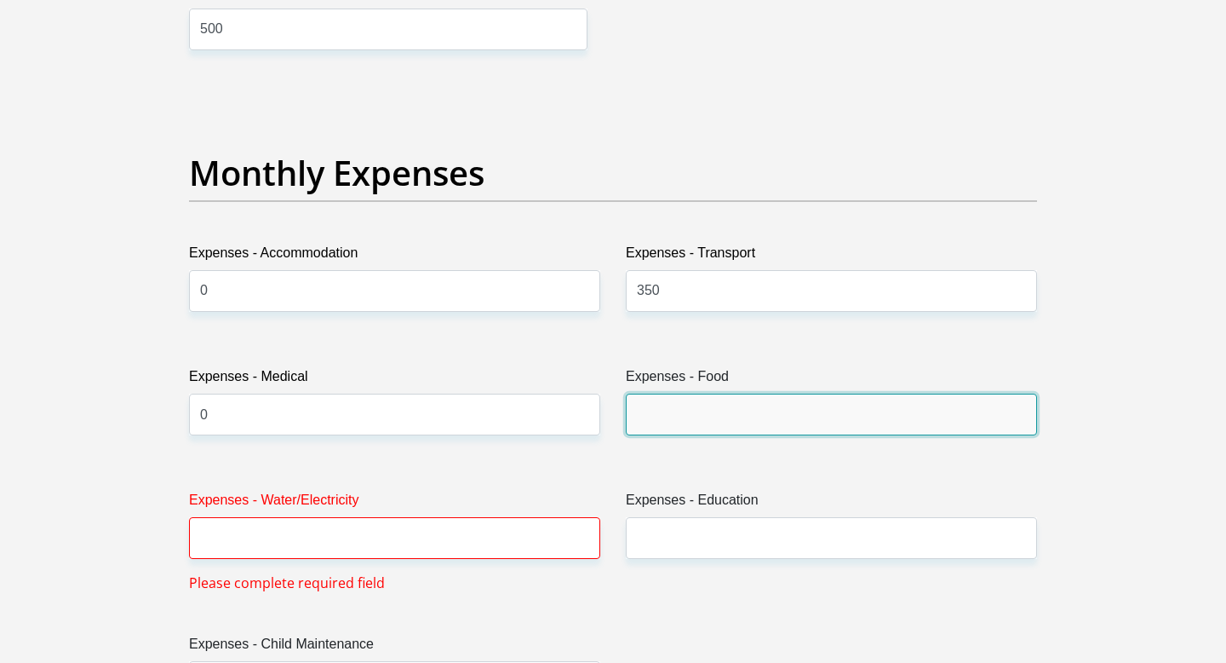
click at [764, 417] on input "Expenses - Food" at bounding box center [831, 414] width 411 height 42
type input "700"
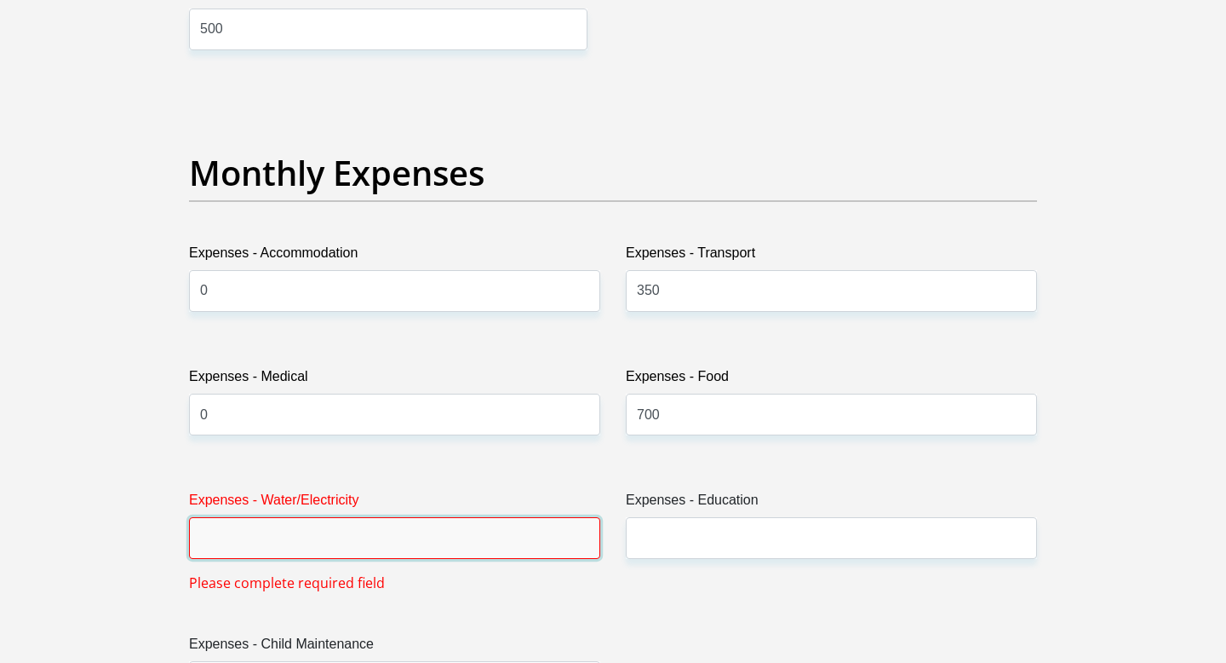
click at [518, 553] on input "Expenses - Water/Electricity" at bounding box center [394, 538] width 411 height 42
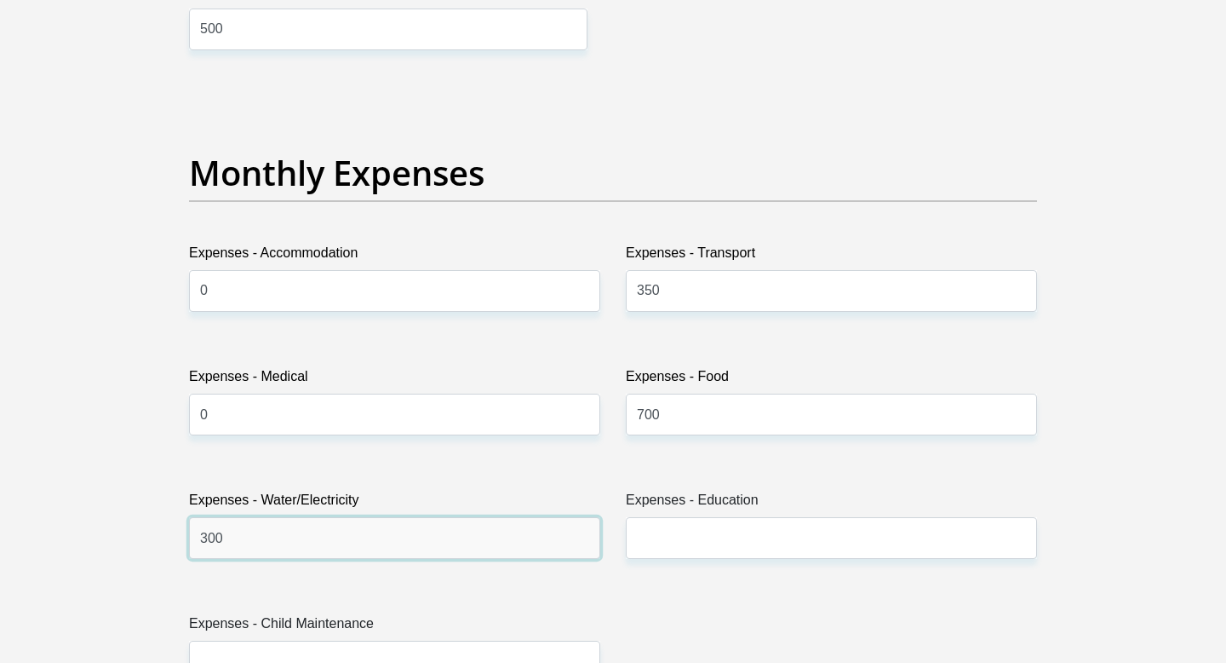
type input "300"
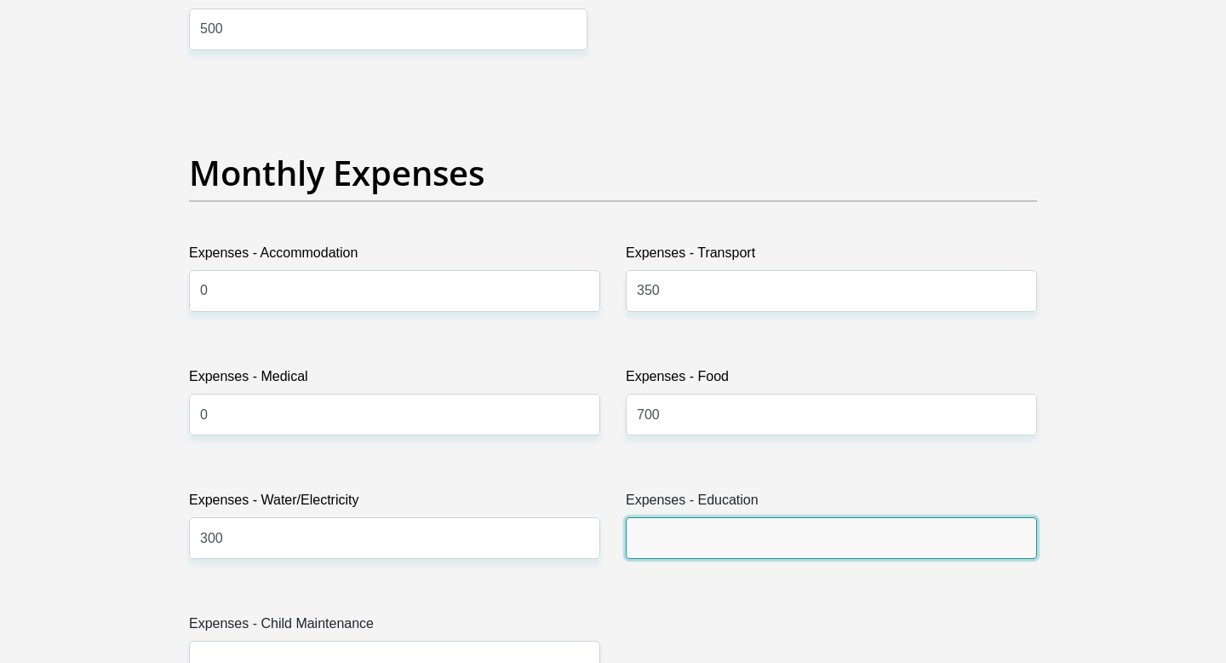
click at [717, 537] on input "Expenses - Education" at bounding box center [831, 538] width 411 height 42
type input "0"
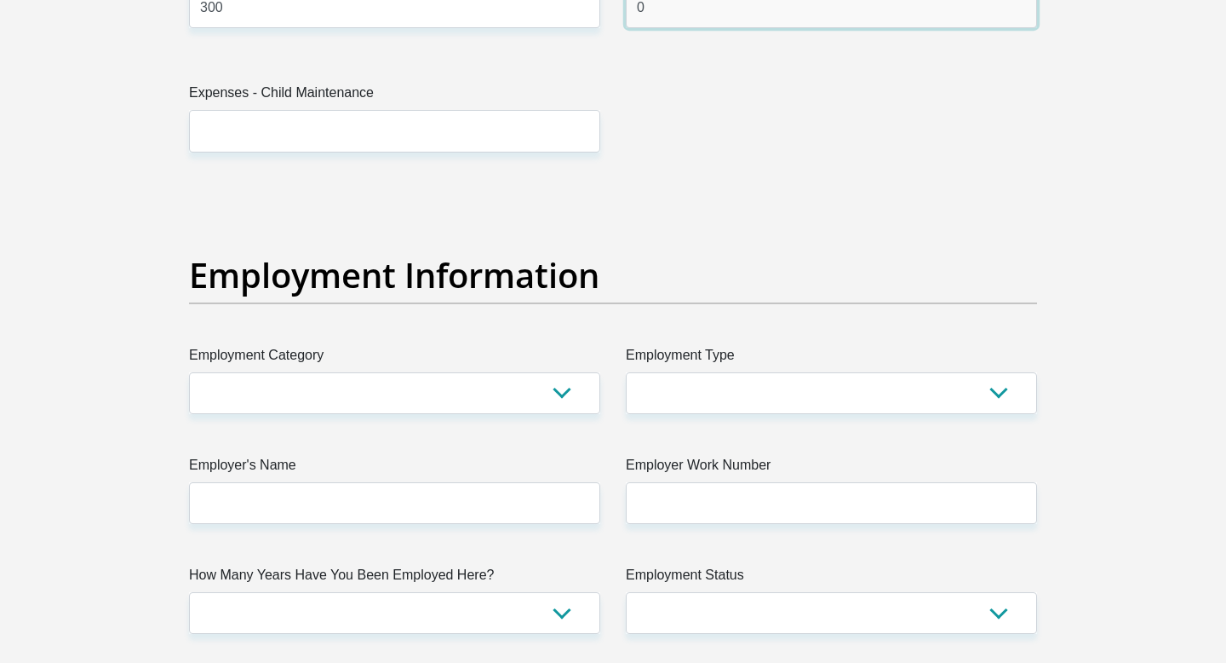
scroll to position [2859, 0]
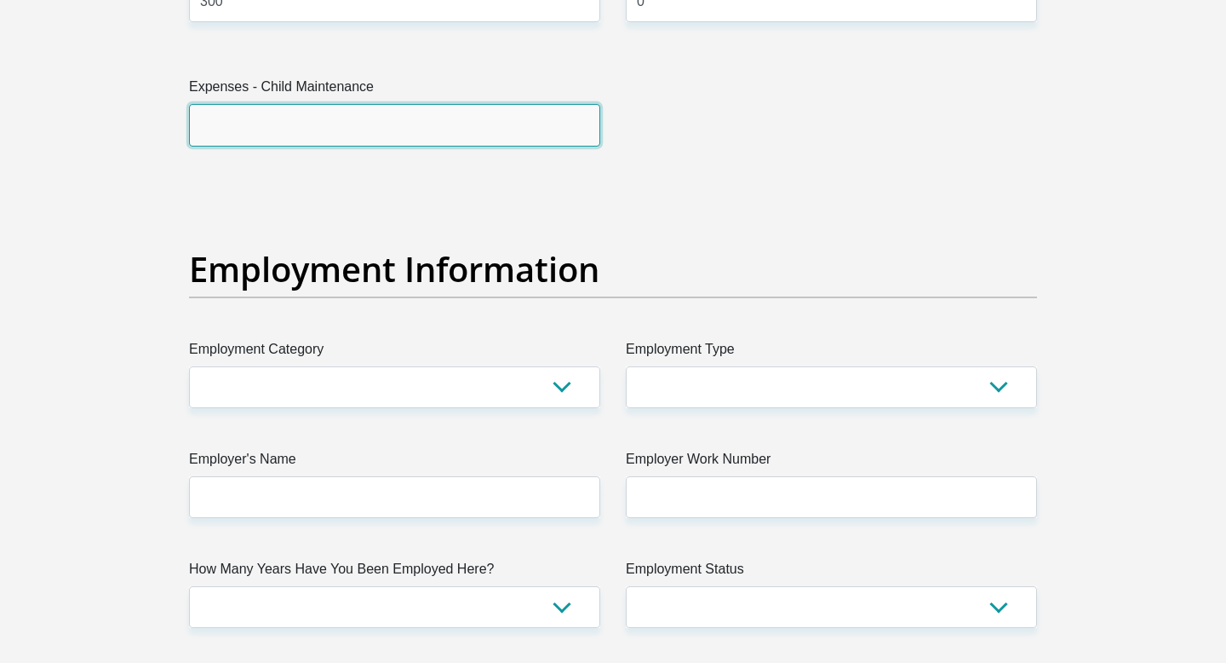
click at [465, 141] on input "Expenses - Child Maintenance" at bounding box center [394, 125] width 411 height 42
type input "0"
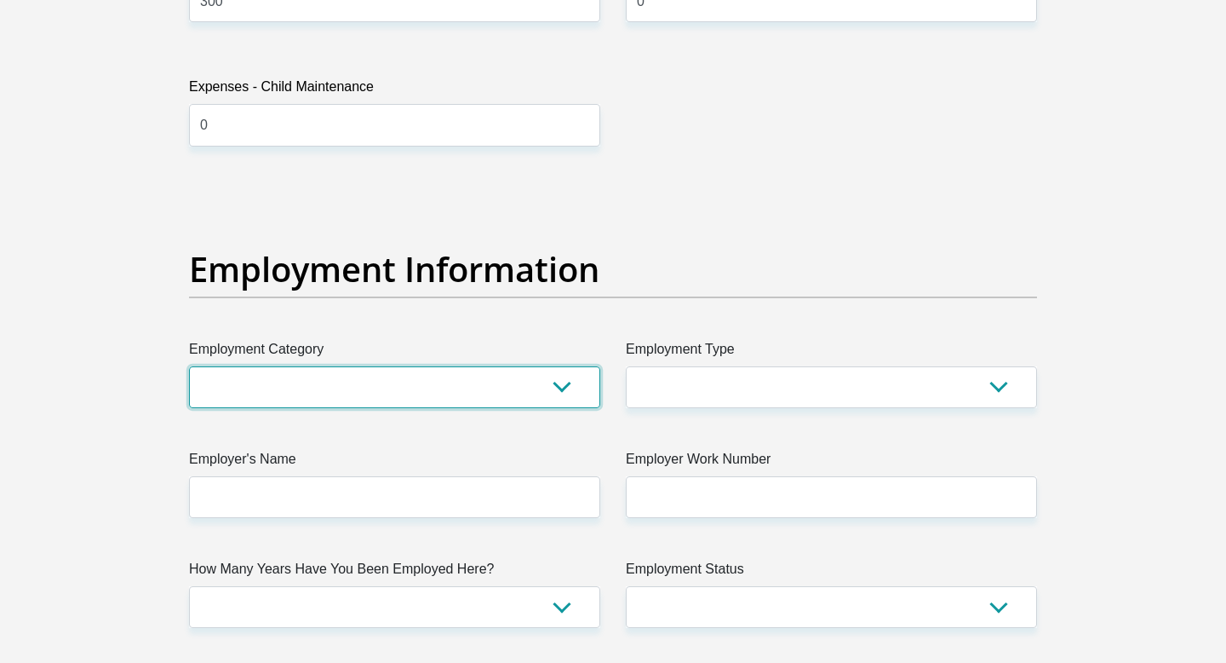
click at [411, 396] on select "AGRICULTURE ALCOHOL & TOBACCO CONSTRUCTION MATERIALS METALLURGY EQUIPMENT FOR R…" at bounding box center [394, 387] width 411 height 42
select select "71"
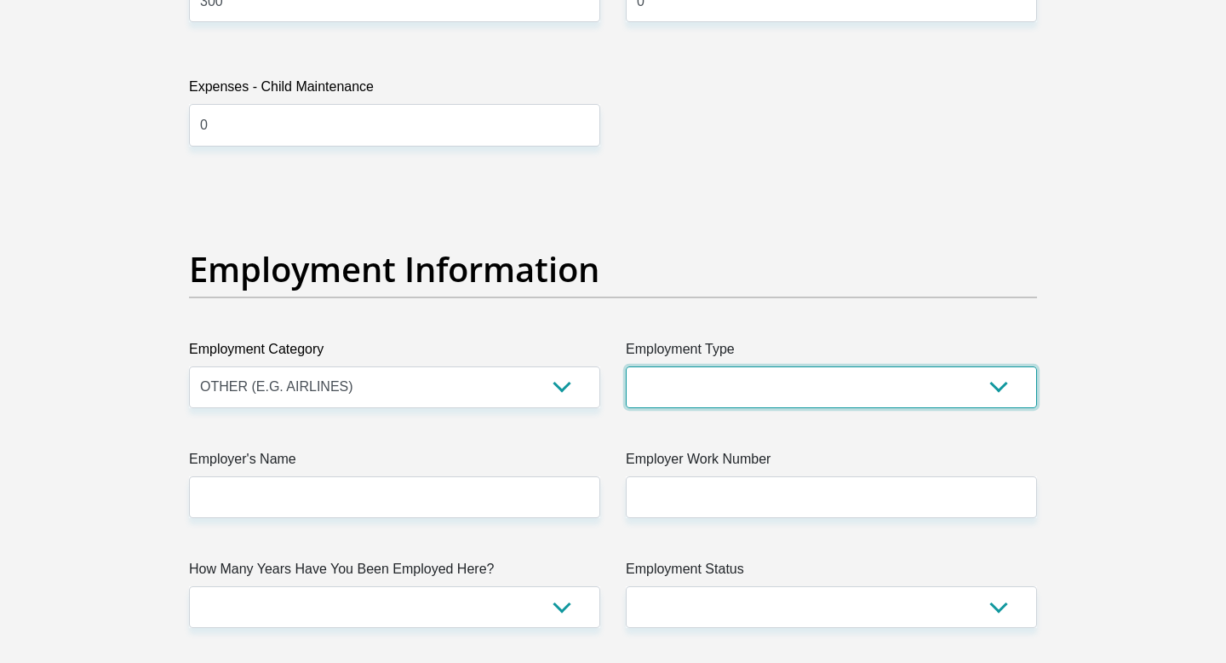
click at [772, 389] on select "College/Lecturer Craft Seller Creative Driver Executive Farmer Forces - Non Com…" at bounding box center [831, 387] width 411 height 42
select select "Self-Employed"
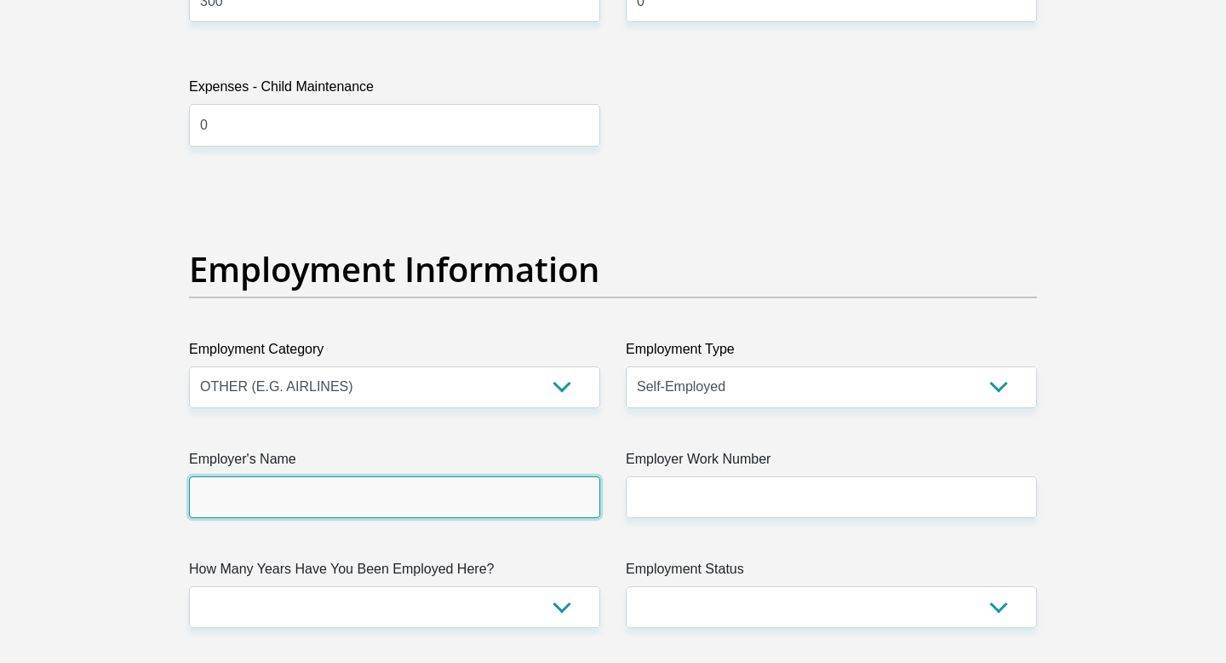
click at [583, 486] on input "Employer's Name" at bounding box center [394, 497] width 411 height 42
type input "Myself"
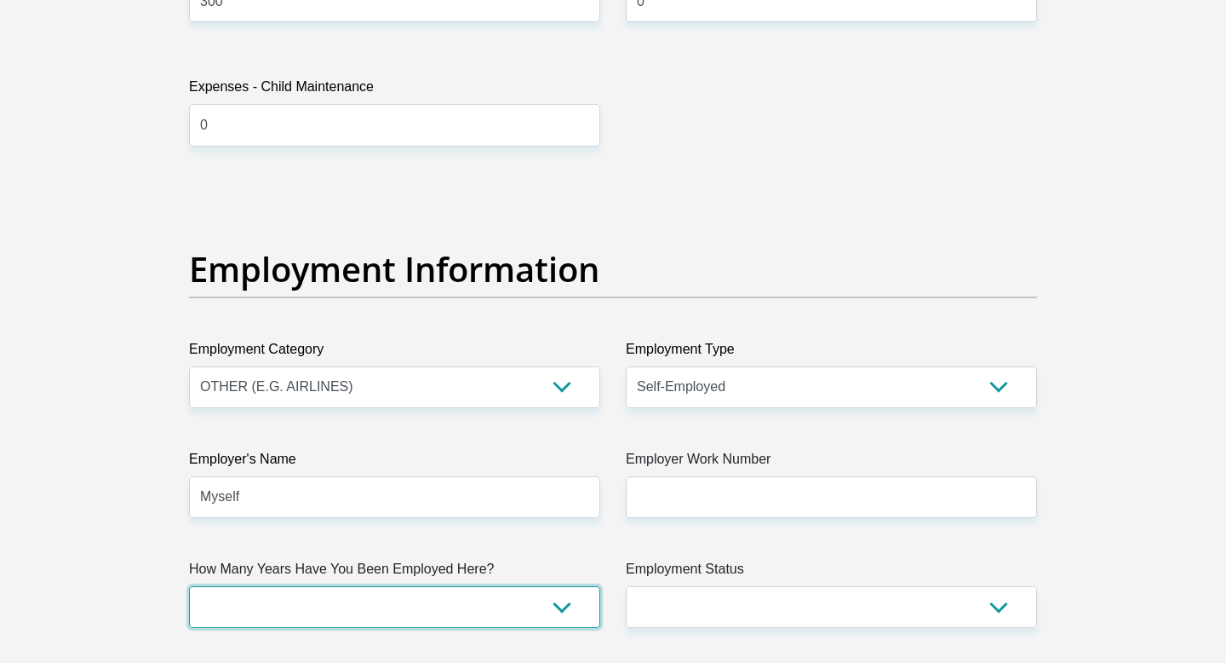
click at [420, 610] on select "less than 1 year 1-3 years 3-5 years 5+ years" at bounding box center [394, 607] width 411 height 42
select select "48"
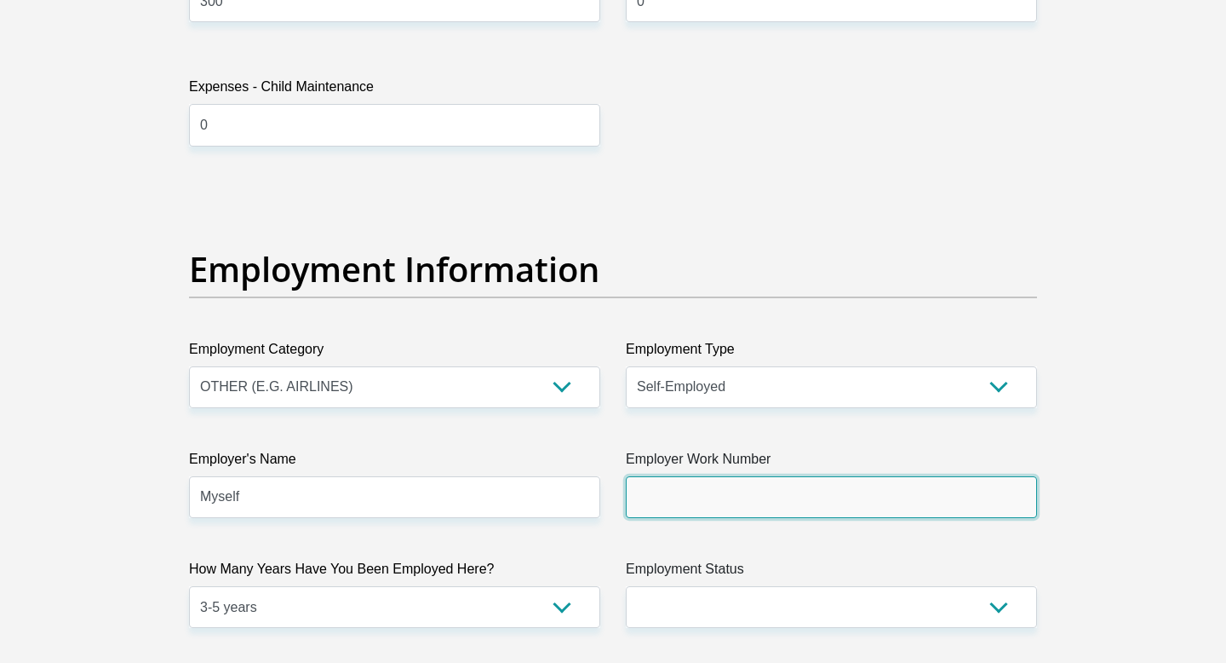
click at [887, 498] on input "Employer Work Number" at bounding box center [831, 497] width 411 height 42
type input "0761677384"
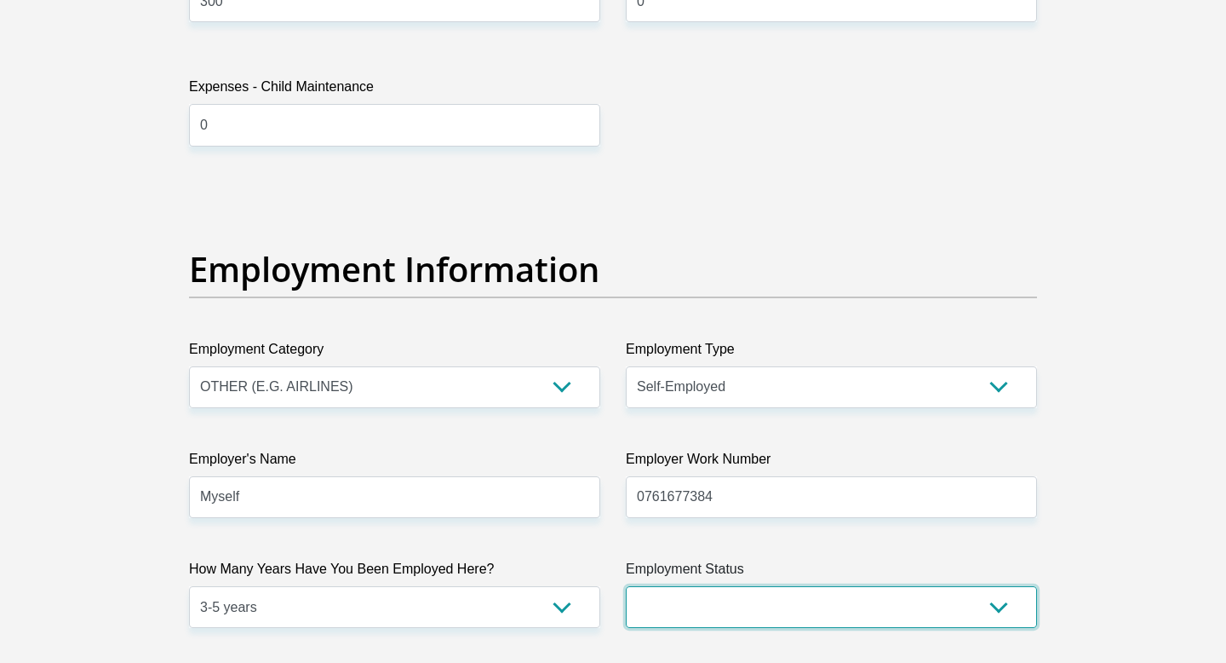
click at [778, 611] on select "Permanent/Full-time Part-time/Casual Contract Worker Self-Employed Housewife Re…" at bounding box center [831, 607] width 411 height 42
select select "1"
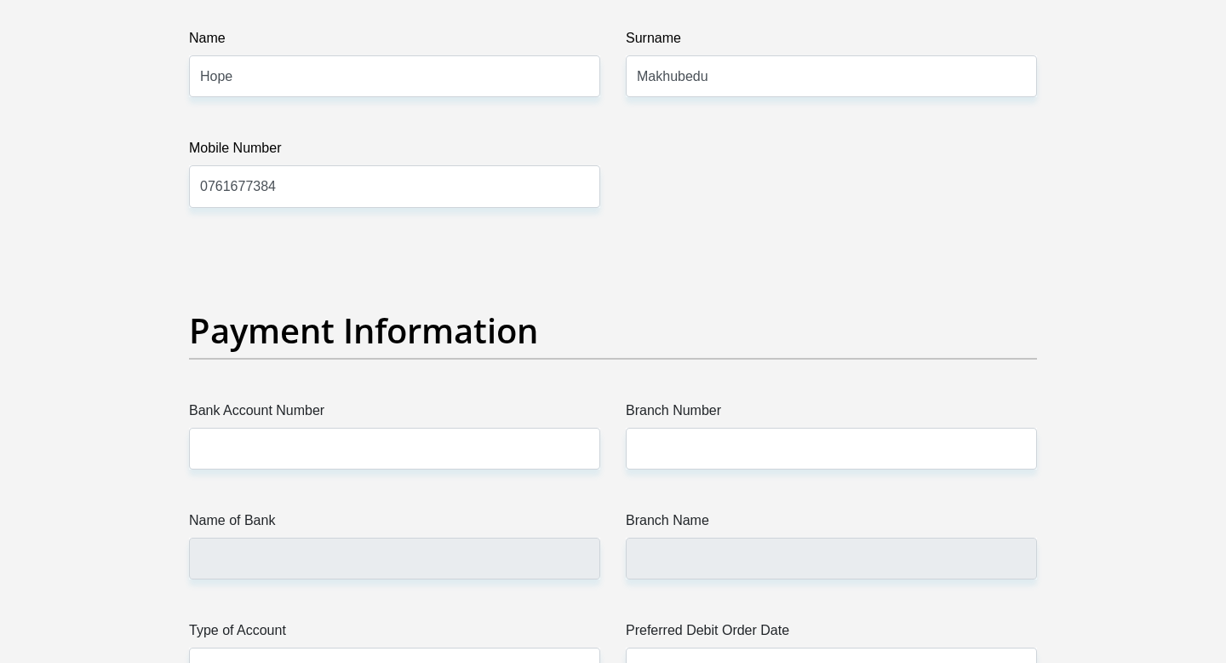
scroll to position [3662, 0]
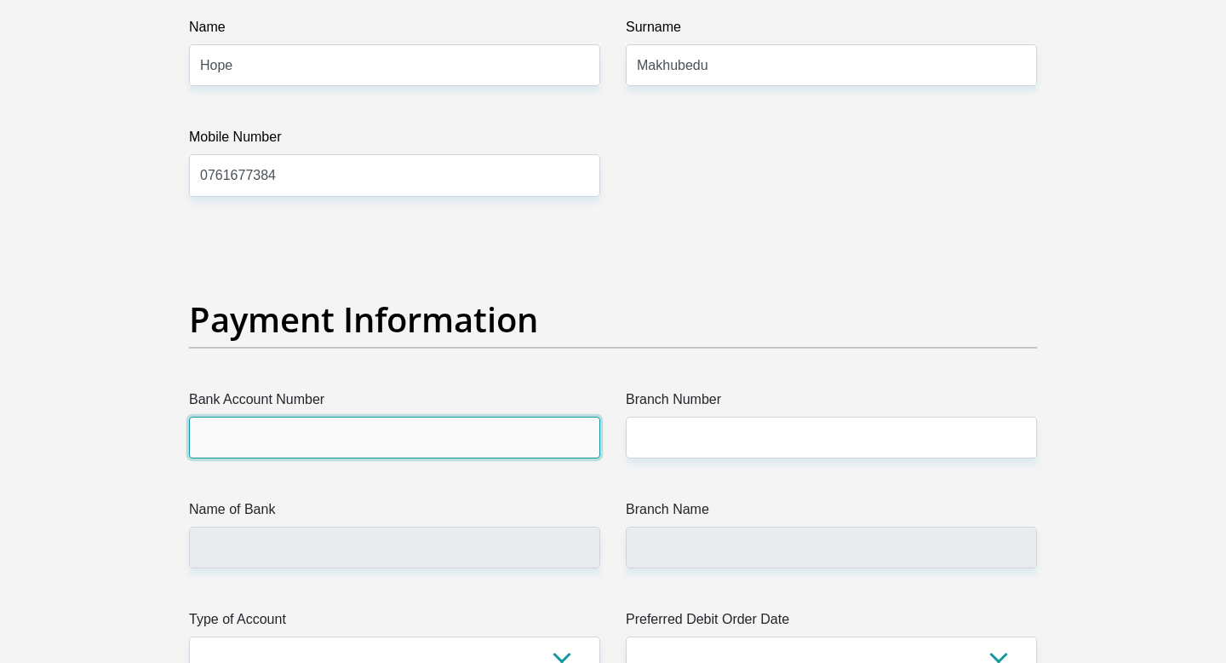
click at [514, 433] on input "Bank Account Number" at bounding box center [394, 437] width 411 height 42
type input "1540236402"
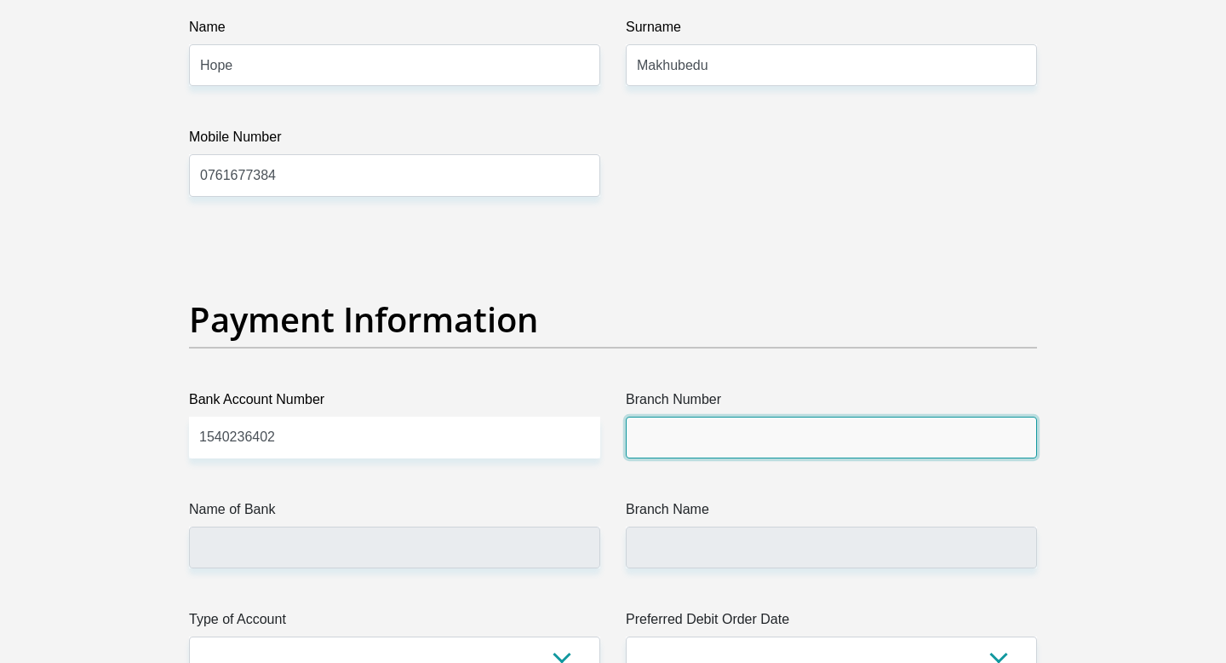
click at [835, 418] on input "Branch Number" at bounding box center [831, 437] width 411 height 42
type input "470010"
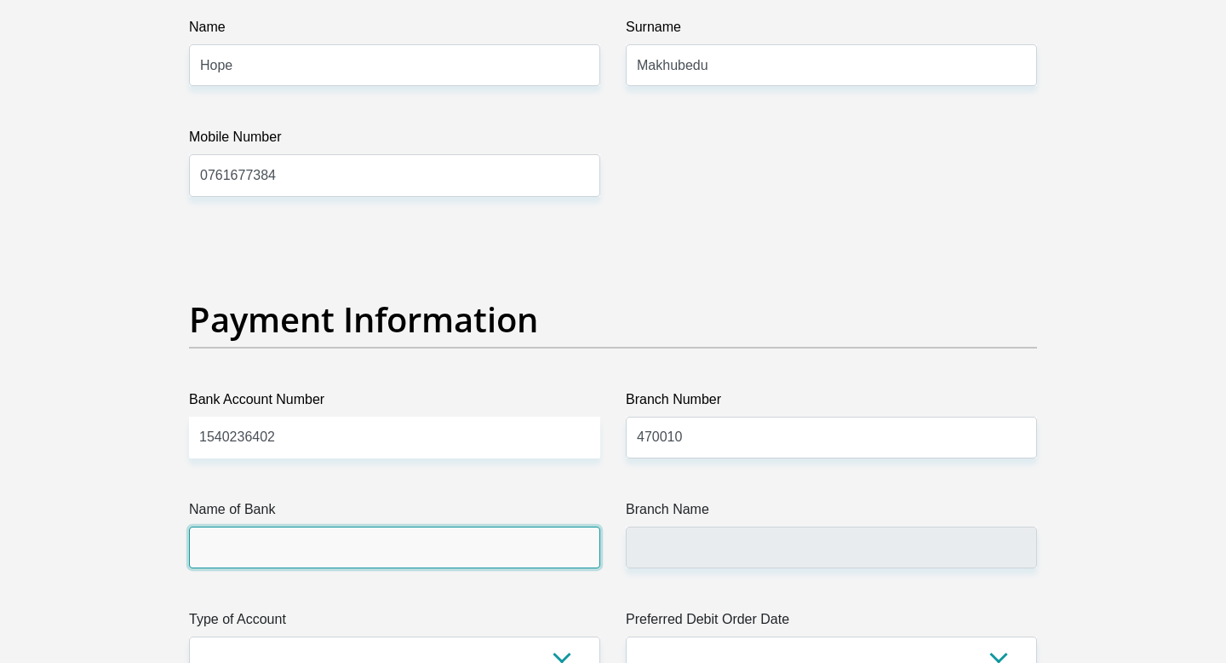
click at [360, 559] on input "Name of Bank" at bounding box center [394, 547] width 411 height 42
type input "CAPITEC BANK LIMITED"
type input "CAPITEC BANK CPC"
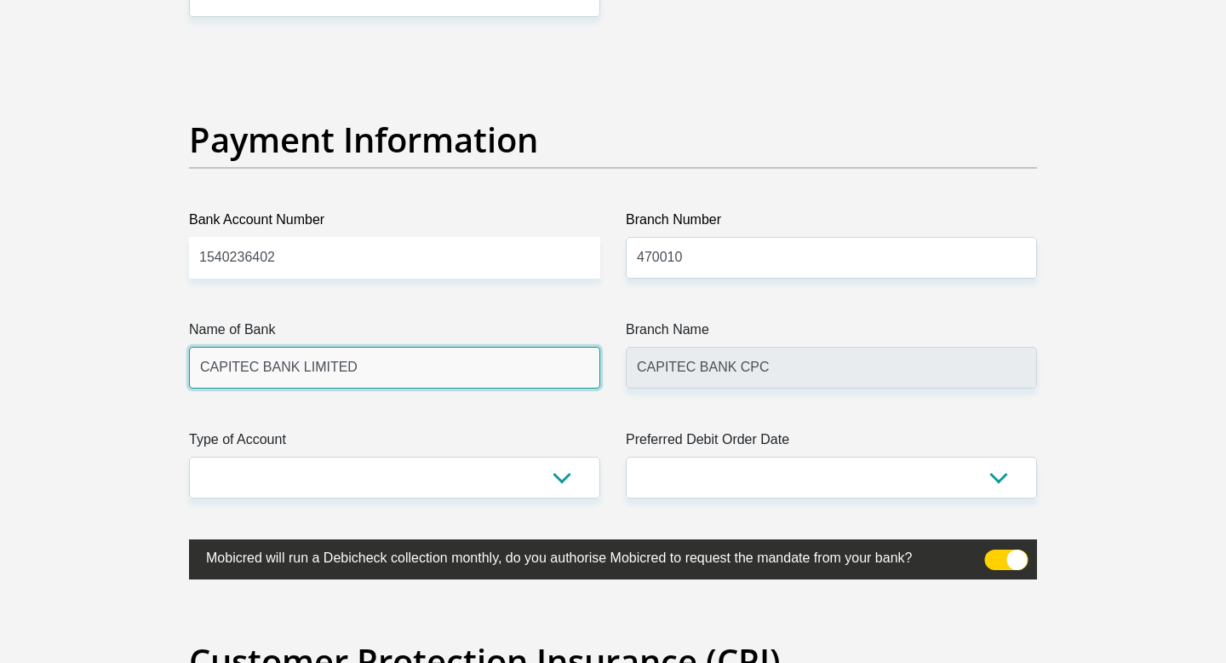
scroll to position [4017, 0]
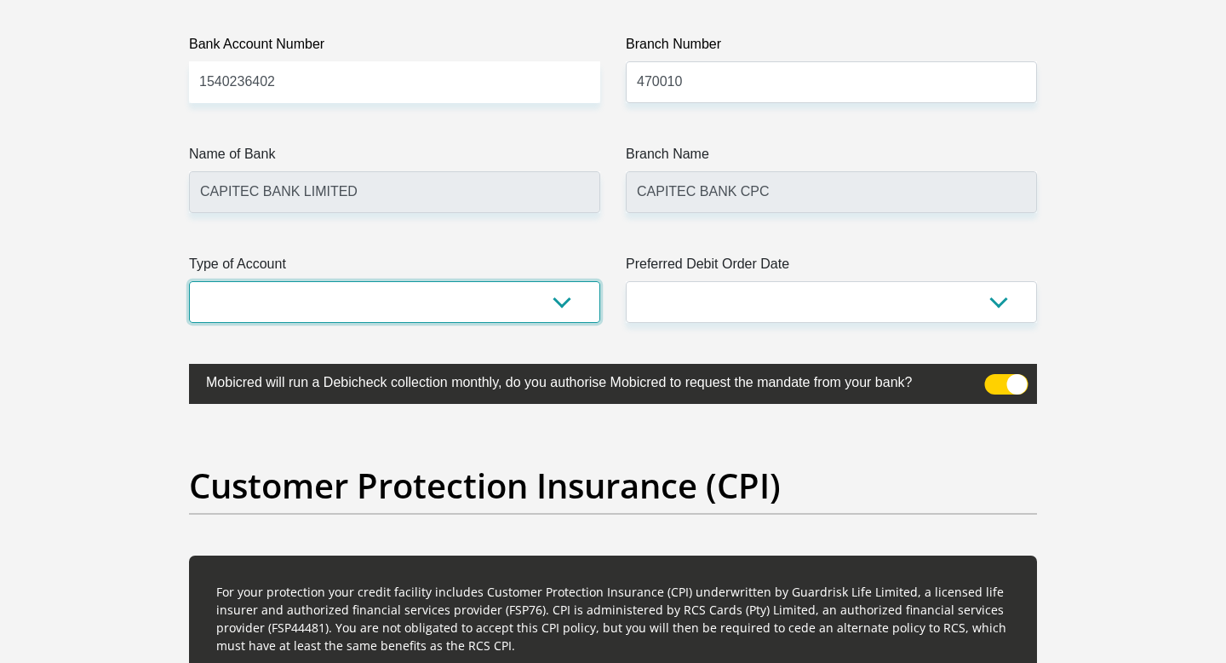
click at [562, 309] on select "Cheque Savings" at bounding box center [394, 302] width 411 height 42
select select "SAV"
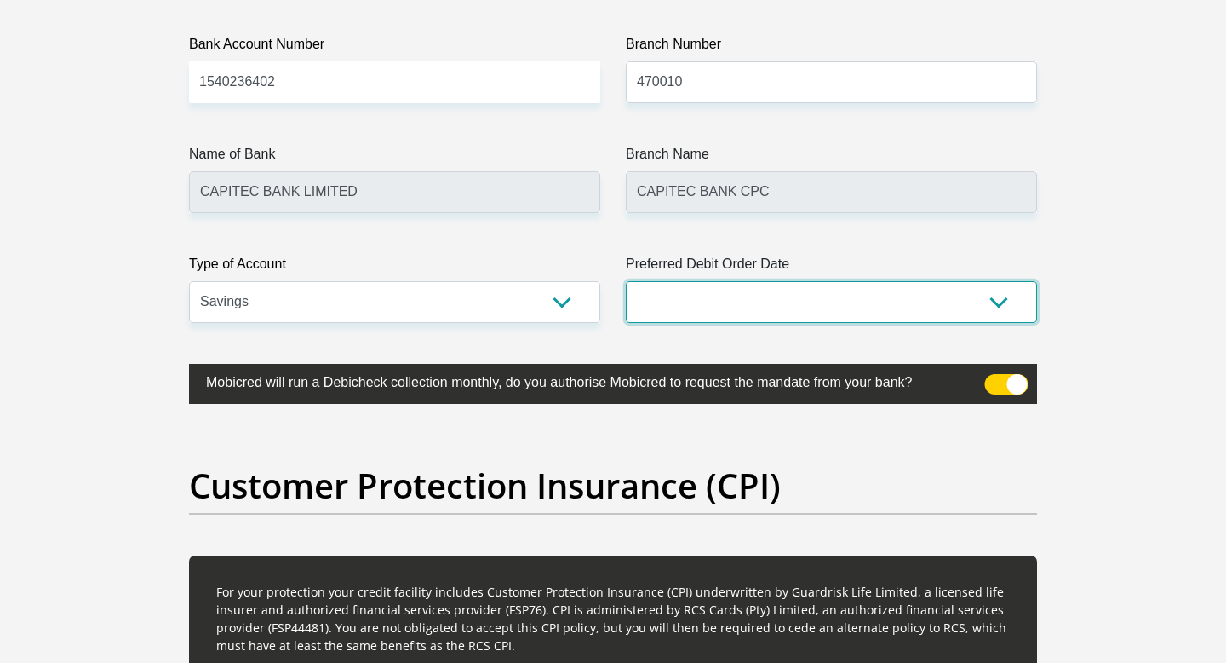
click at [995, 297] on select "1st 2nd 3rd 4th 5th 7th 18th 19th 20th 21st 22nd 23rd 24th 25th 26th 27th 28th …" at bounding box center [831, 302] width 411 height 42
select select "7"
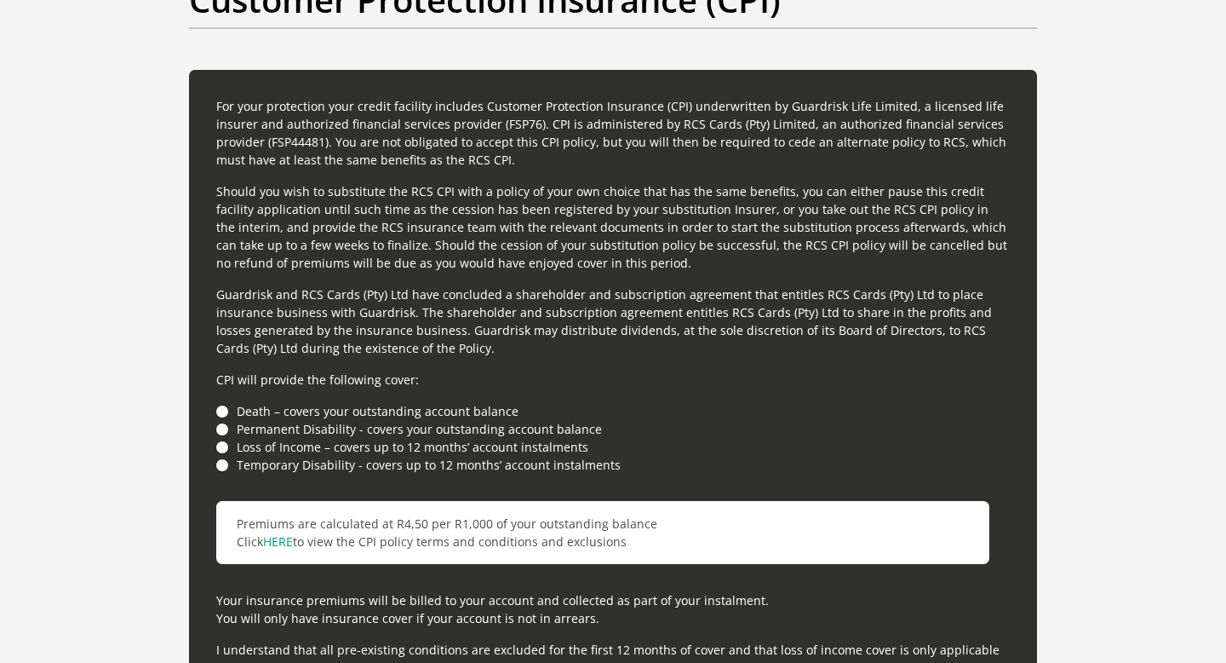
scroll to position [4492, 0]
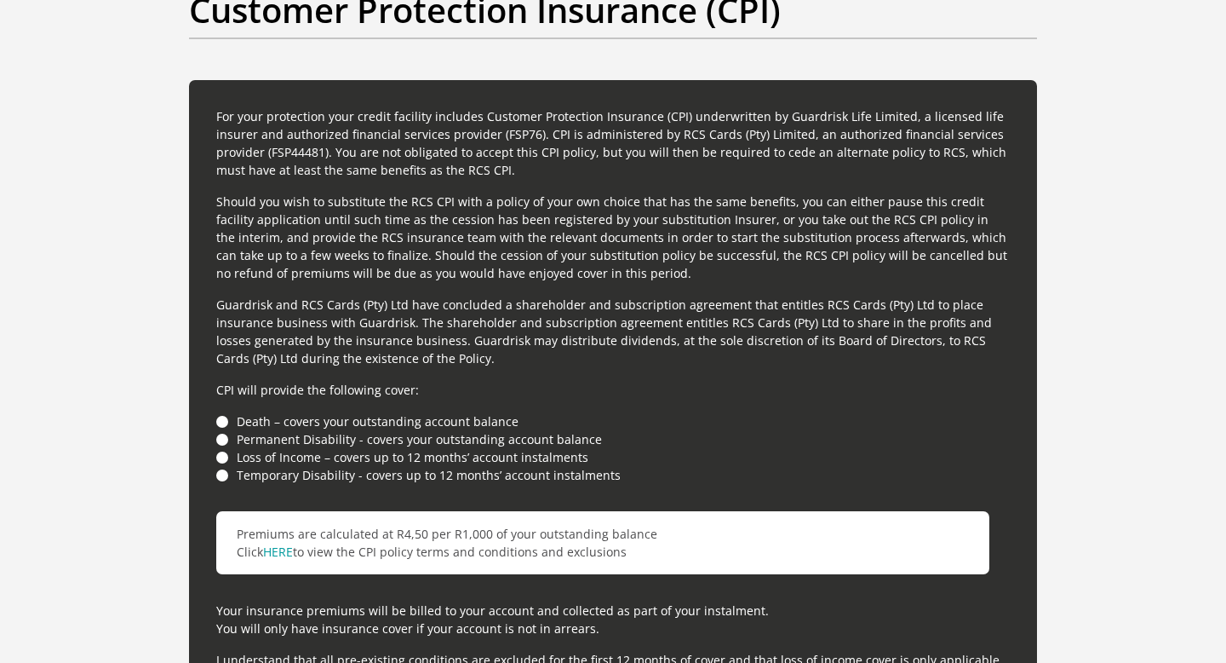
click at [221, 422] on li "Death – covers your outstanding account balance" at bounding box center [613, 421] width 794 height 18
click at [222, 446] on li "Permanent Disability - covers your outstanding account balance" at bounding box center [613, 439] width 794 height 18
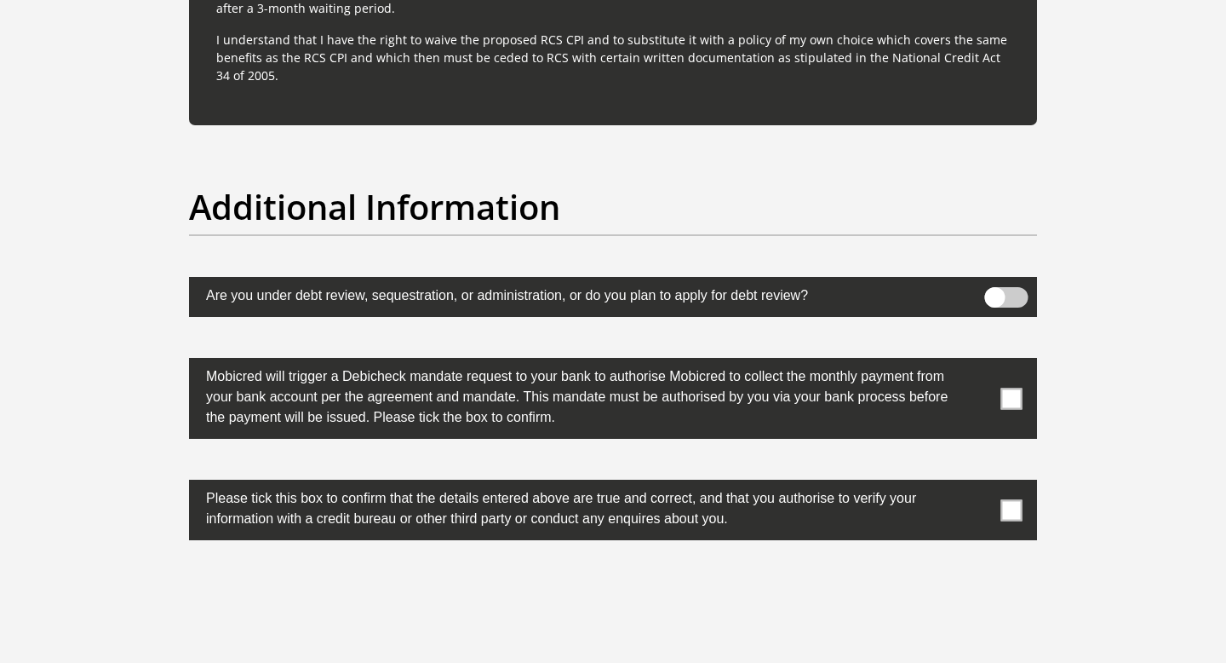
scroll to position [5161, 0]
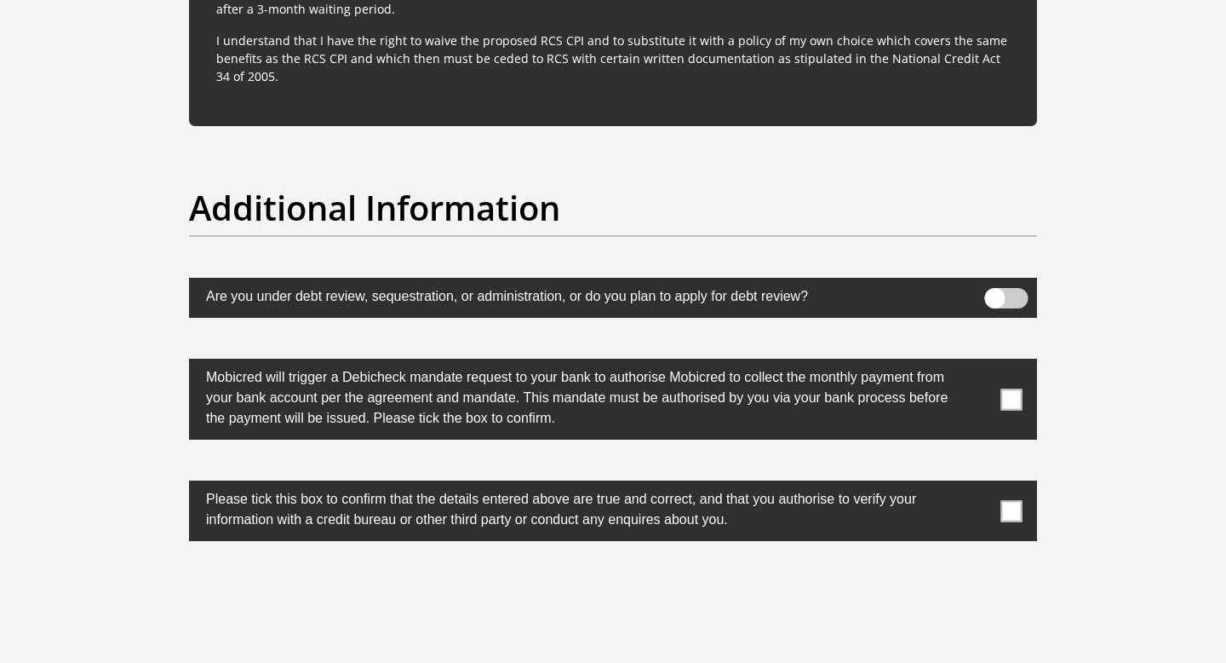
click at [1005, 406] on span at bounding box center [1012, 398] width 21 height 21
click at [978, 363] on input "checkbox" at bounding box center [978, 363] width 0 height 0
click at [1007, 506] on span at bounding box center [1012, 510] width 21 height 21
click at [978, 485] on input "checkbox" at bounding box center [978, 485] width 0 height 0
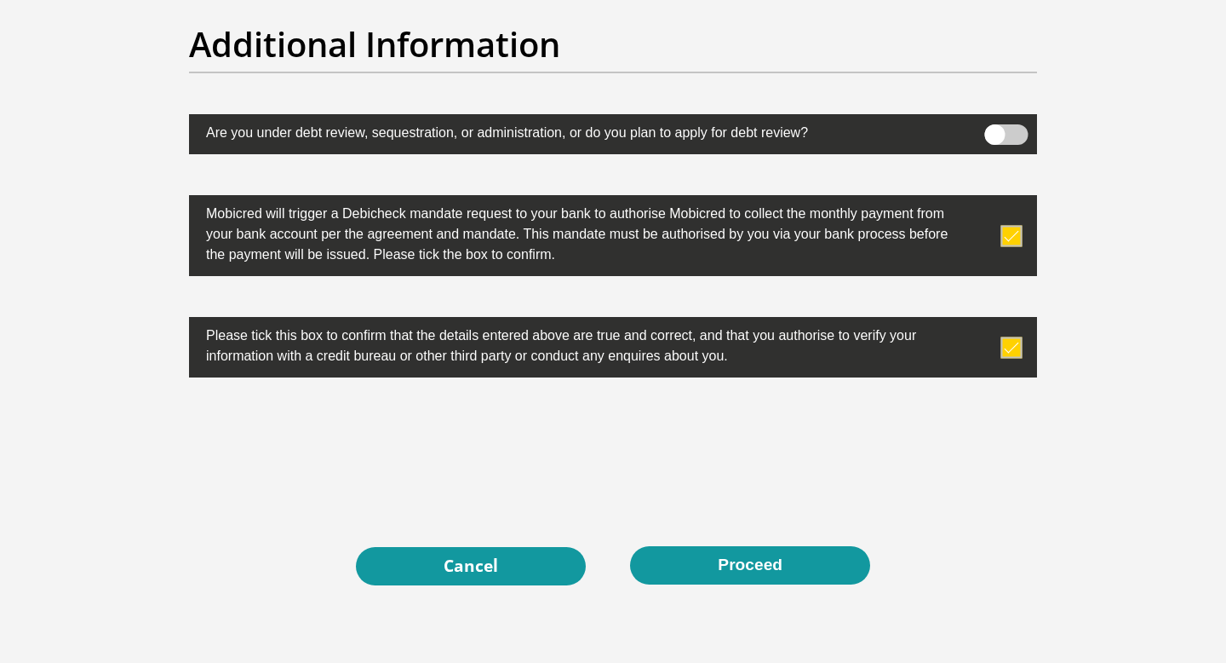
scroll to position [5306, 0]
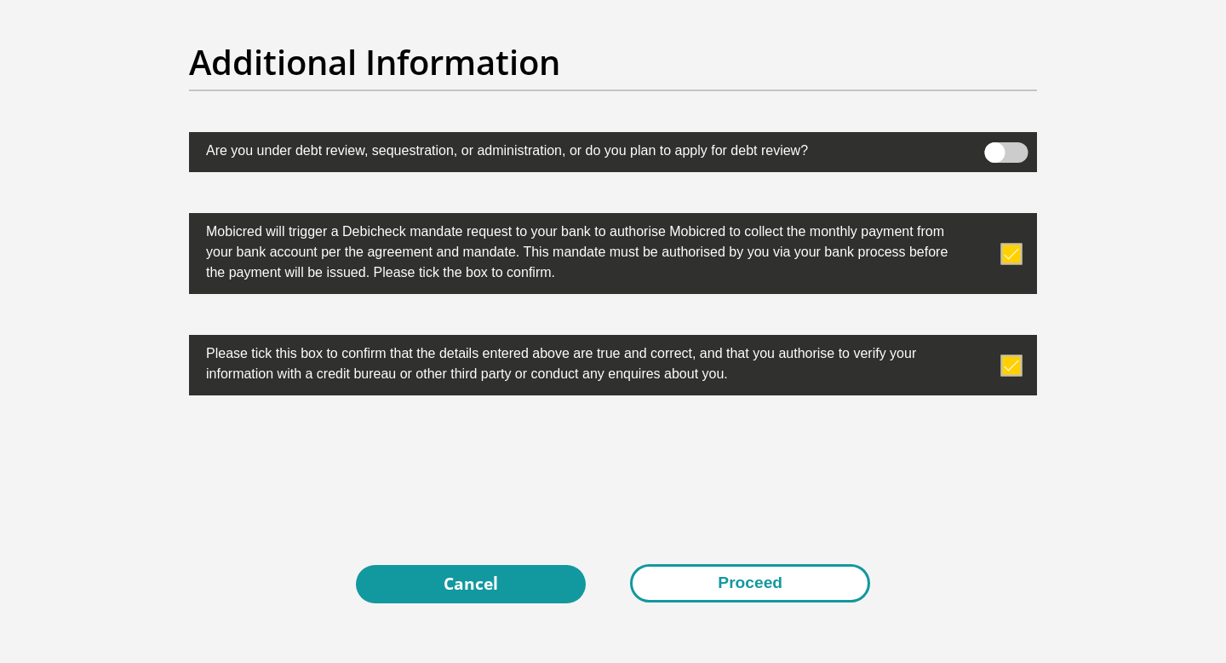
click at [772, 591] on button "Proceed" at bounding box center [750, 583] width 240 height 38
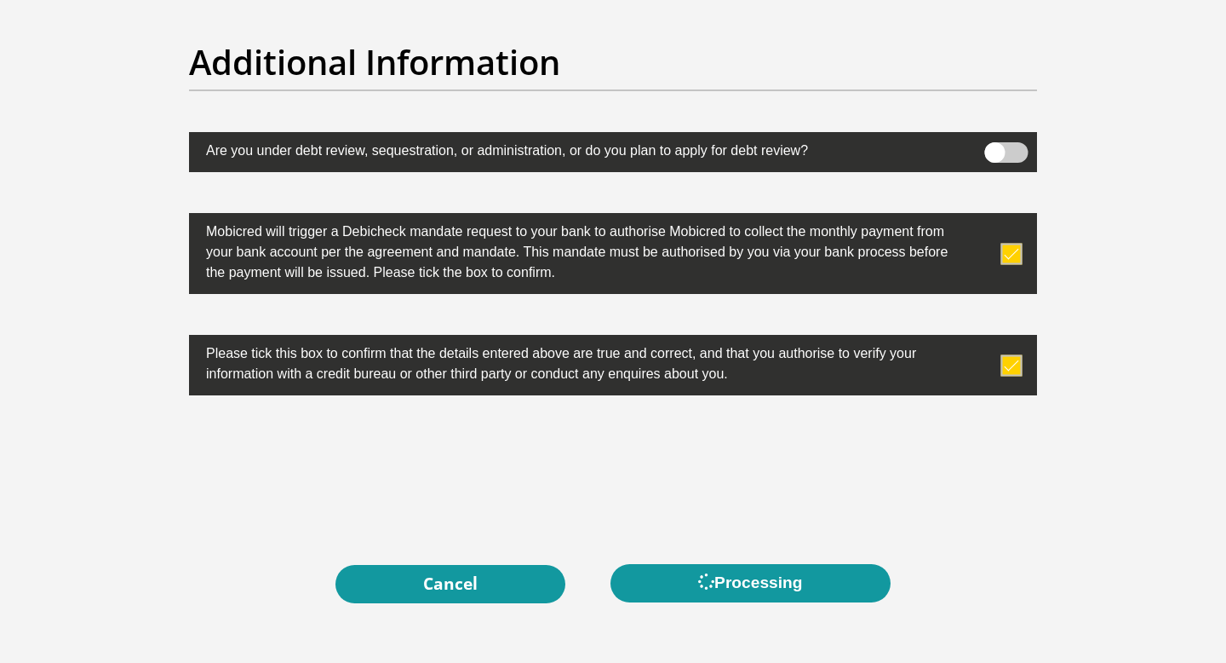
scroll to position [5302, 0]
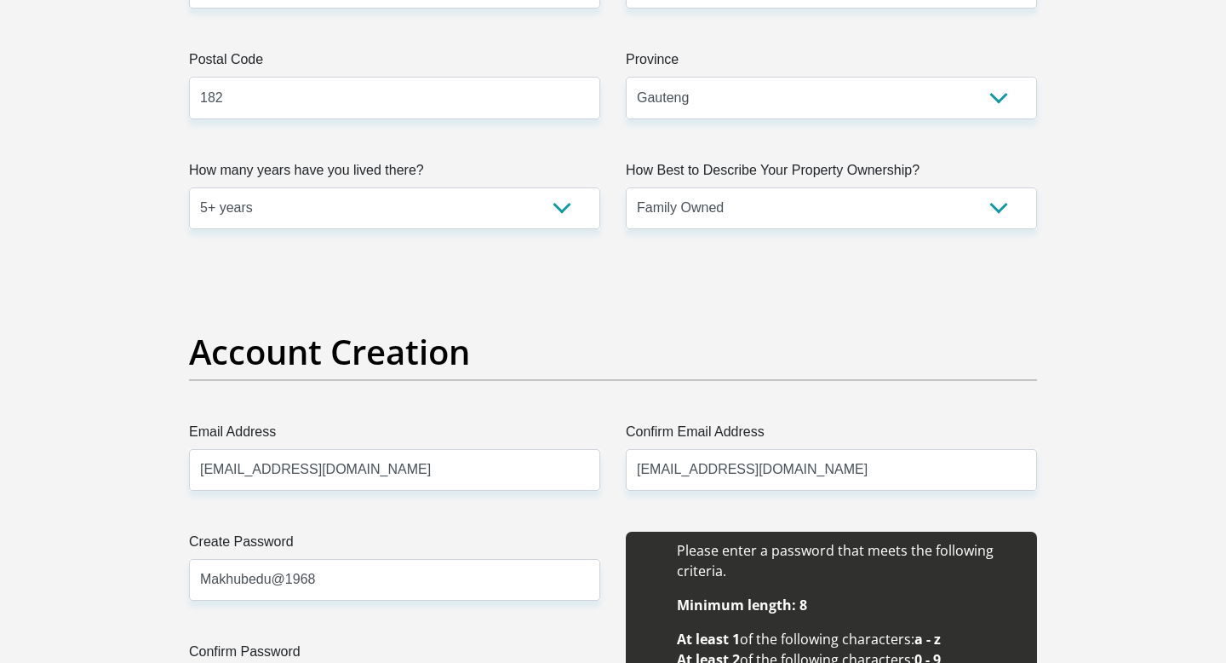
scroll to position [1226, 0]
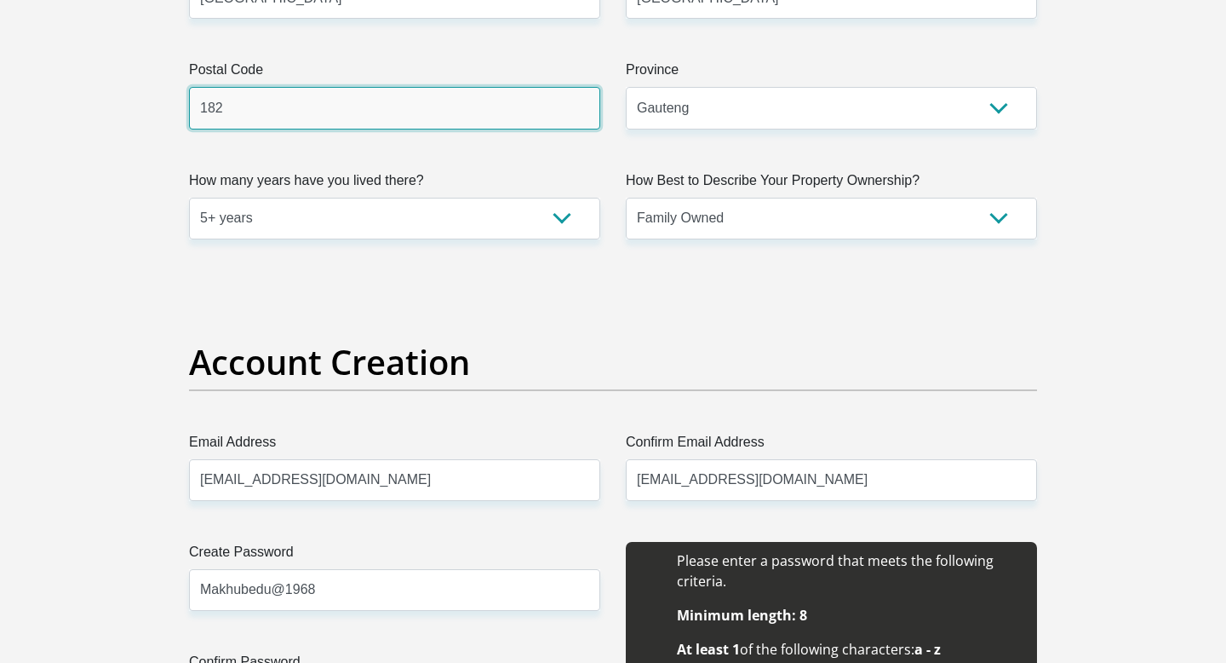
click at [448, 127] on input "182" at bounding box center [394, 108] width 411 height 42
type input "1"
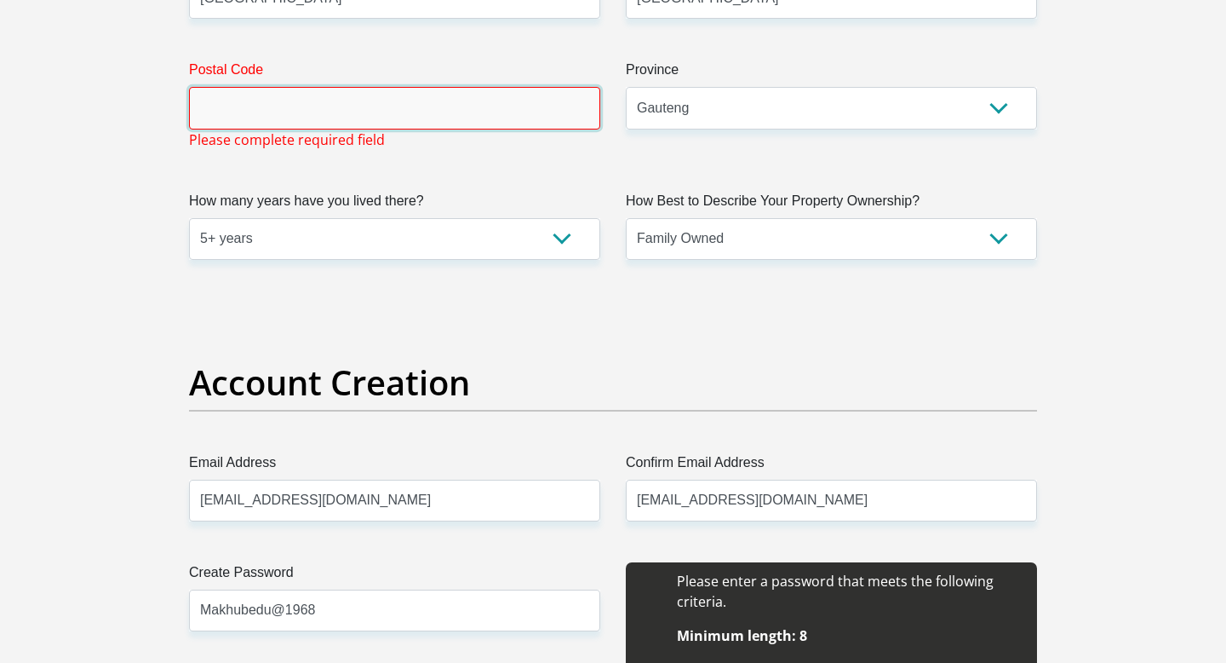
click at [335, 116] on input "Postal Code" at bounding box center [394, 108] width 411 height 42
type input "0184"
select select "ZAF"
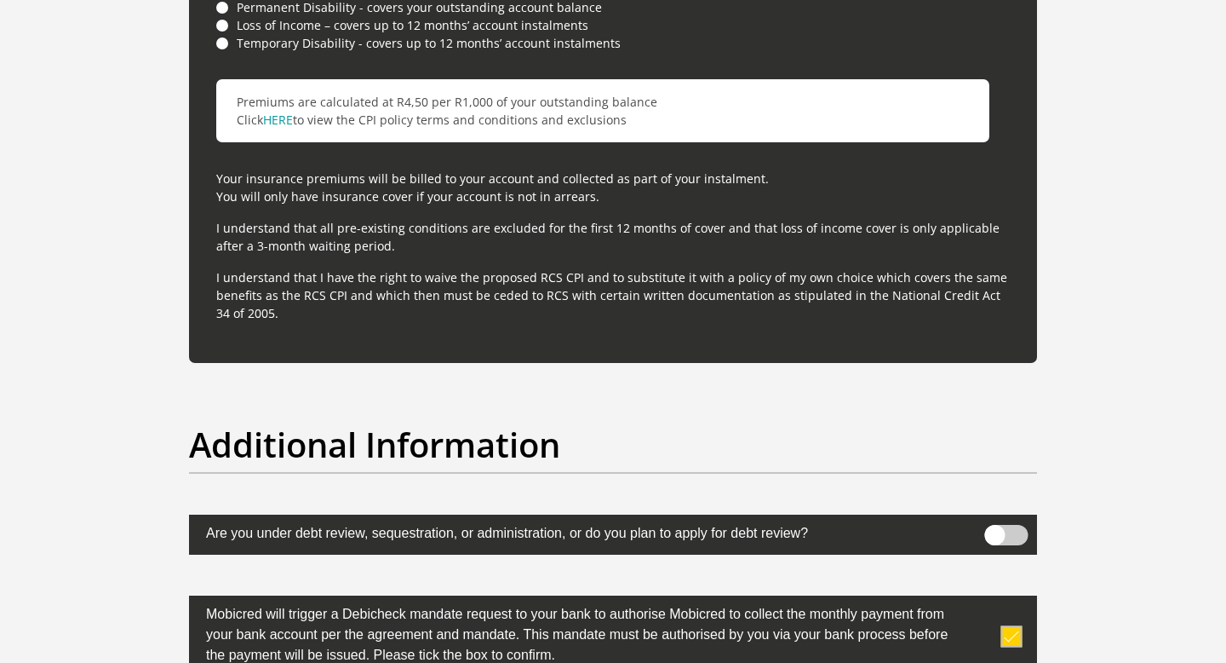
scroll to position [5545, 0]
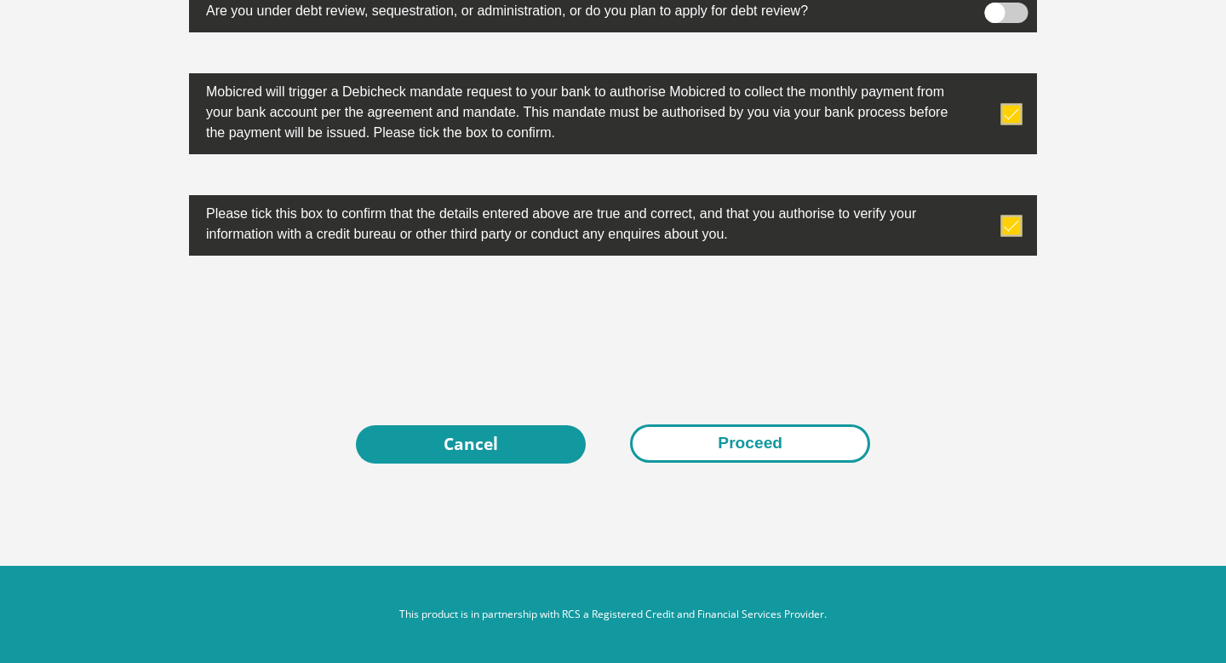
click at [760, 452] on button "Proceed" at bounding box center [750, 443] width 240 height 38
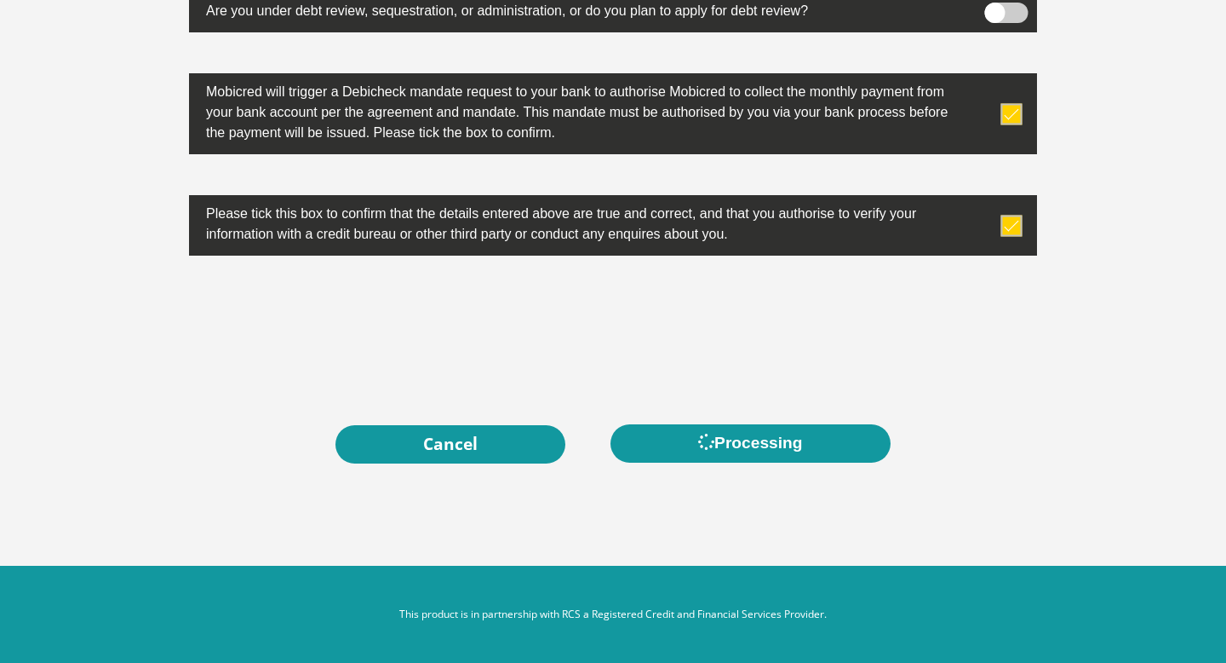
scroll to position [0, 0]
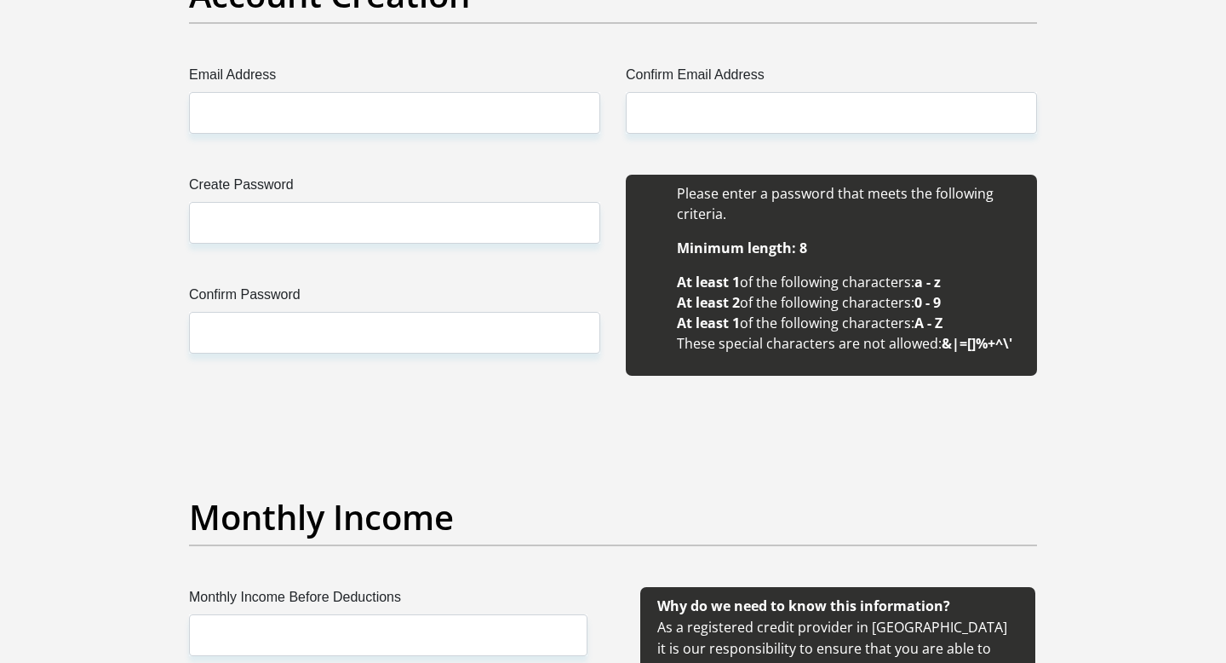
scroll to position [1474, 0]
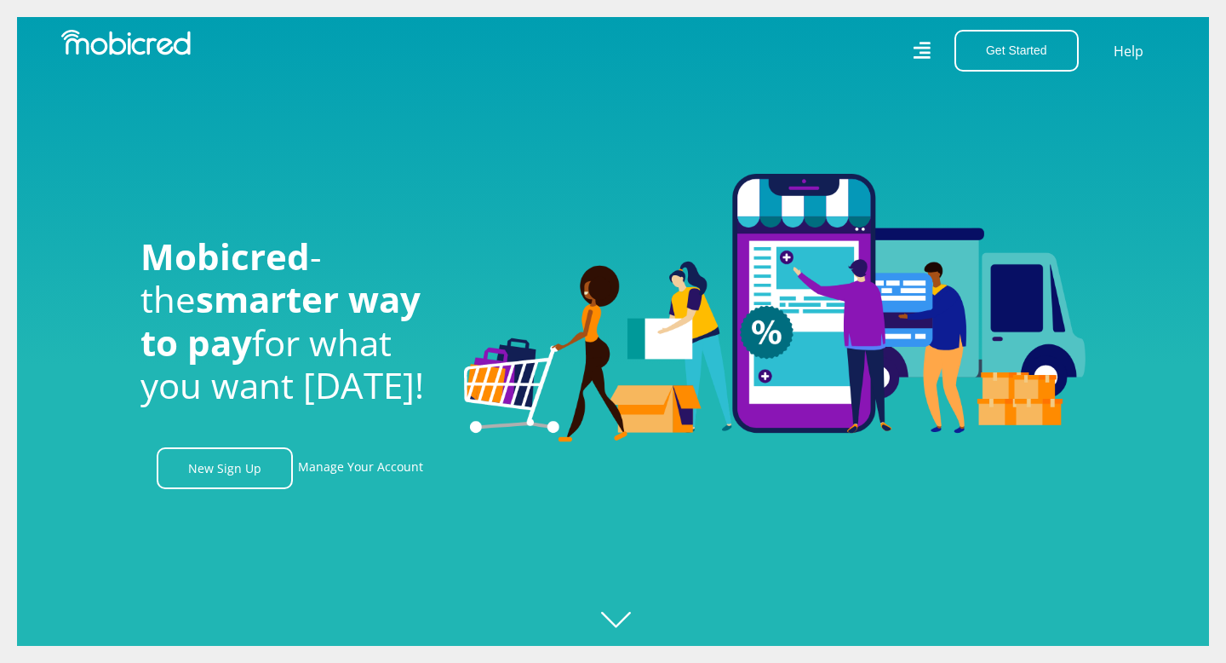
click at [924, 41] on icon at bounding box center [921, 50] width 17 height 25
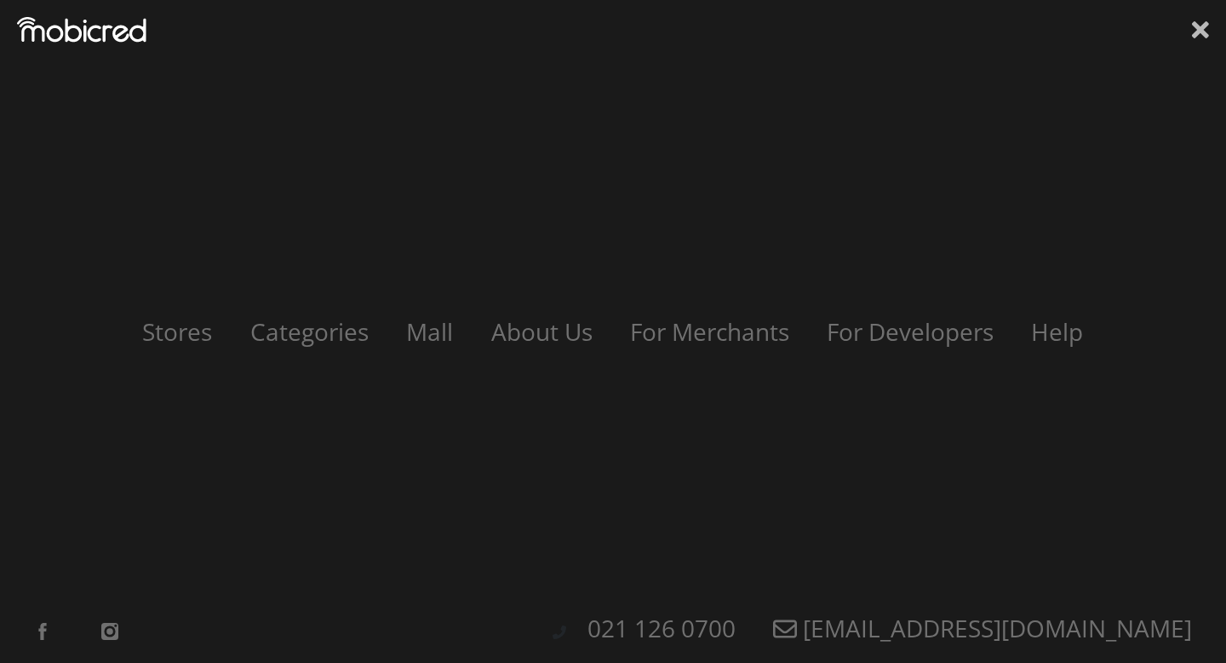
click at [1204, 26] on icon at bounding box center [1200, 29] width 17 height 17
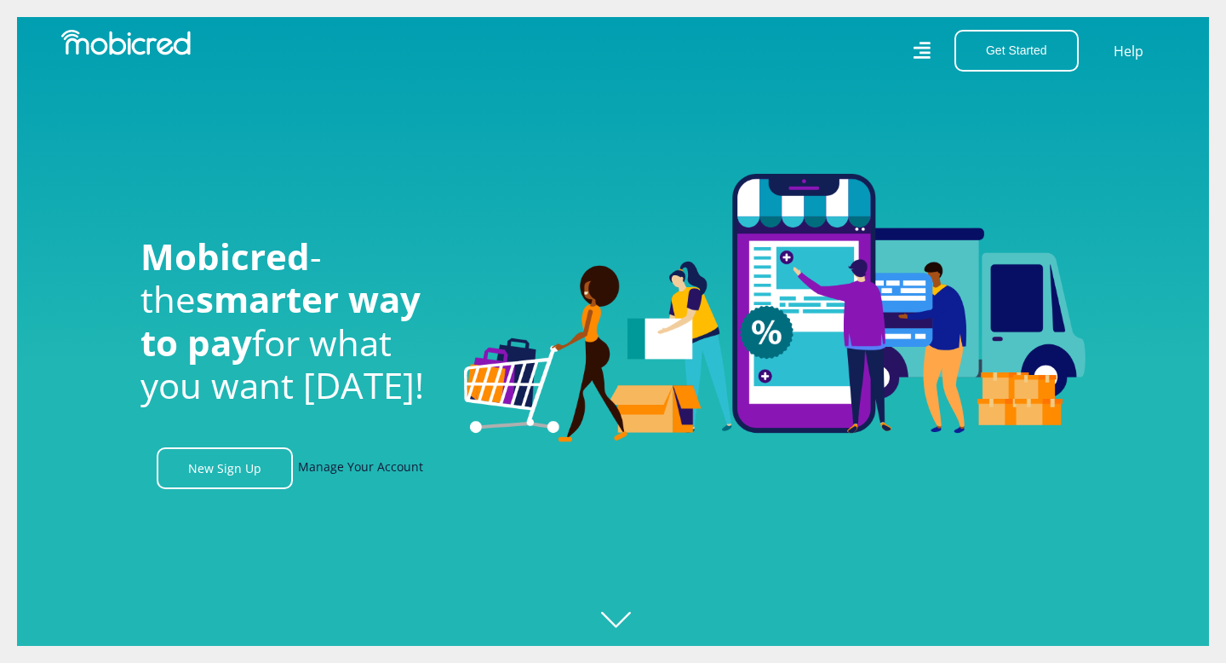
click at [313, 475] on link "Manage Your Account" at bounding box center [360, 468] width 125 height 42
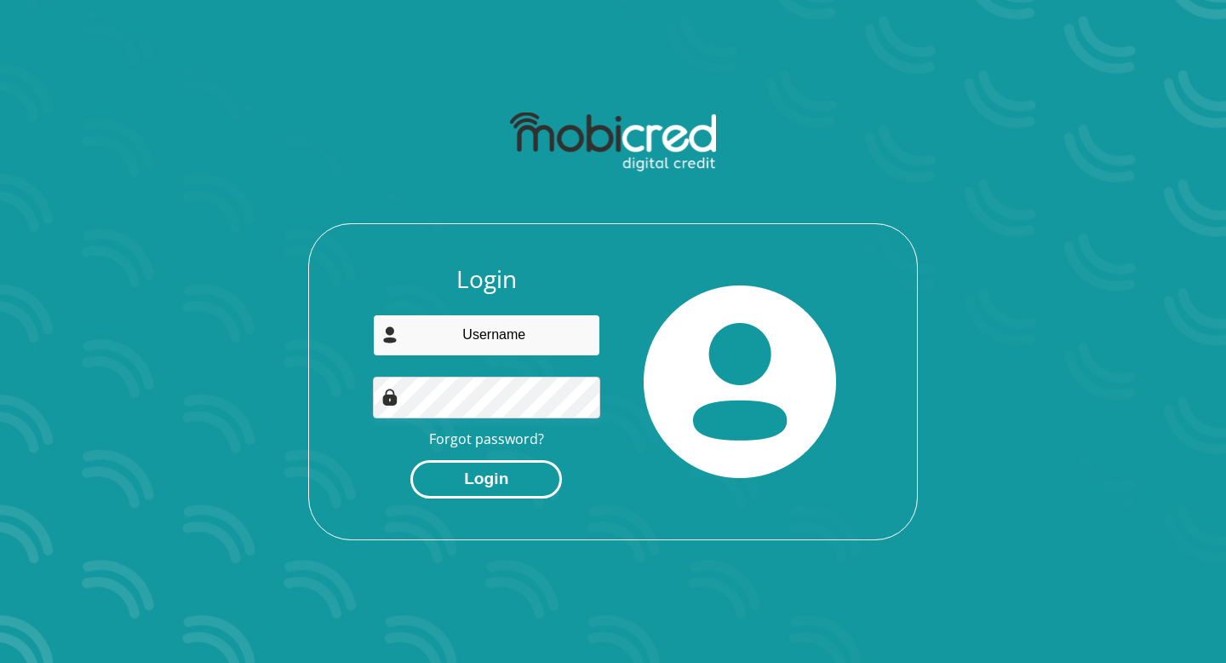
type input "[PERSON_NAME][EMAIL_ADDRESS][DOMAIN_NAME]"
click at [525, 474] on button "Login" at bounding box center [486, 479] width 152 height 38
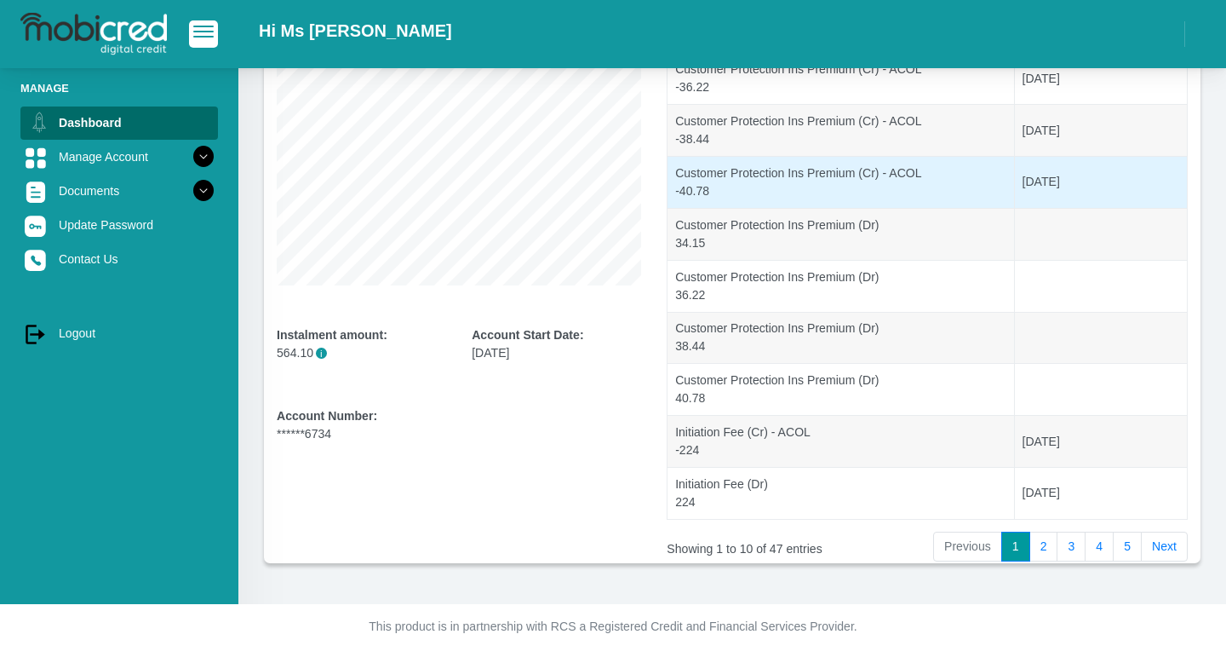
scroll to position [296, 0]
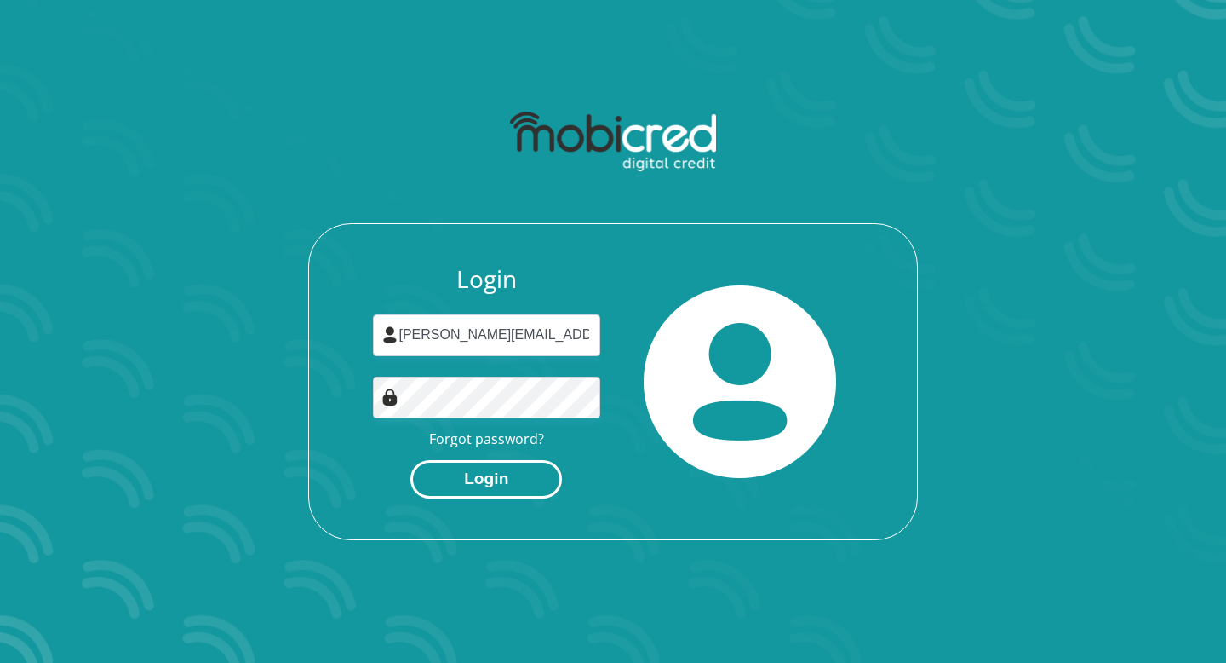
click at [515, 490] on button "Login" at bounding box center [486, 479] width 152 height 38
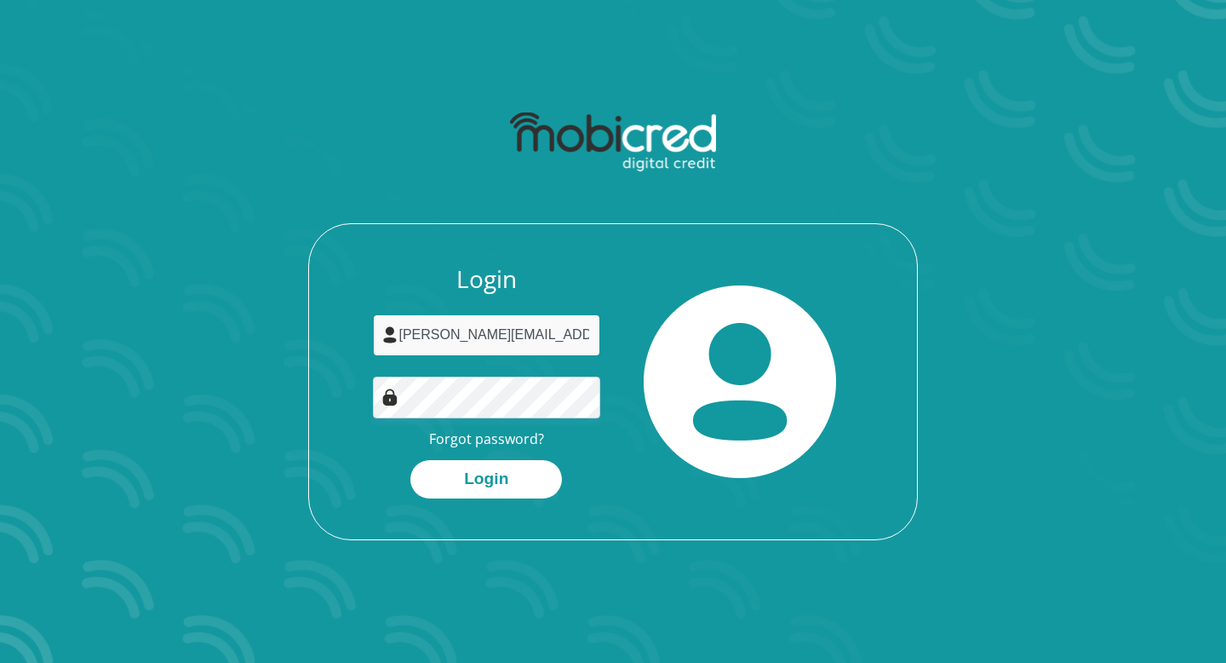
drag, startPoint x: 574, startPoint y: 337, endPoint x: 416, endPoint y: 333, distance: 158.5
click at [415, 333] on input "[PERSON_NAME][EMAIL_ADDRESS][DOMAIN_NAME]" at bounding box center [487, 335] width 228 height 42
type input "[EMAIL_ADDRESS][DOMAIN_NAME]"
click at [548, 337] on input "lebo.segage@gmail.com" at bounding box center [487, 335] width 228 height 42
type input "hope.makhubedu@icloud.com"
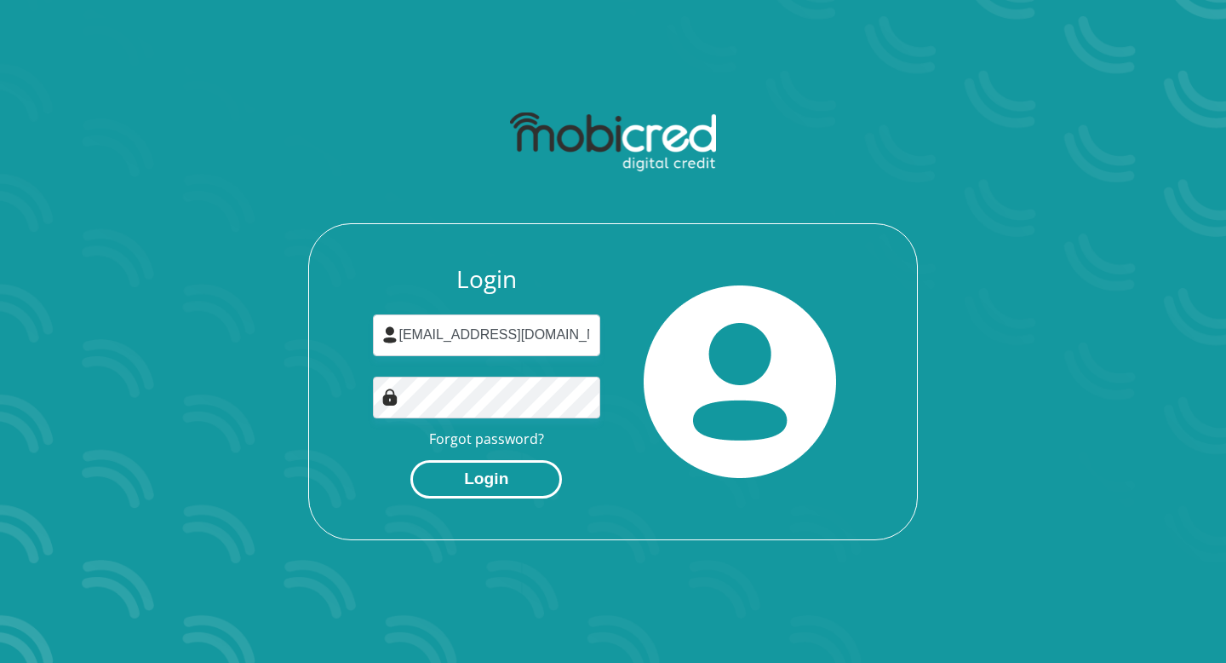
click at [525, 485] on button "Login" at bounding box center [486, 479] width 152 height 38
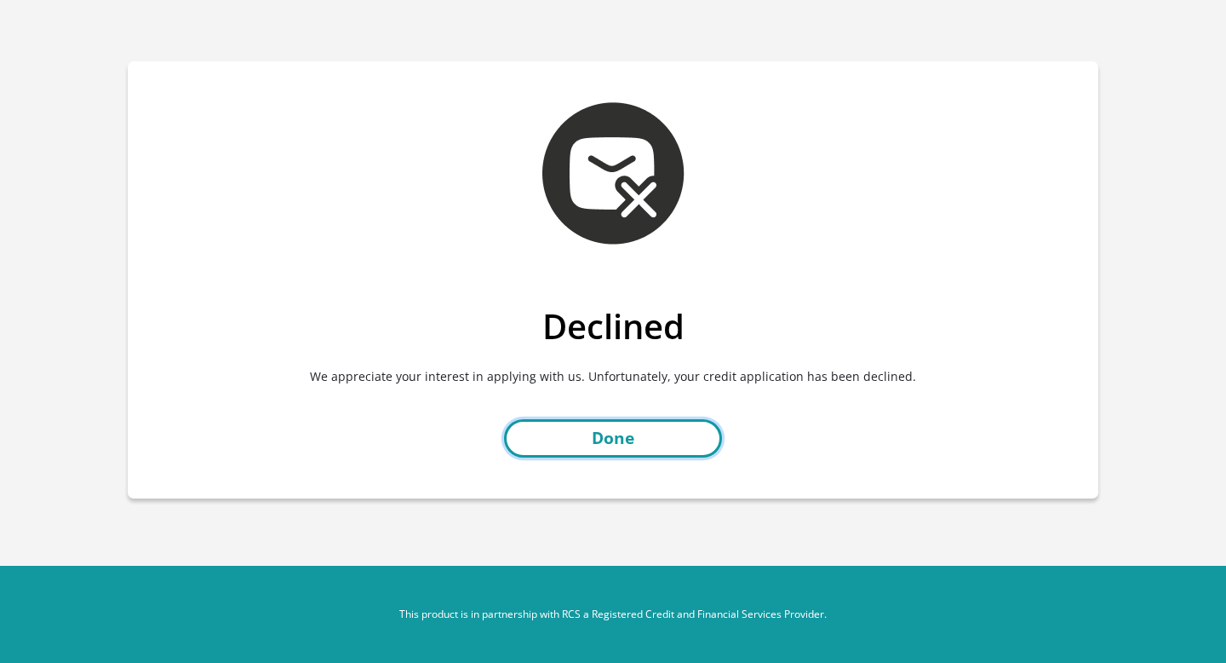
click at [595, 430] on link "Done" at bounding box center [613, 438] width 218 height 38
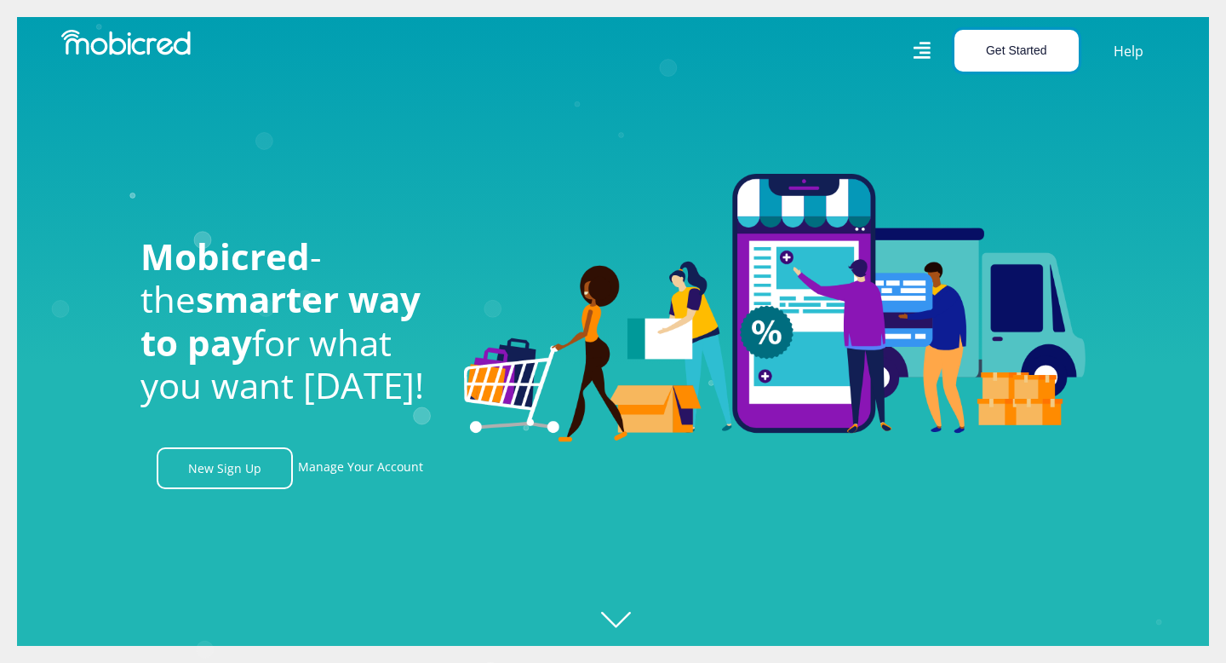
click at [1002, 52] on button "Get Started" at bounding box center [1017, 51] width 124 height 42
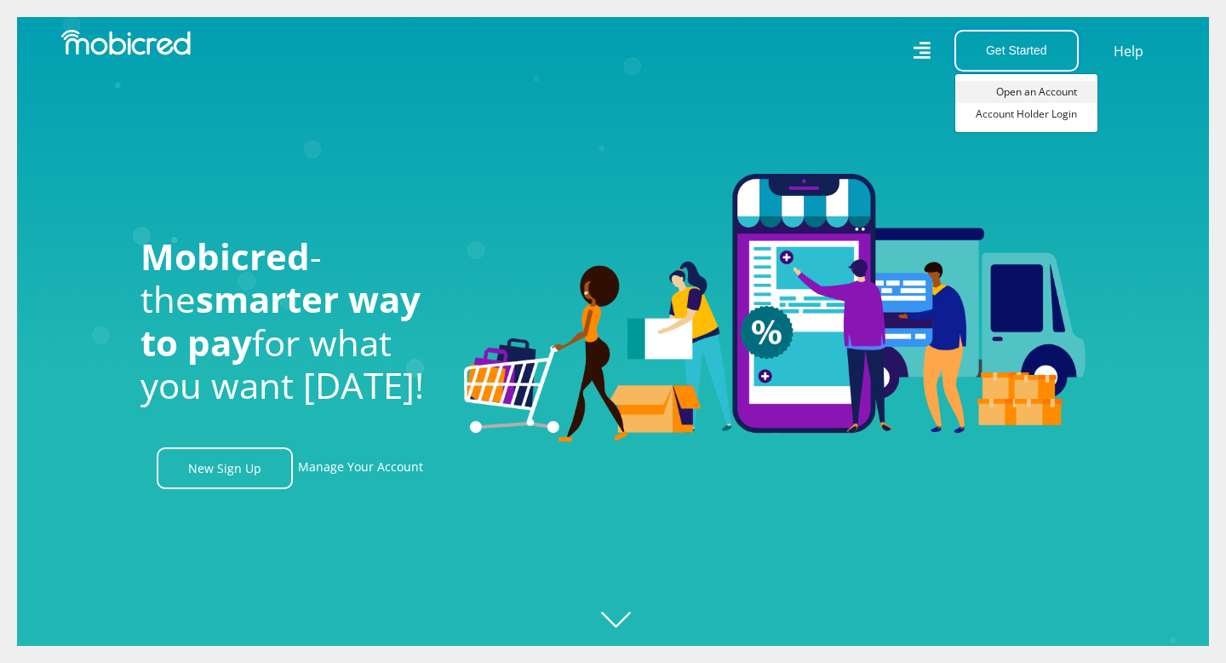
scroll to position [0, 1214]
click at [996, 96] on link "Open an Account" at bounding box center [1027, 92] width 142 height 22
